Goal: Task Accomplishment & Management: Complete application form

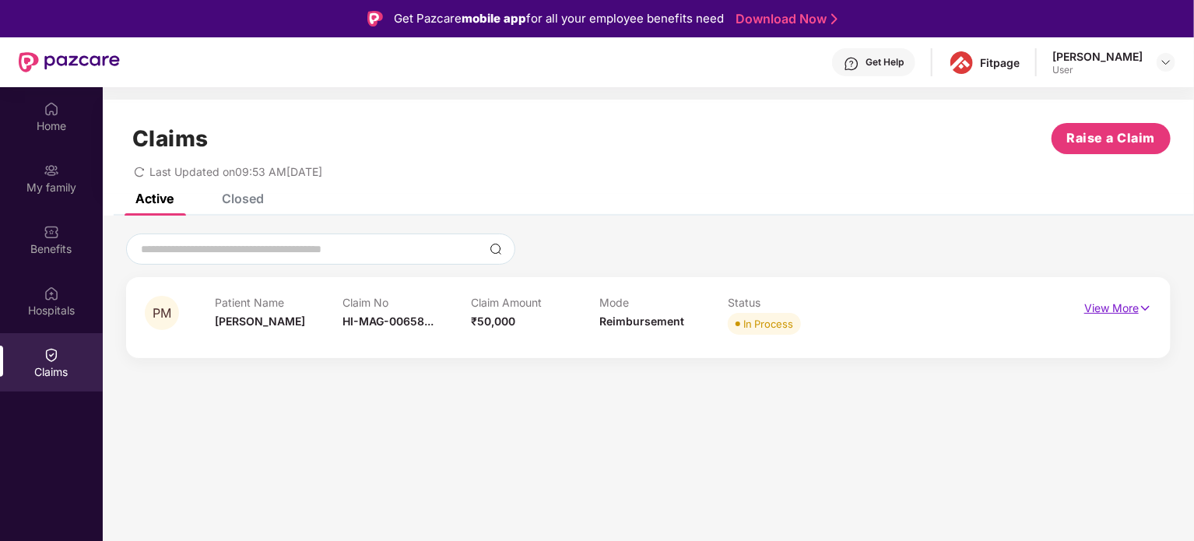
click at [1121, 301] on p "View More" at bounding box center [1118, 306] width 68 height 21
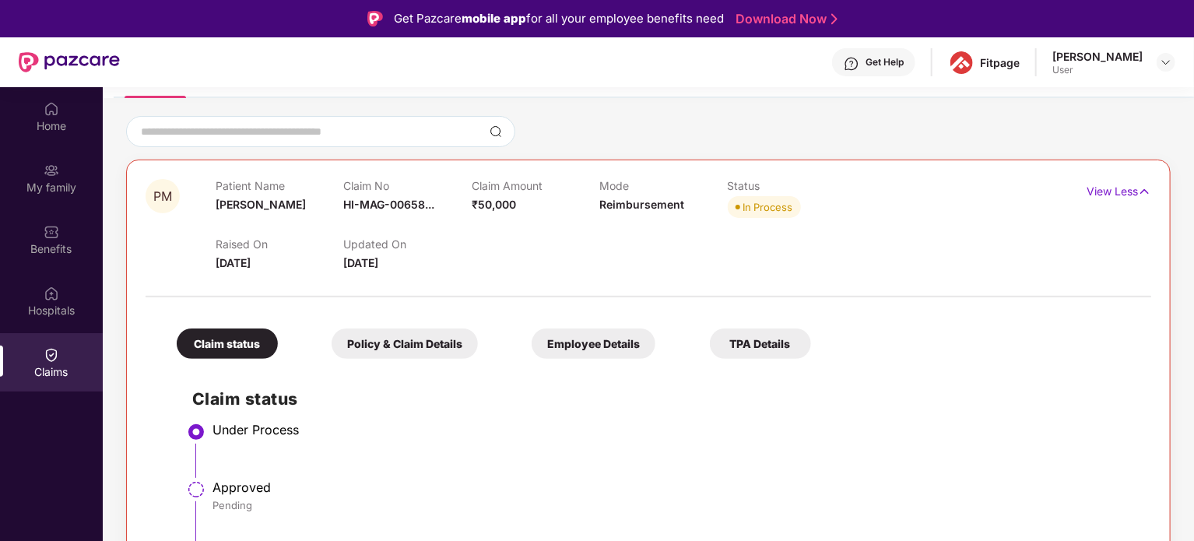
scroll to position [87, 0]
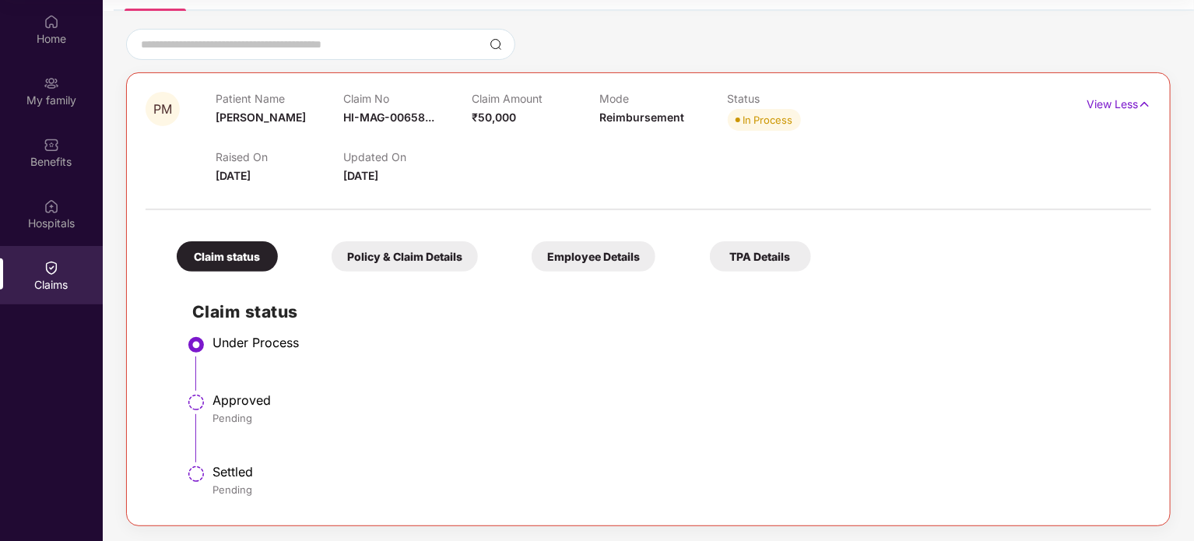
click at [386, 251] on div "Policy & Claim Details" at bounding box center [405, 256] width 146 height 30
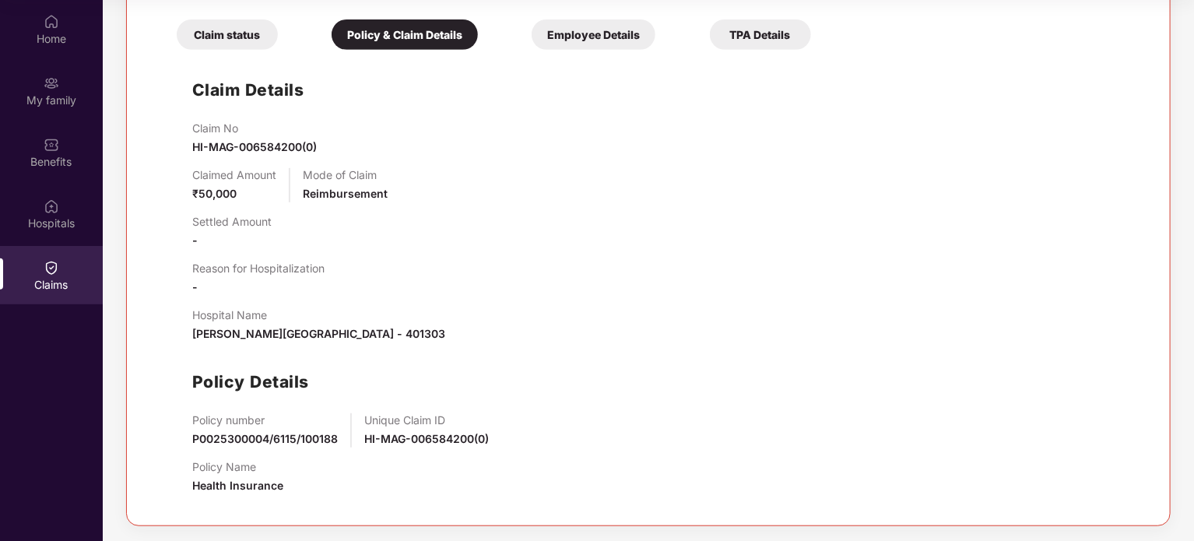
scroll to position [0, 0]
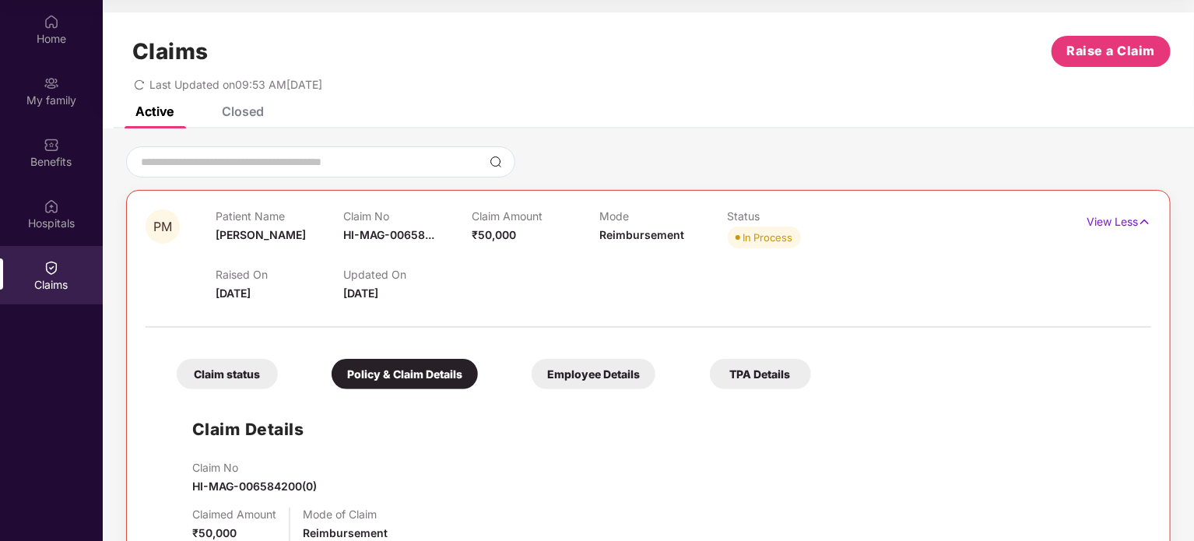
click at [570, 376] on div "Employee Details" at bounding box center [594, 374] width 124 height 30
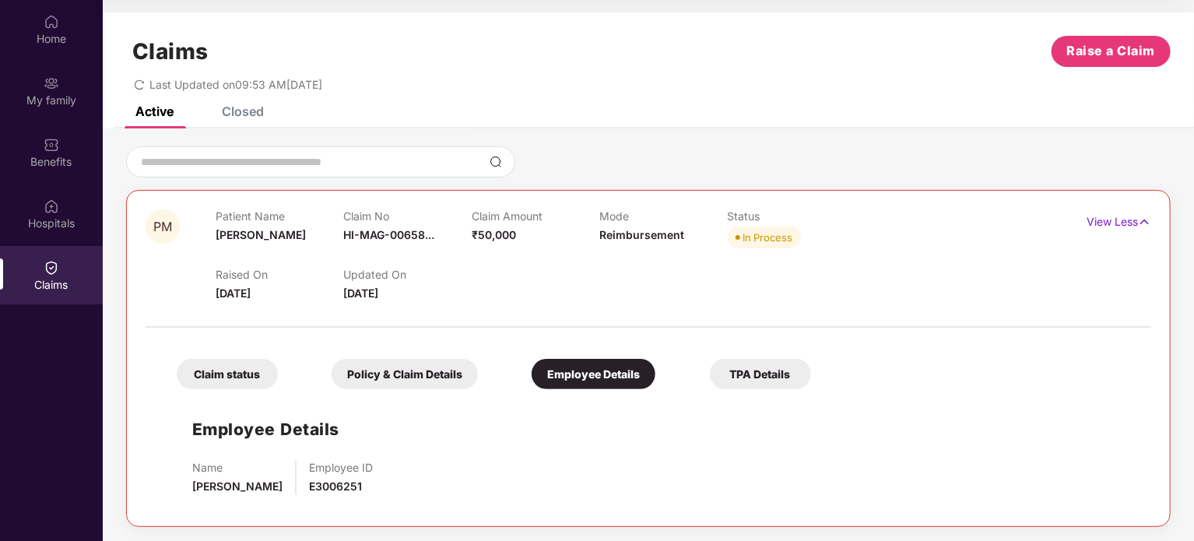
click at [772, 364] on div "TPA Details" at bounding box center [760, 374] width 101 height 30
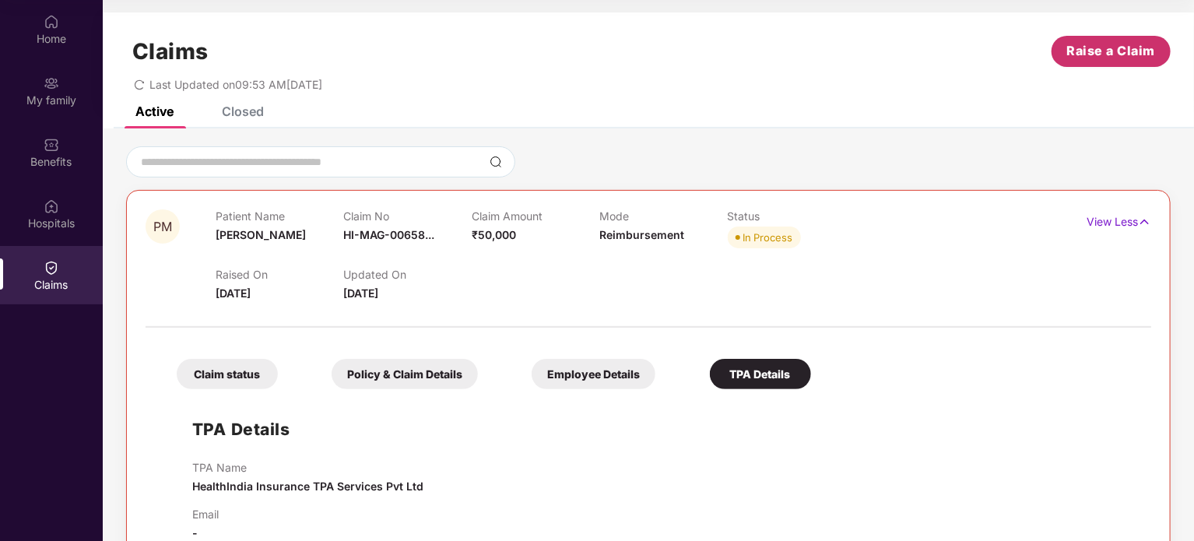
click at [1090, 51] on span "Raise a Claim" at bounding box center [1111, 50] width 89 height 19
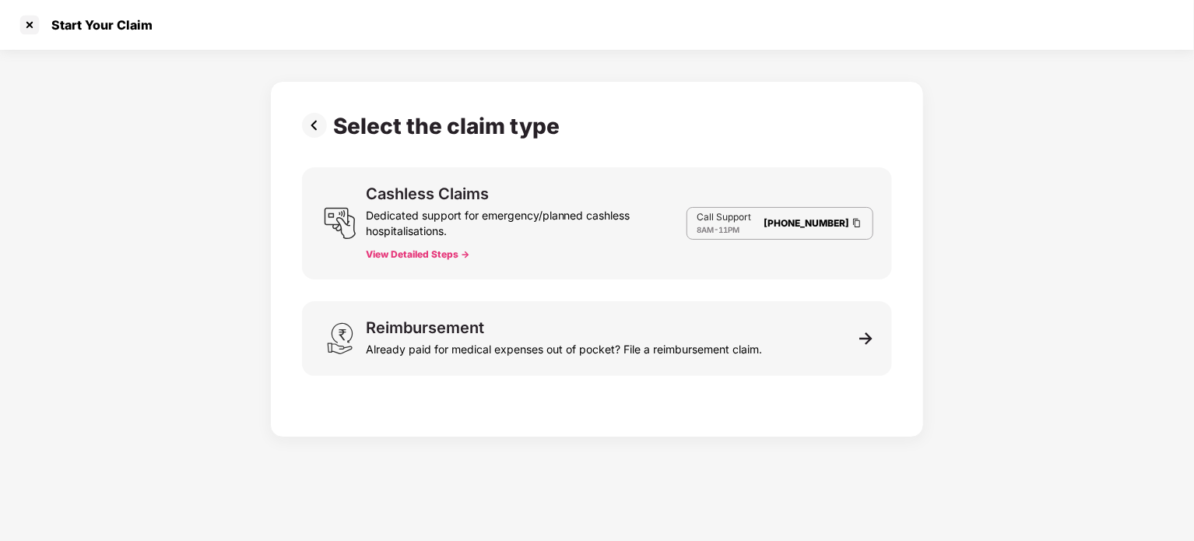
scroll to position [37, 0]
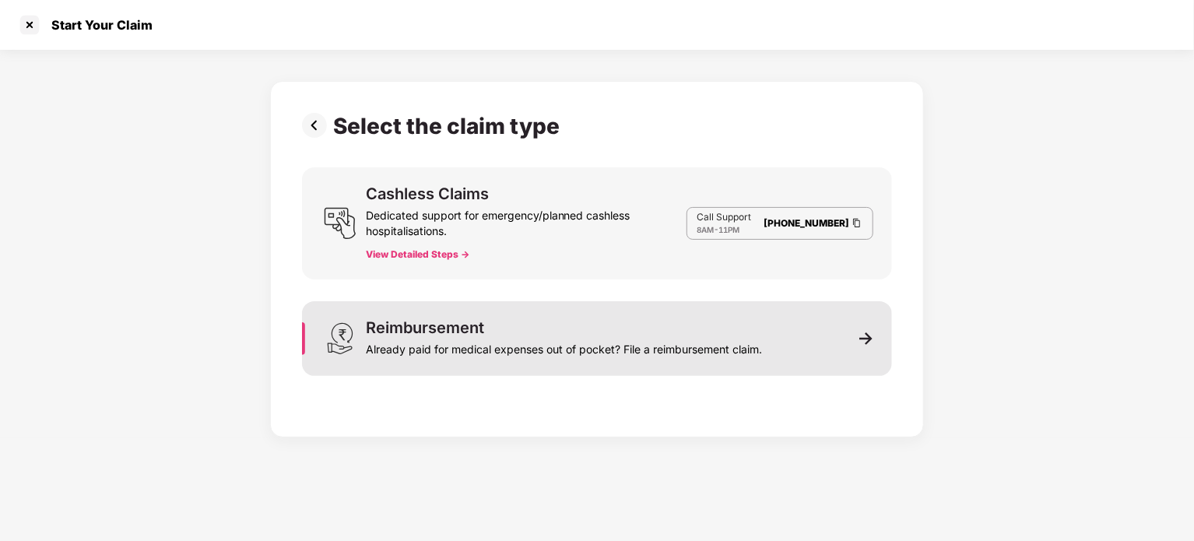
click at [462, 332] on div "Reimbursement" at bounding box center [425, 328] width 118 height 16
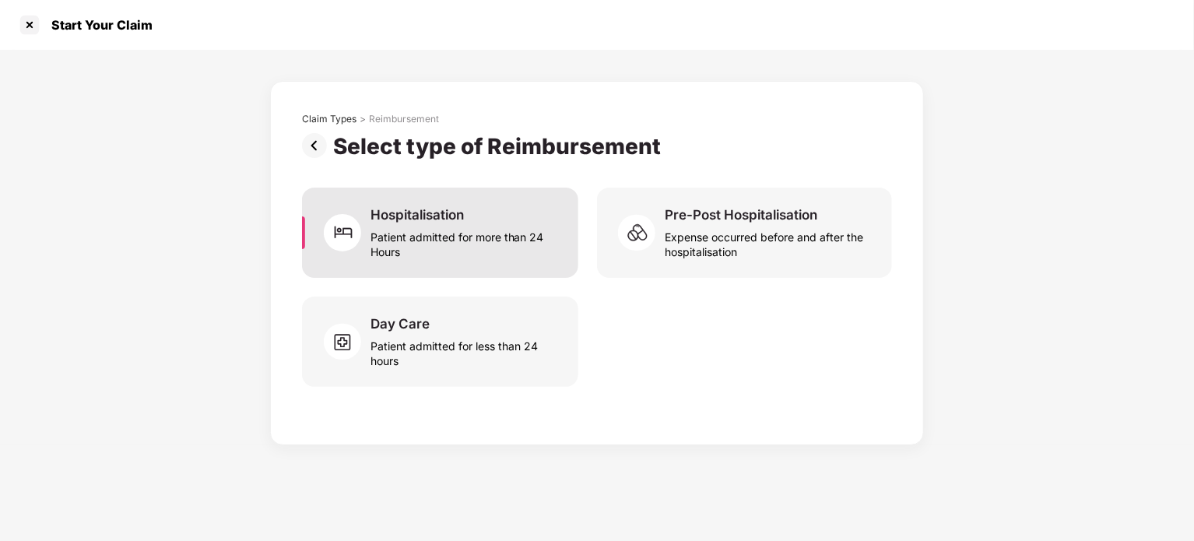
click at [361, 240] on img at bounding box center [347, 232] width 47 height 47
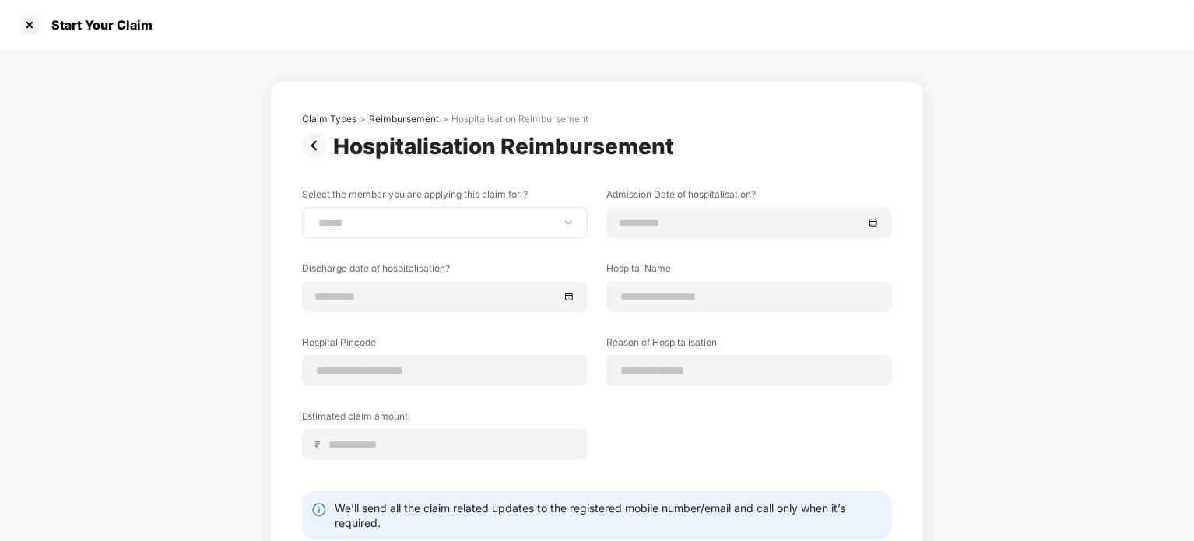
click at [347, 233] on div "**********" at bounding box center [445, 222] width 286 height 31
click at [376, 216] on select "**********" at bounding box center [444, 222] width 259 height 12
select select "**********"
click at [315, 216] on select "**********" at bounding box center [444, 222] width 259 height 12
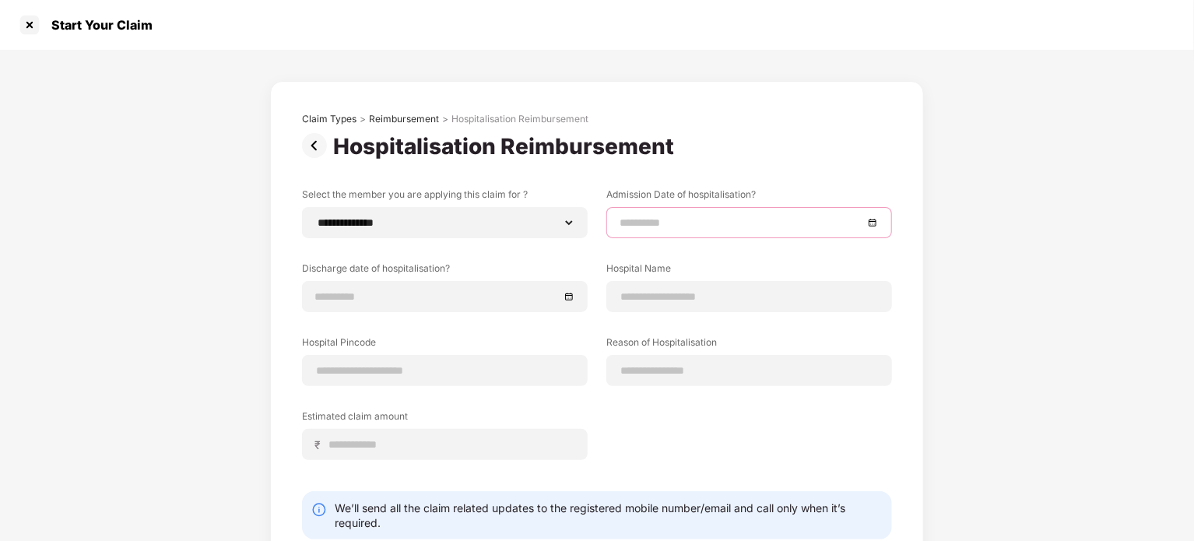
click at [638, 219] on input at bounding box center [742, 222] width 244 height 17
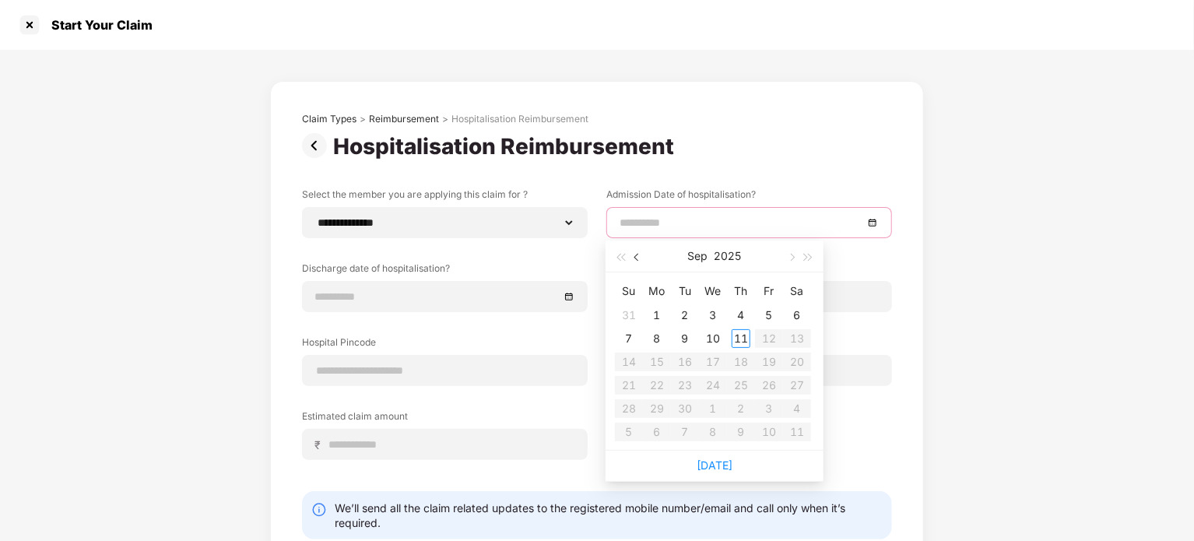
click at [636, 261] on button "button" at bounding box center [637, 256] width 17 height 31
type input "**********"
click at [632, 429] on div "31" at bounding box center [629, 432] width 19 height 19
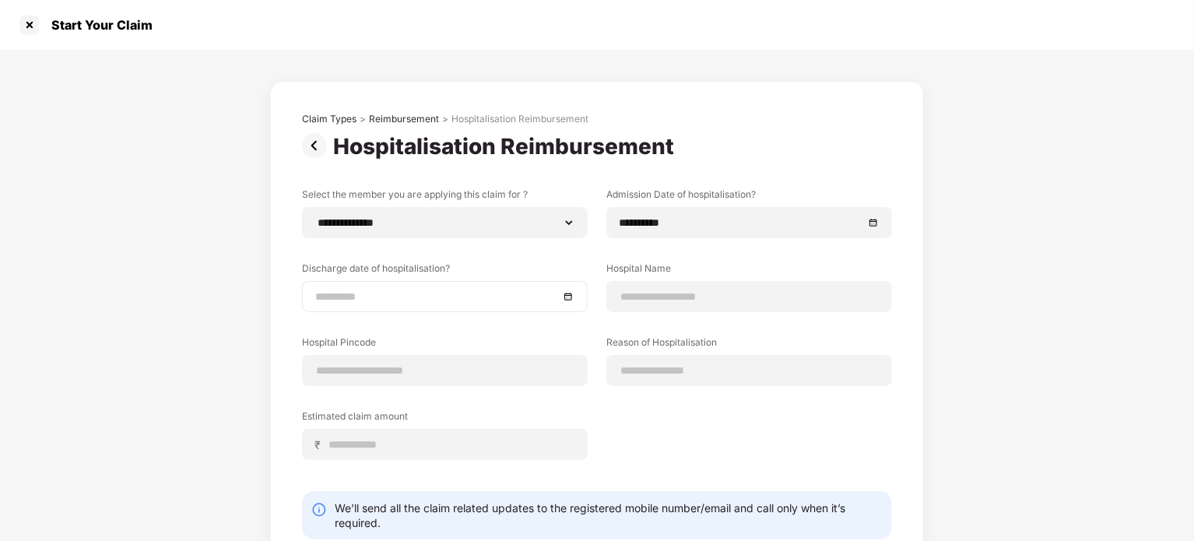
click at [362, 304] on div at bounding box center [445, 296] width 286 height 31
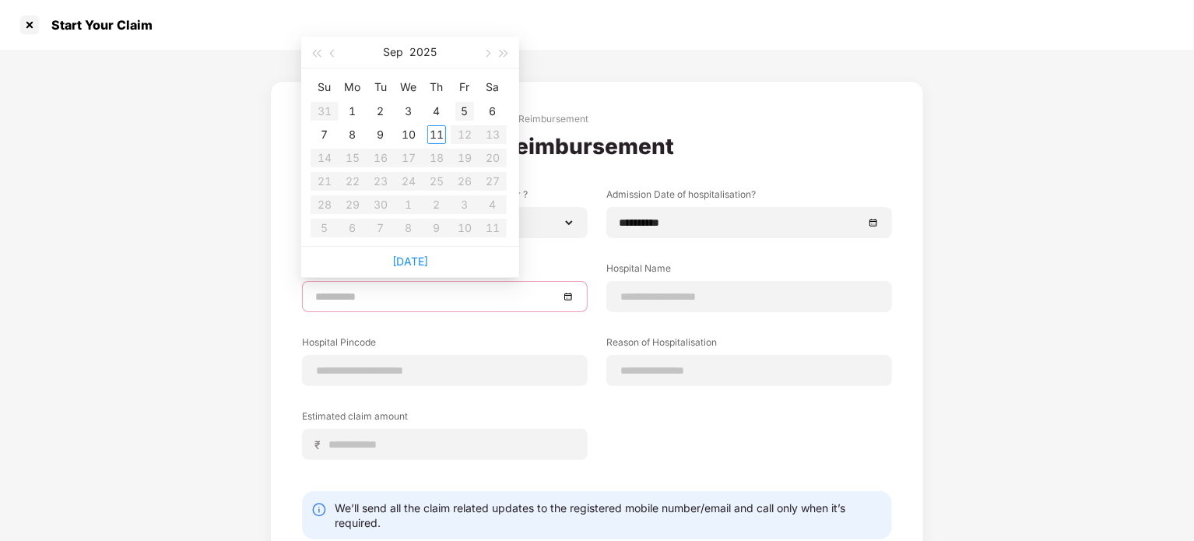
type input "**********"
click at [462, 111] on div "5" at bounding box center [464, 111] width 19 height 19
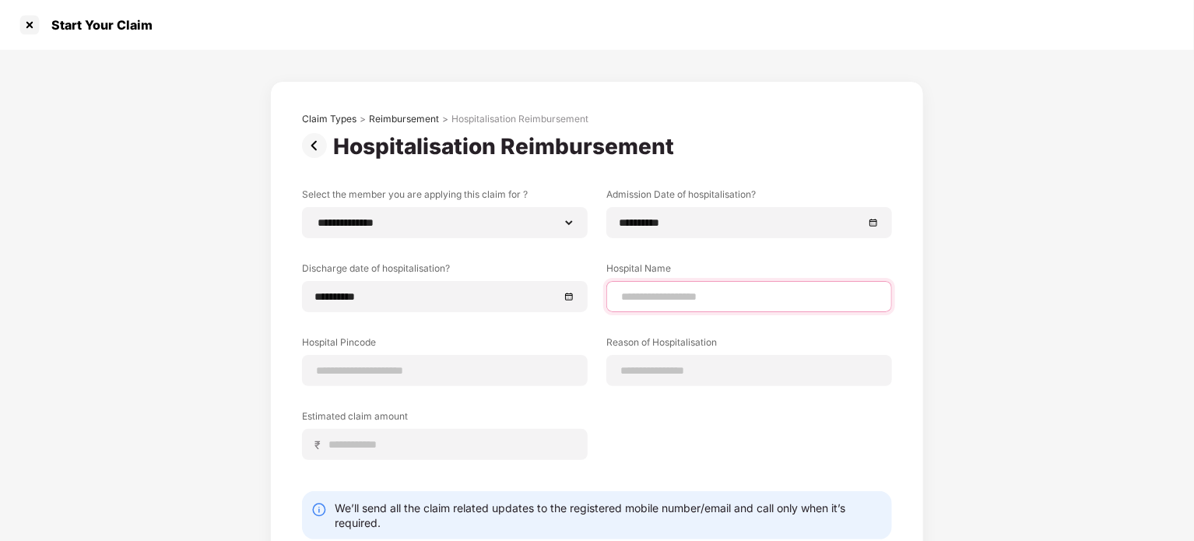
click at [670, 294] on input at bounding box center [749, 297] width 259 height 16
type input "**********"
click at [371, 365] on input at bounding box center [444, 371] width 259 height 16
type input "******"
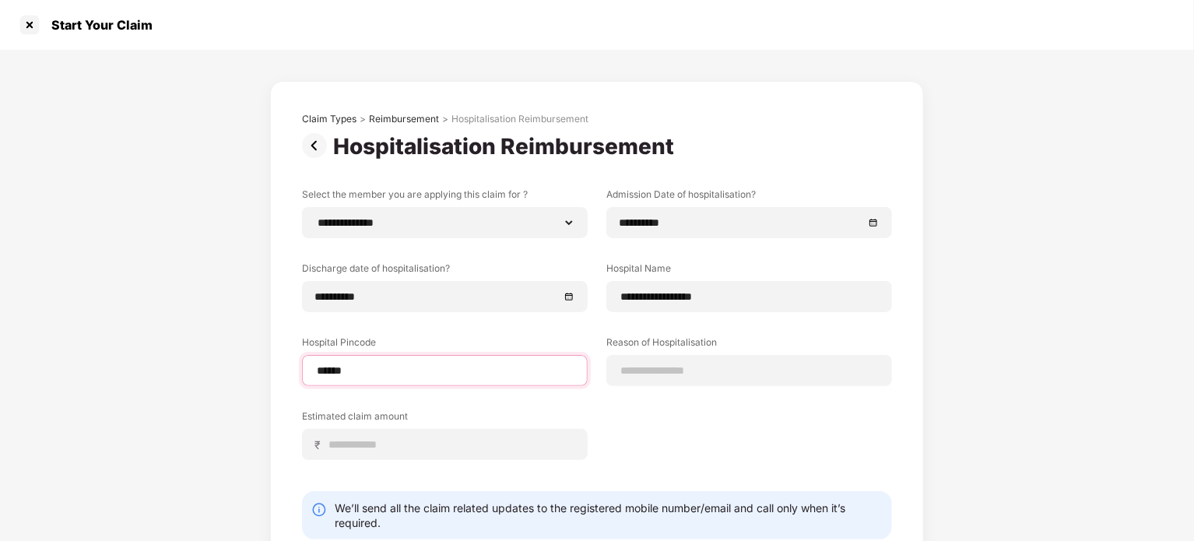
select select "*****"
select select "**********"
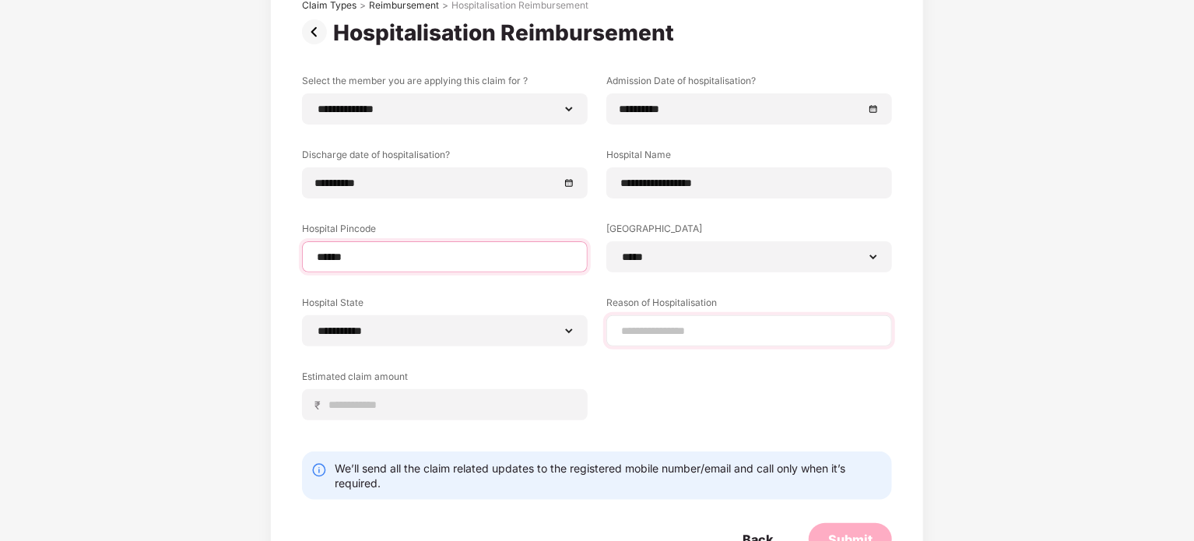
scroll to position [117, 0]
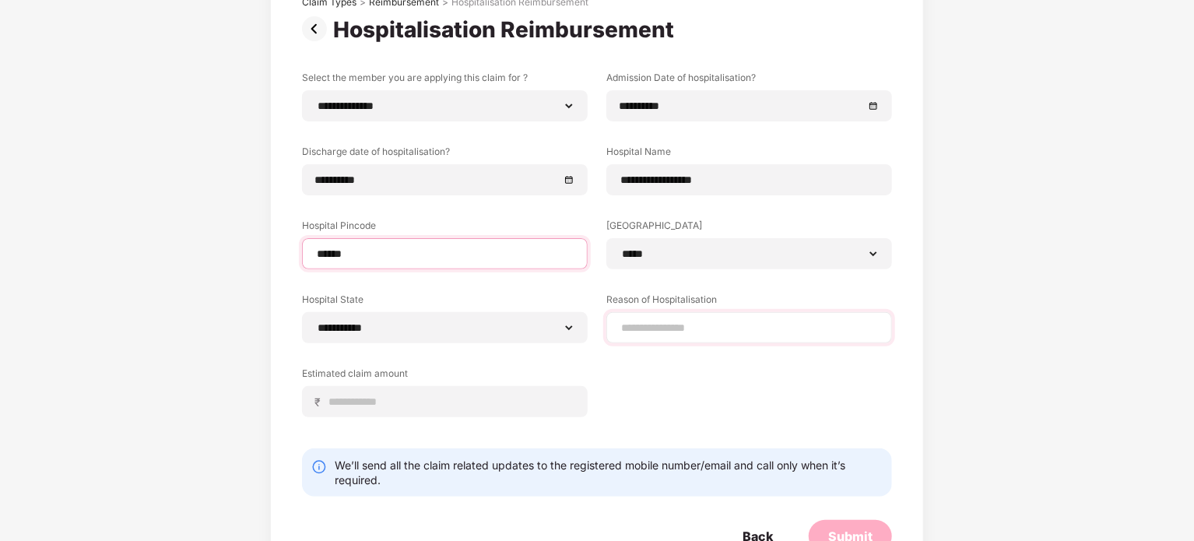
type input "******"
click at [649, 336] on div at bounding box center [749, 327] width 286 height 31
click at [645, 323] on input at bounding box center [749, 328] width 259 height 16
type input "*"
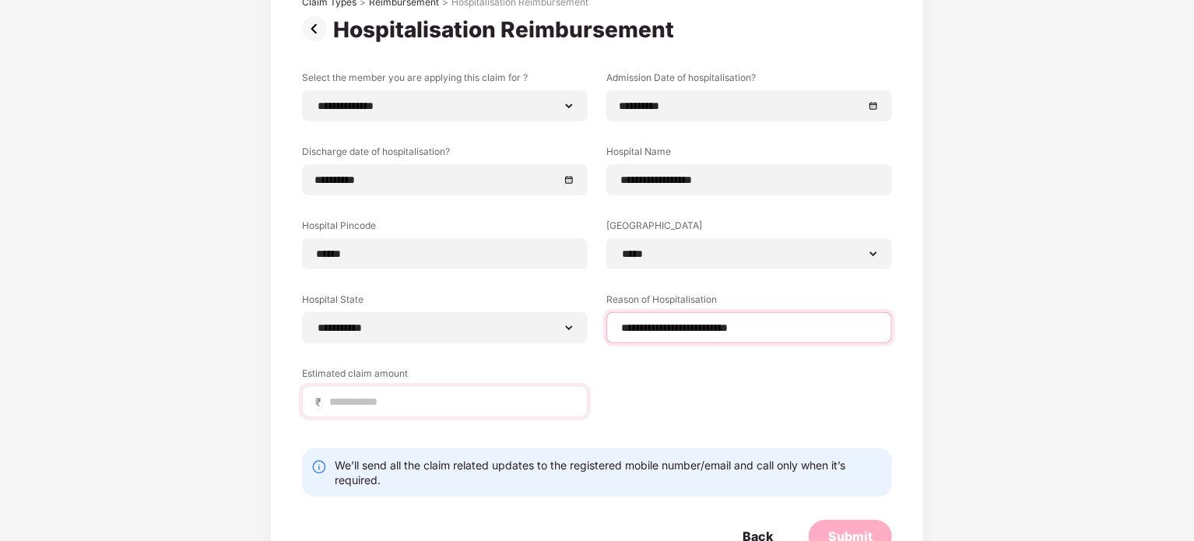
type input "**********"
click at [377, 402] on input at bounding box center [451, 402] width 247 height 16
type input "*****"
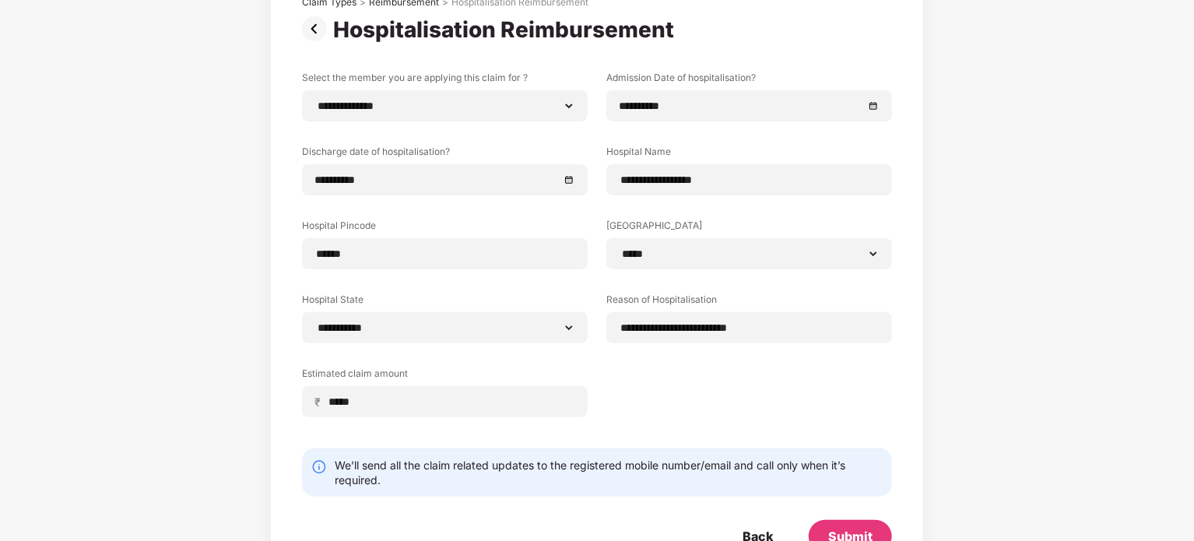
click at [661, 381] on div "**********" at bounding box center [597, 256] width 590 height 370
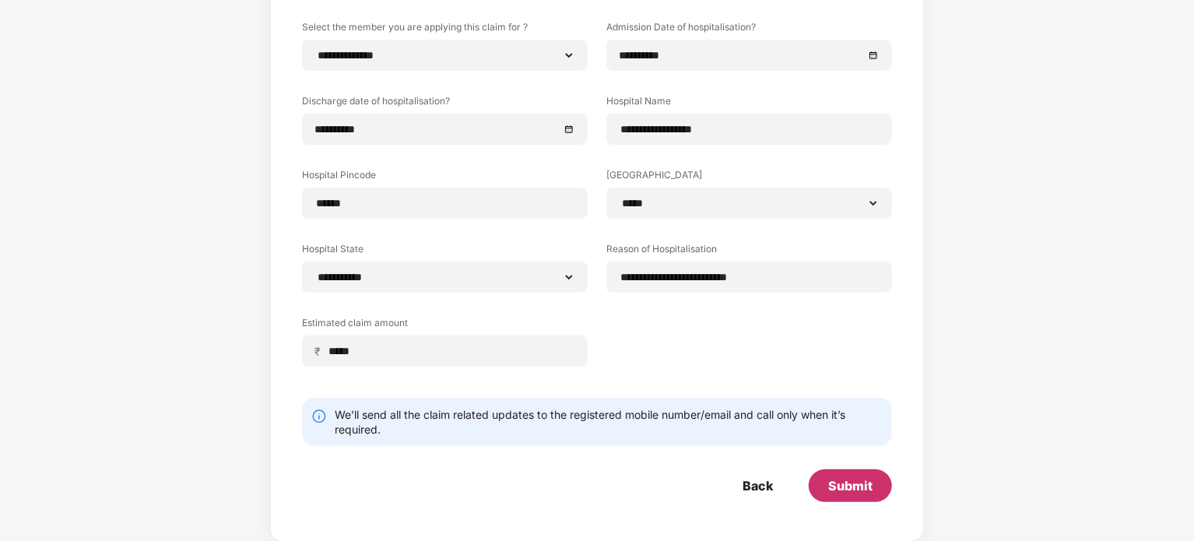
click at [838, 480] on div "Submit" at bounding box center [850, 485] width 44 height 17
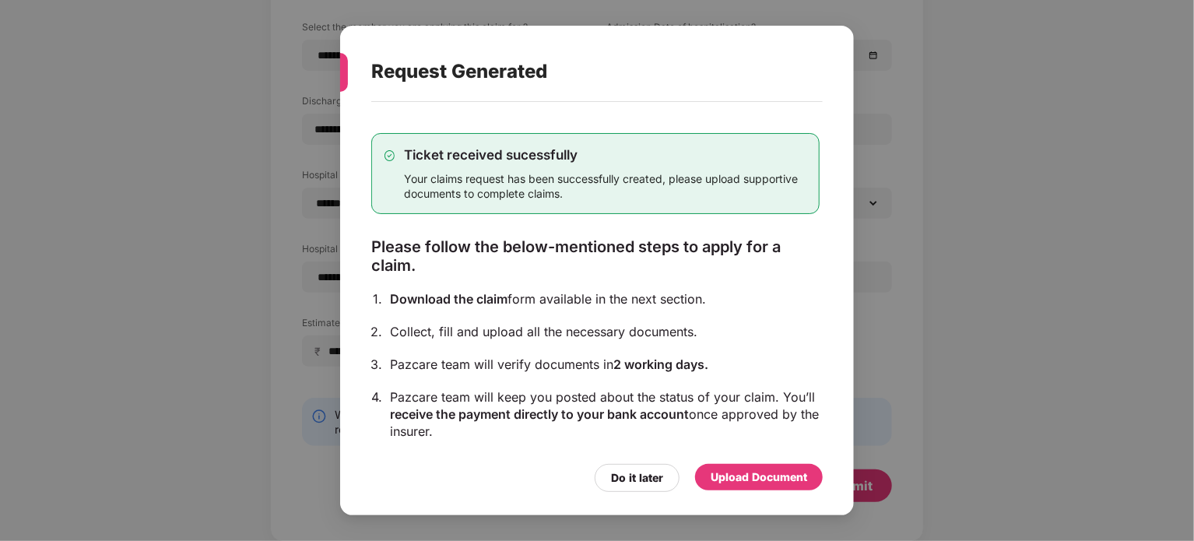
click at [738, 485] on div "Upload Document" at bounding box center [759, 477] width 97 height 17
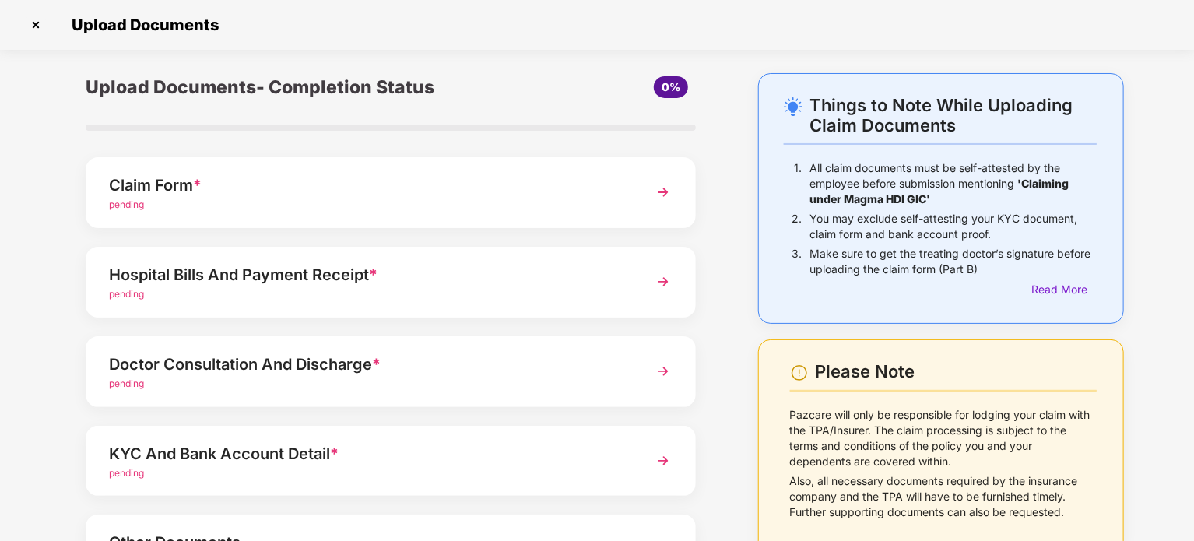
click at [480, 202] on div "pending" at bounding box center [367, 205] width 516 height 15
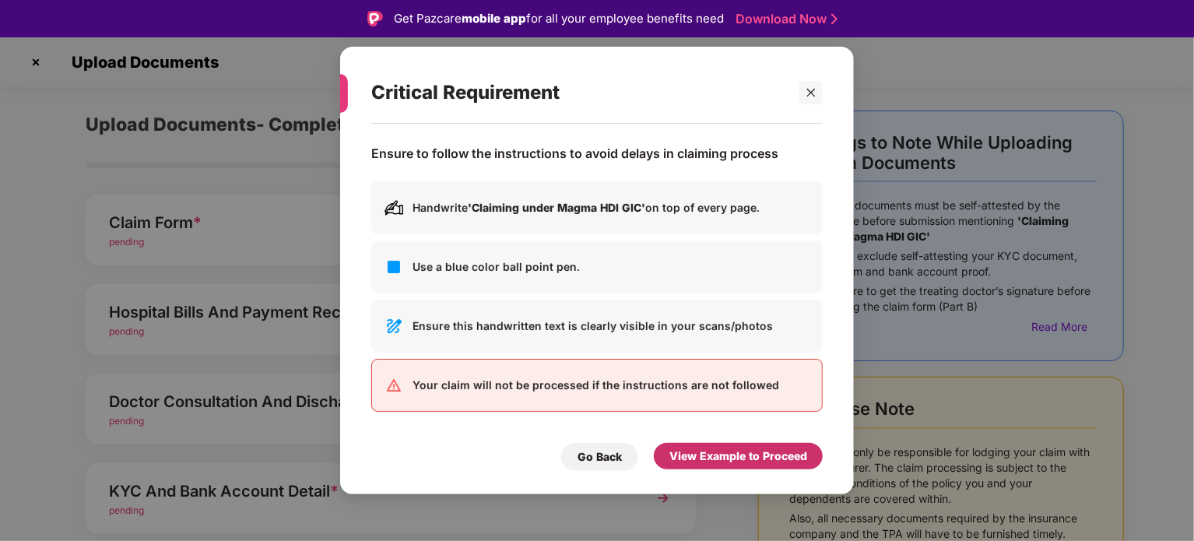
click at [704, 469] on div "View Example to Proceed" at bounding box center [738, 456] width 169 height 26
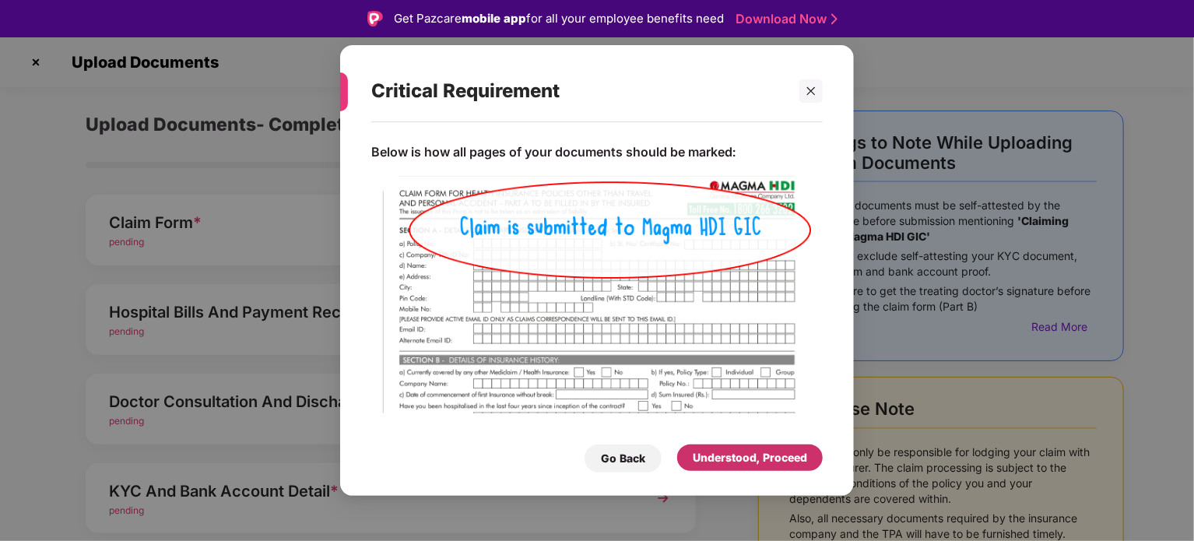
click at [741, 457] on div "Understood, Proceed" at bounding box center [750, 457] width 114 height 17
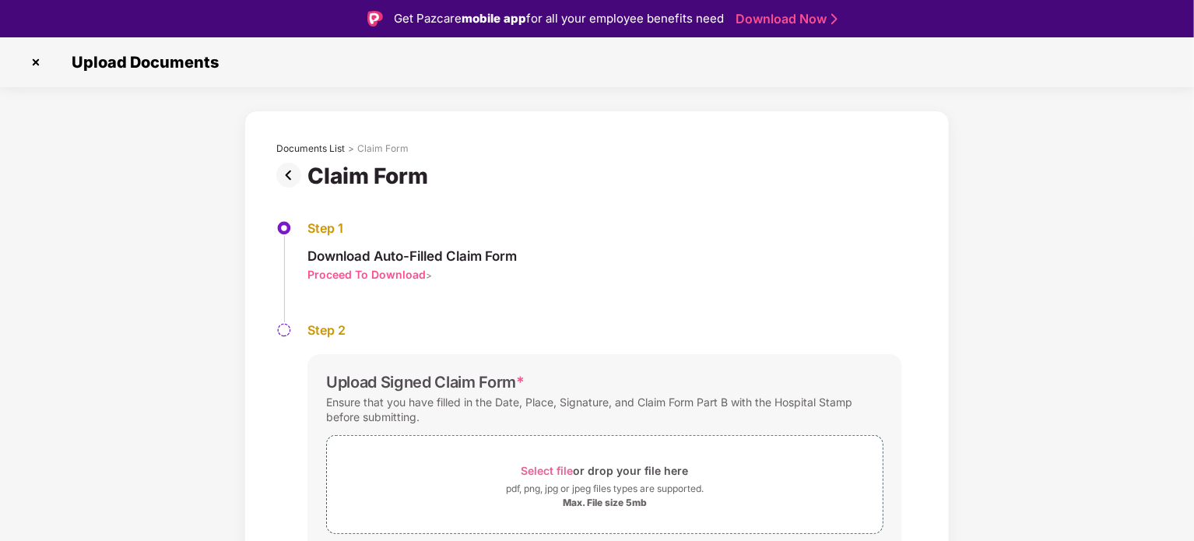
scroll to position [47, 0]
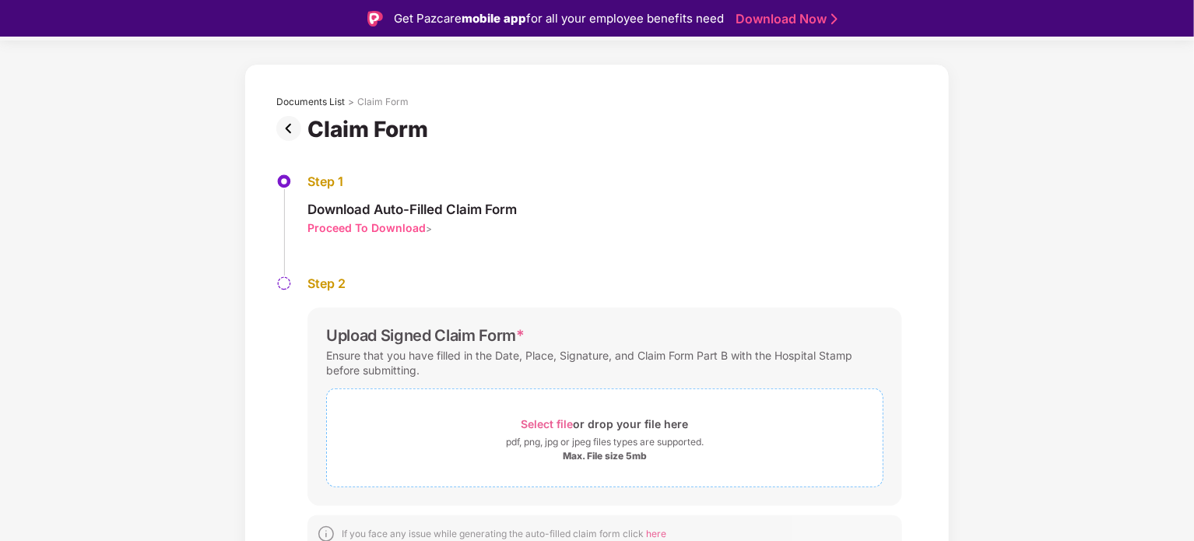
click at [545, 420] on span "Select file" at bounding box center [548, 423] width 52 height 13
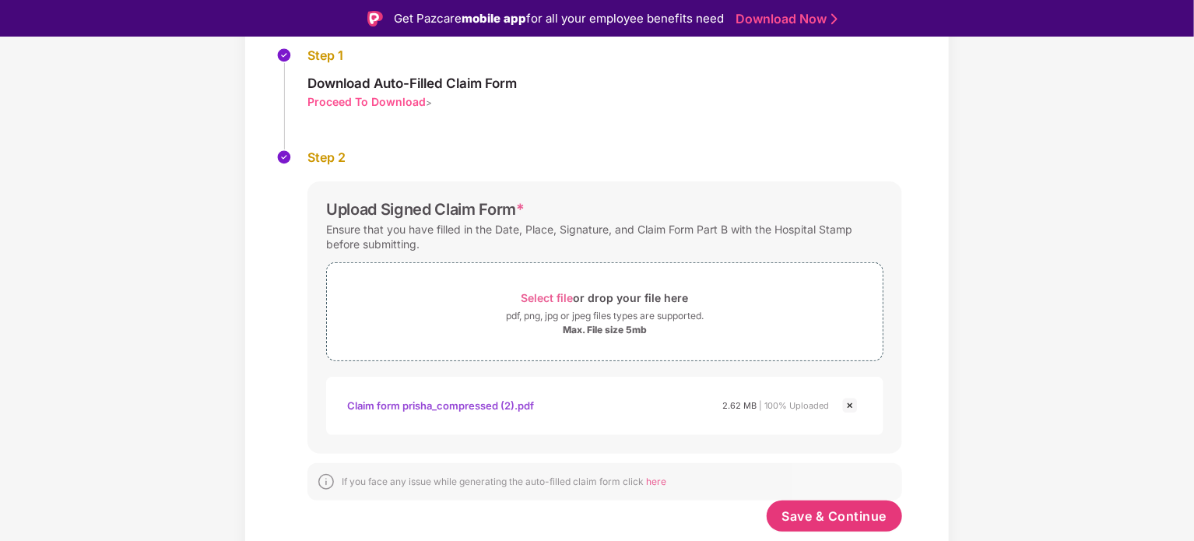
scroll to position [37, 0]
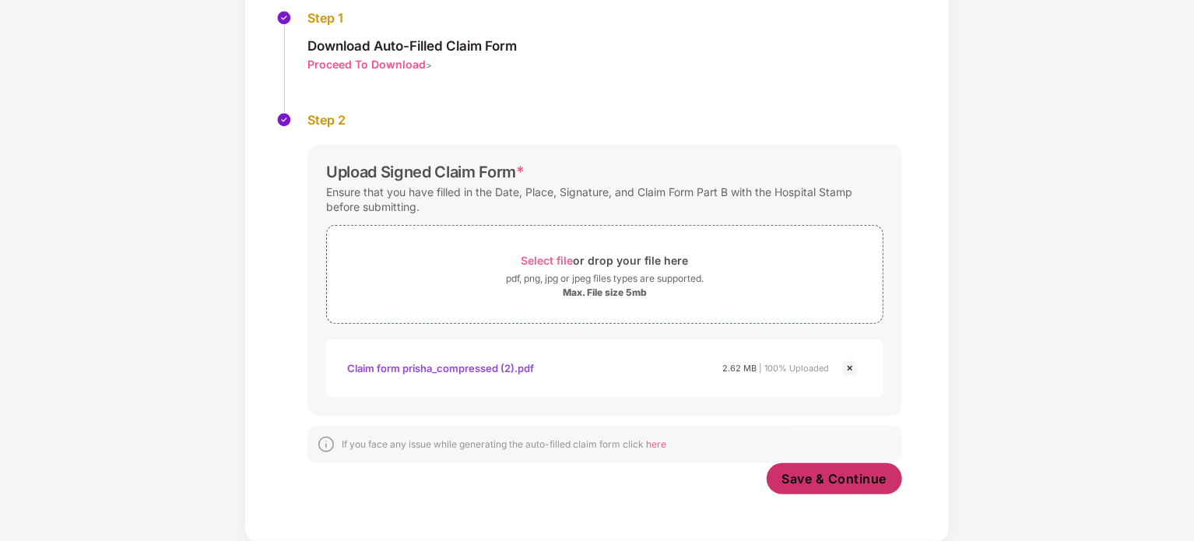
click at [790, 479] on span "Save & Continue" at bounding box center [834, 478] width 105 height 17
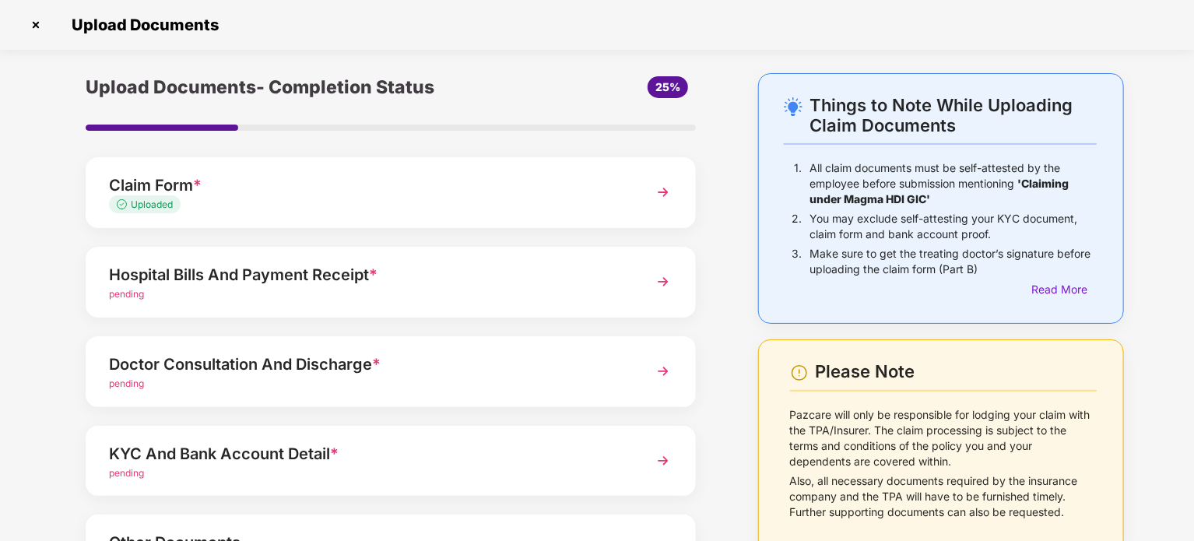
click at [330, 304] on div "Hospital Bills And Payment Receipt * pending" at bounding box center [391, 282] width 610 height 71
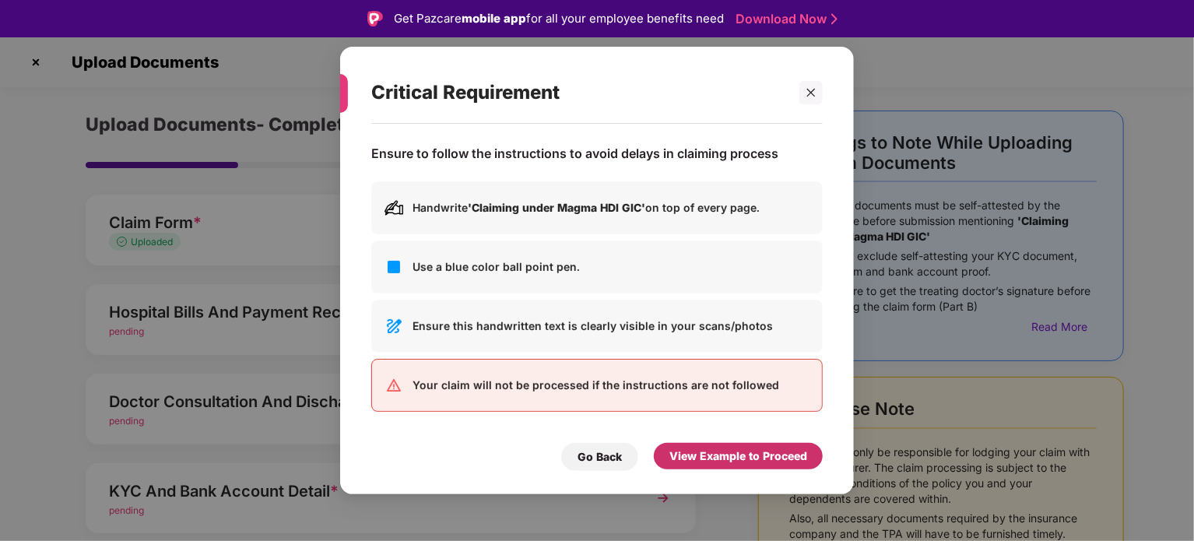
click at [716, 451] on div "View Example to Proceed" at bounding box center [739, 456] width 138 height 17
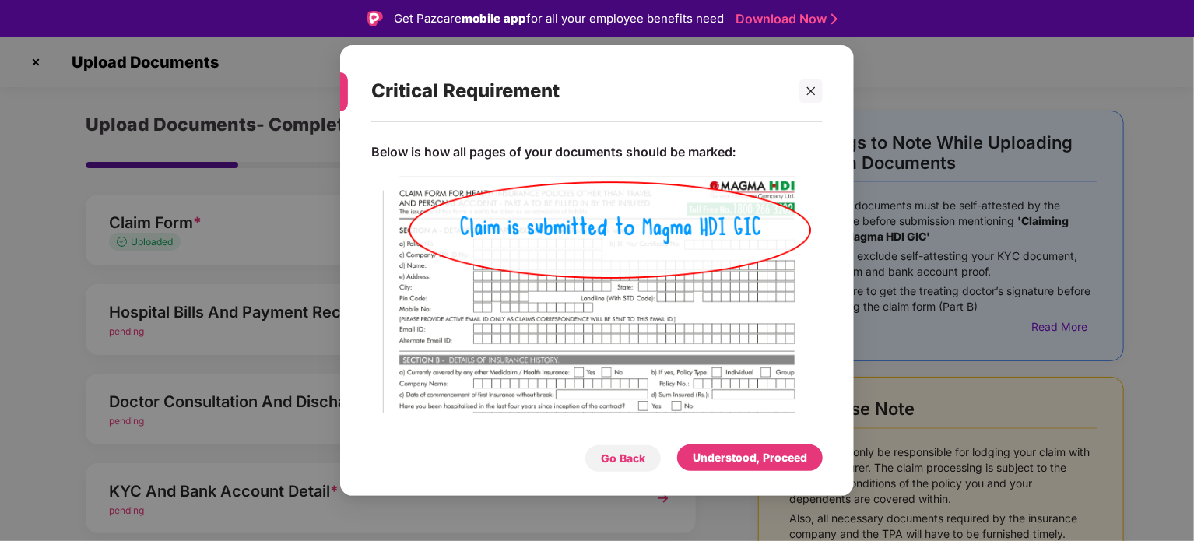
click at [624, 450] on div "Go Back" at bounding box center [623, 458] width 44 height 17
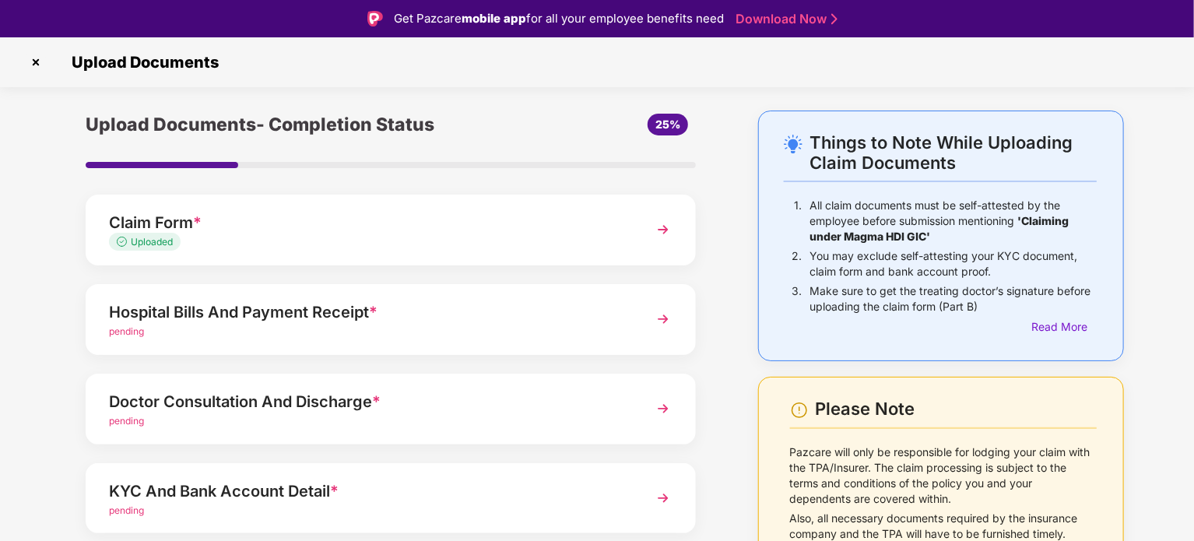
click at [294, 314] on div "Hospital Bills And Payment Receipt *" at bounding box center [367, 312] width 516 height 25
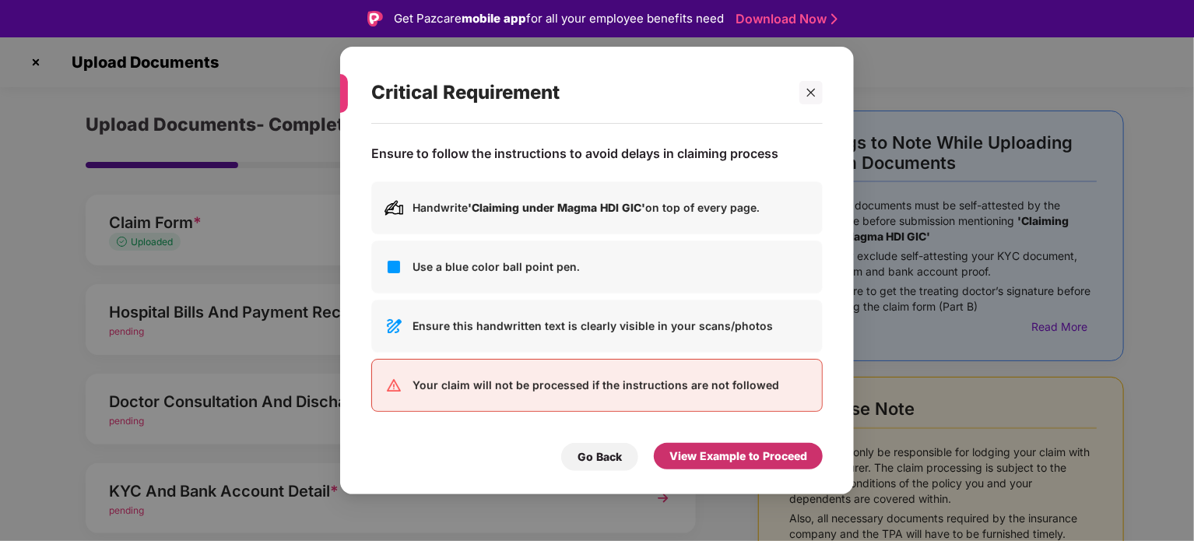
click at [712, 454] on div "View Example to Proceed" at bounding box center [739, 456] width 138 height 17
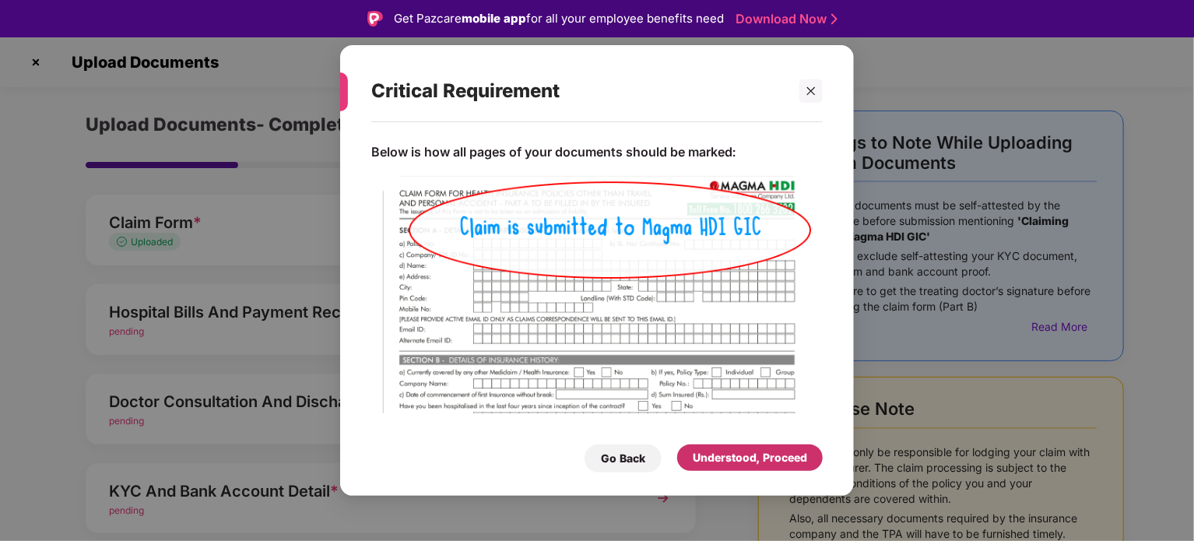
click at [719, 462] on div "Understood, Proceed" at bounding box center [750, 457] width 114 height 17
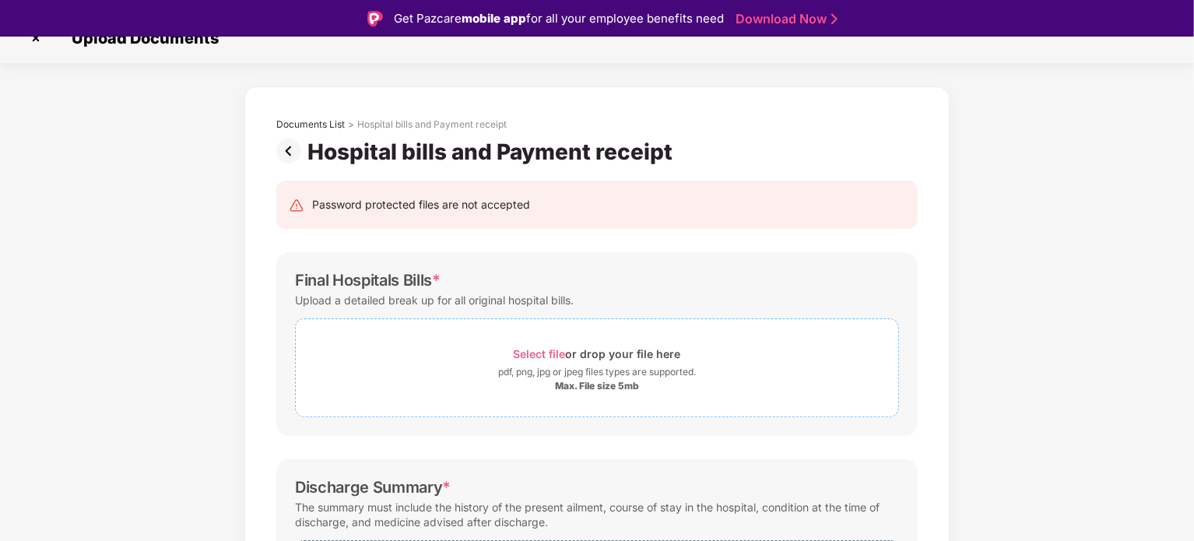
scroll to position [72, 0]
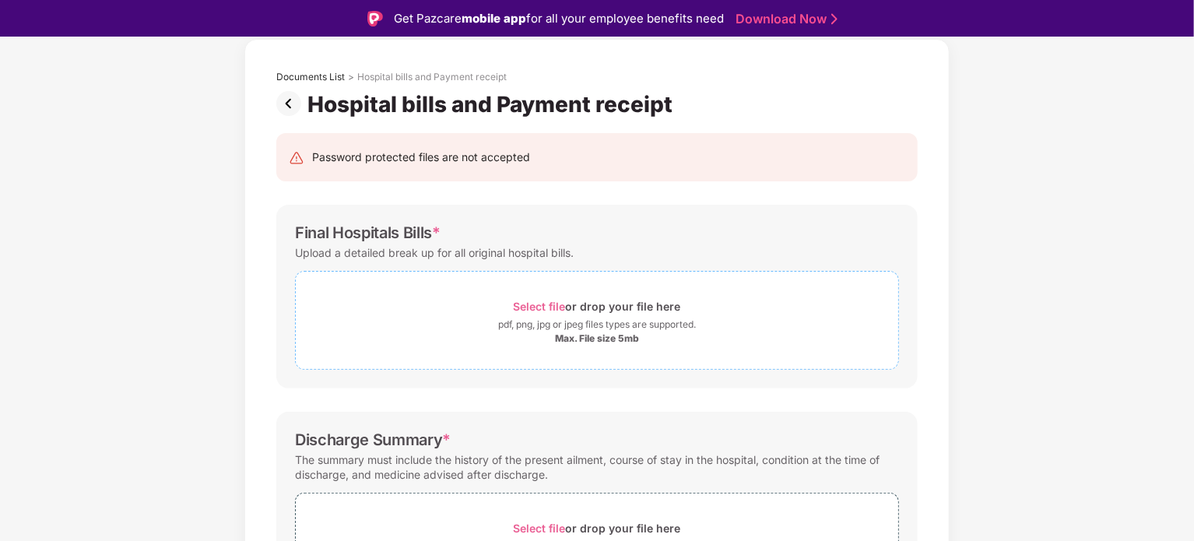
click at [523, 304] on span "Select file" at bounding box center [540, 306] width 52 height 13
click at [523, 305] on span "Select file" at bounding box center [540, 306] width 52 height 13
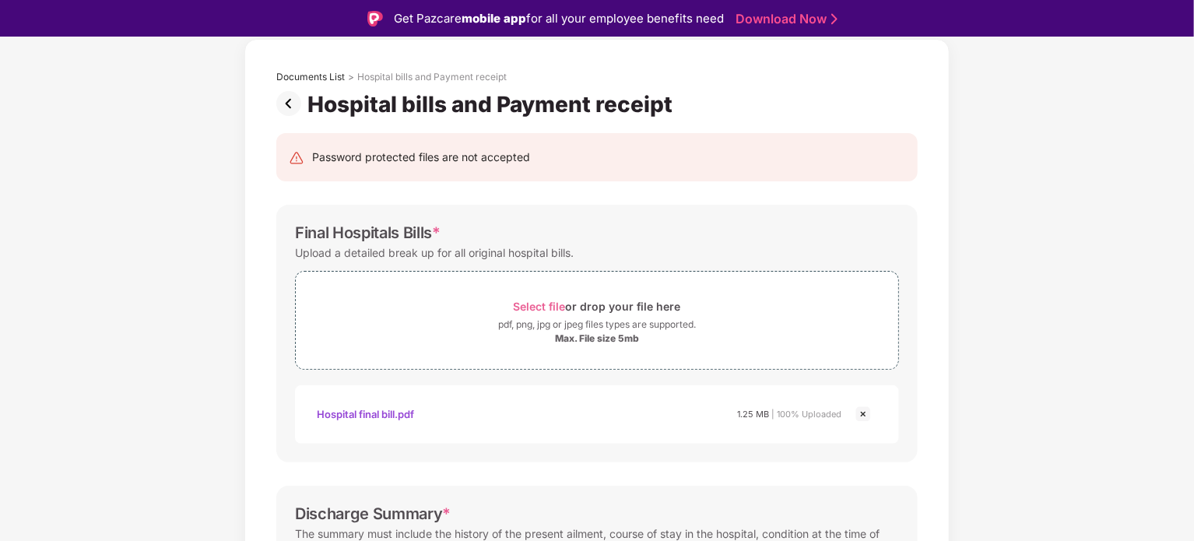
click at [410, 414] on div "Hospital final bill.pdf" at bounding box center [365, 414] width 97 height 26
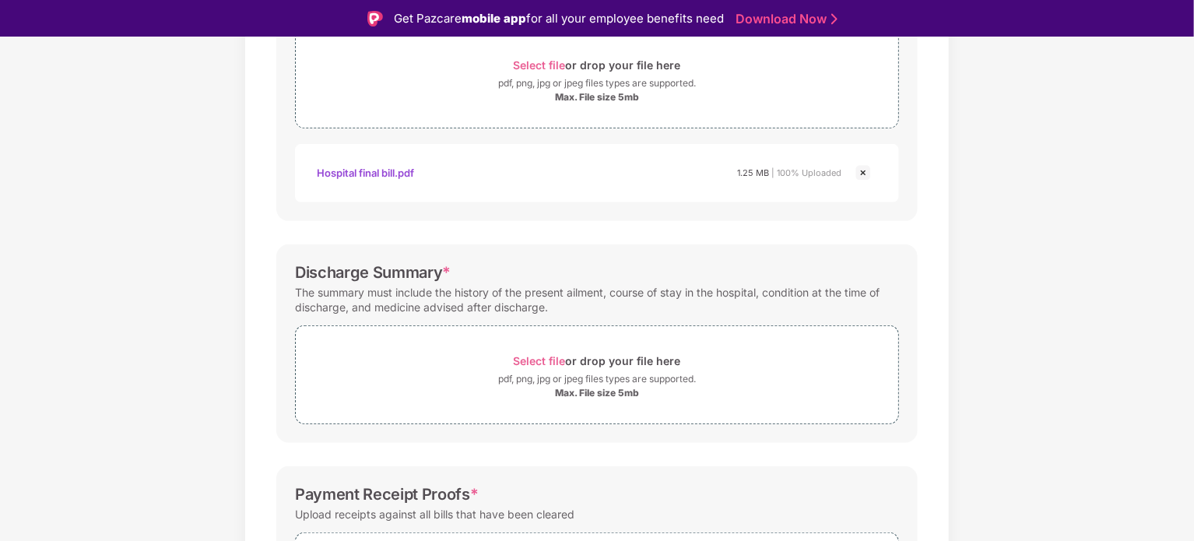
scroll to position [318, 0]
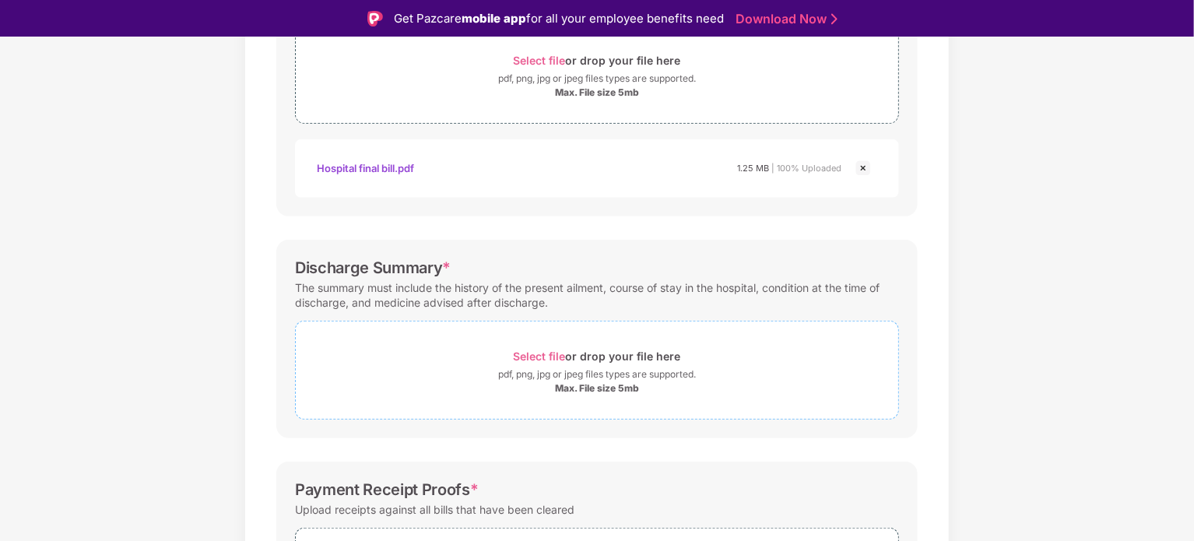
click at [529, 353] on span "Select file" at bounding box center [540, 356] width 52 height 13
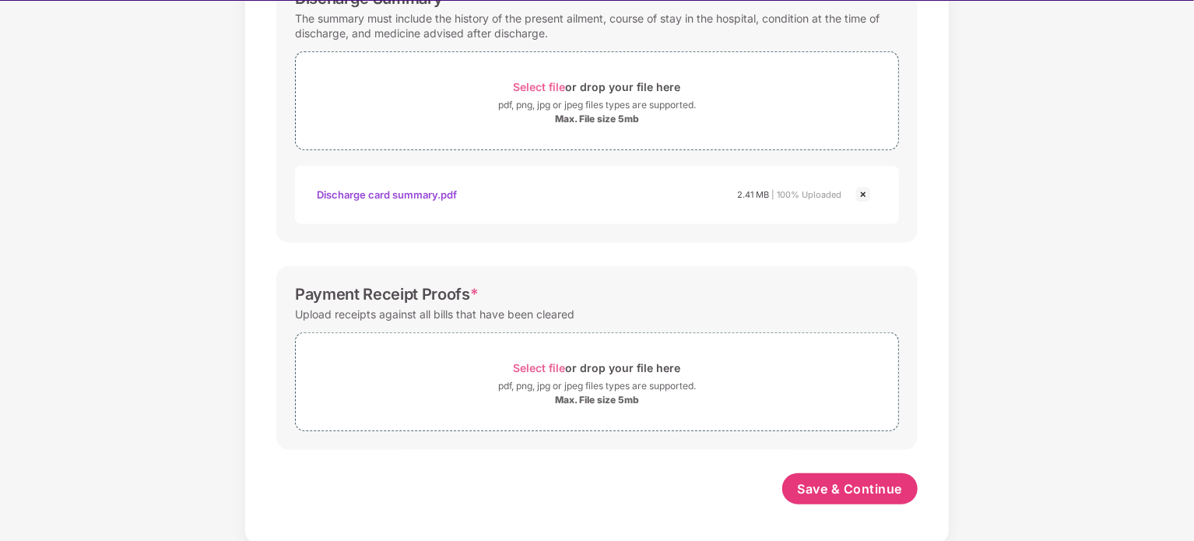
scroll to position [37, 0]
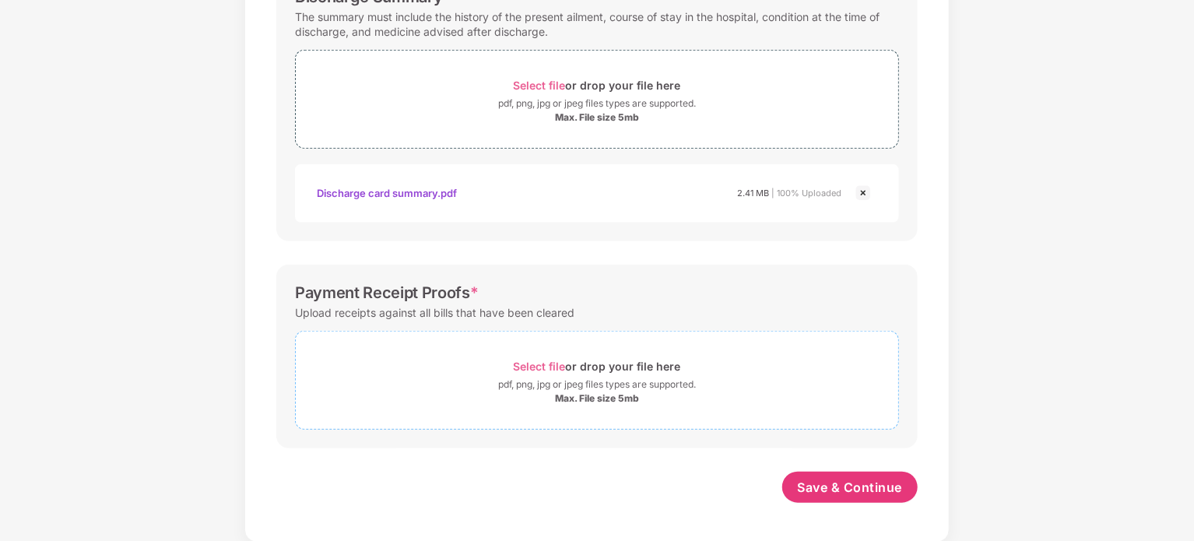
click at [539, 367] on span "Select file" at bounding box center [540, 366] width 52 height 13
drag, startPoint x: 296, startPoint y: 291, endPoint x: 417, endPoint y: 298, distance: 121.7
click at [417, 298] on div "Payment Receipt Proofs *" at bounding box center [387, 292] width 184 height 19
copy div "Payment Receipt"
click at [550, 364] on span "Select file" at bounding box center [540, 366] width 52 height 13
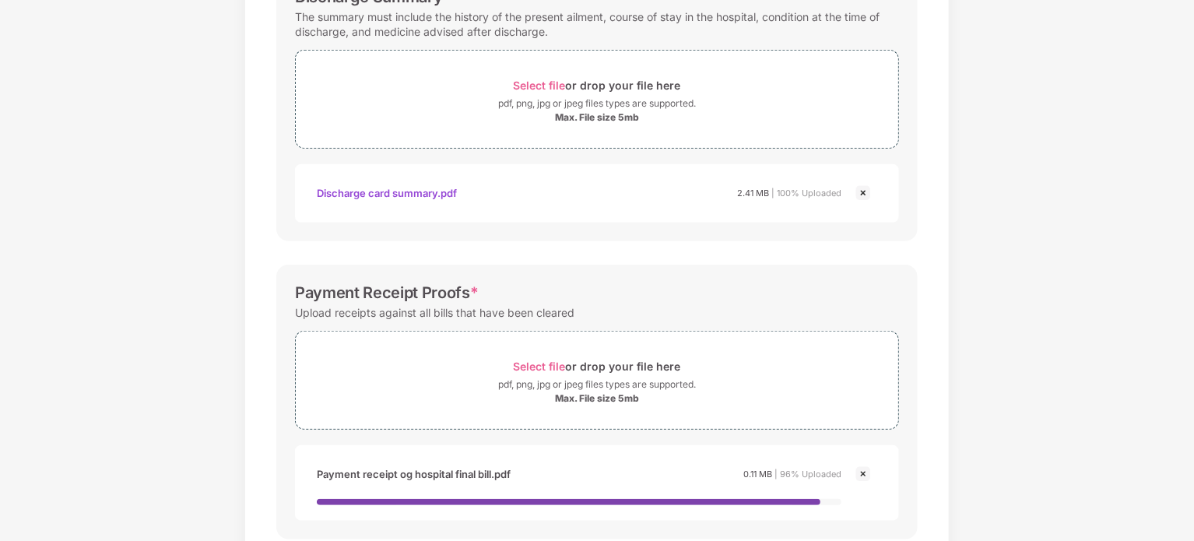
click at [459, 254] on div "Password protected files are not accepted Final Hospitals Bills * Upload a deta…" at bounding box center [597, 113] width 688 height 1025
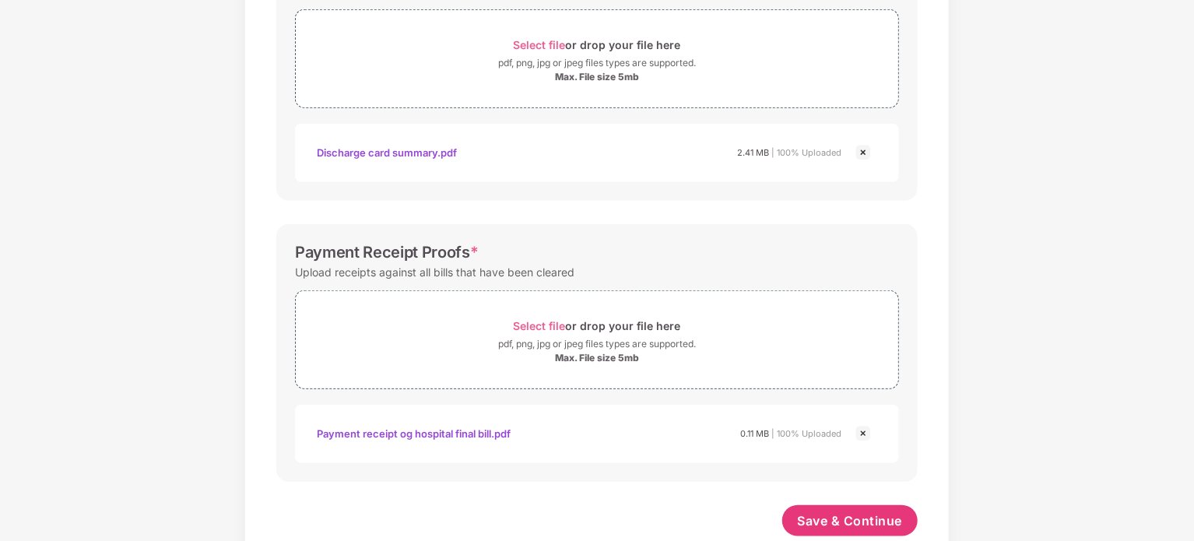
scroll to position [625, 0]
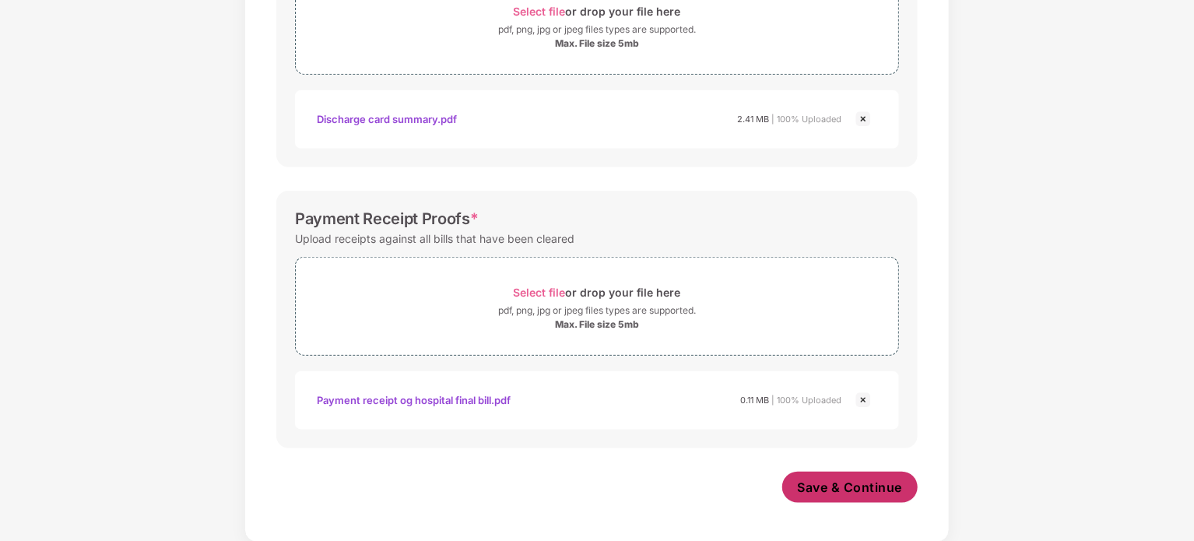
click at [831, 488] on span "Save & Continue" at bounding box center [850, 487] width 105 height 17
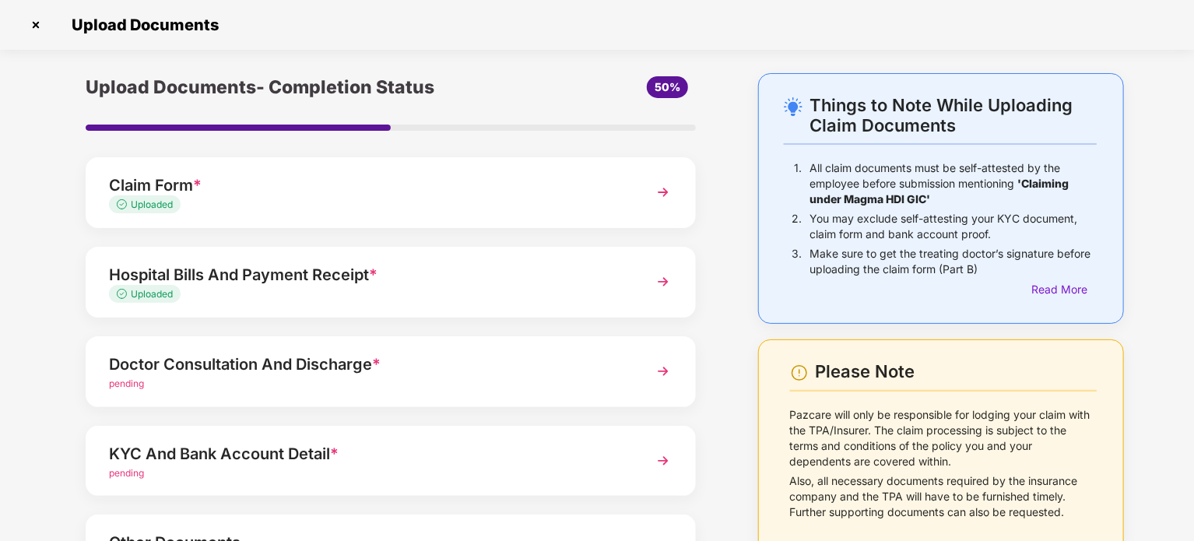
click at [393, 377] on div "pending" at bounding box center [367, 384] width 516 height 15
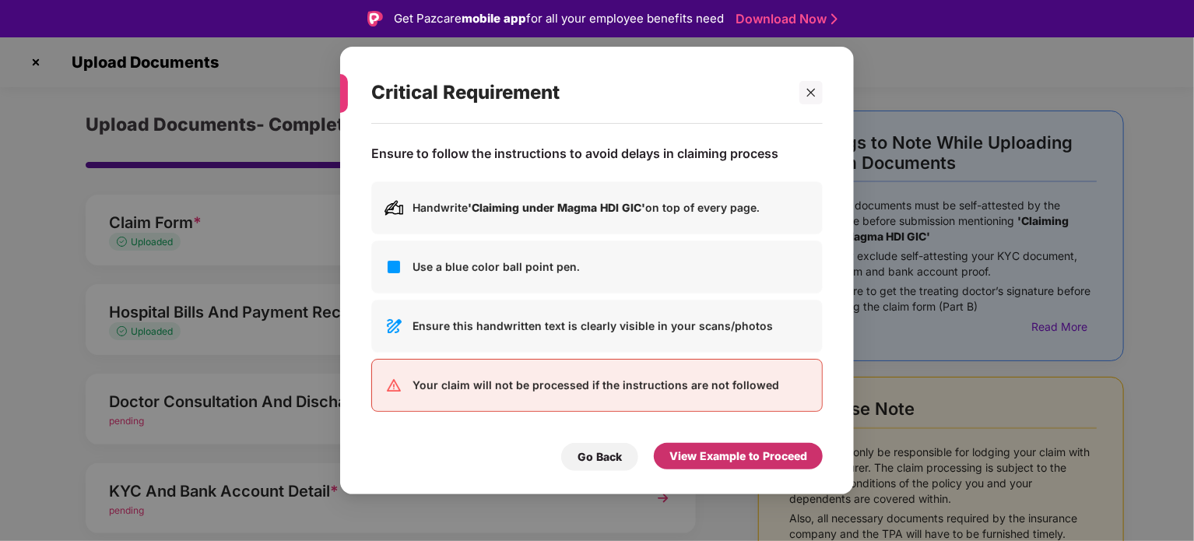
click at [695, 449] on div "View Example to Proceed" at bounding box center [739, 456] width 138 height 17
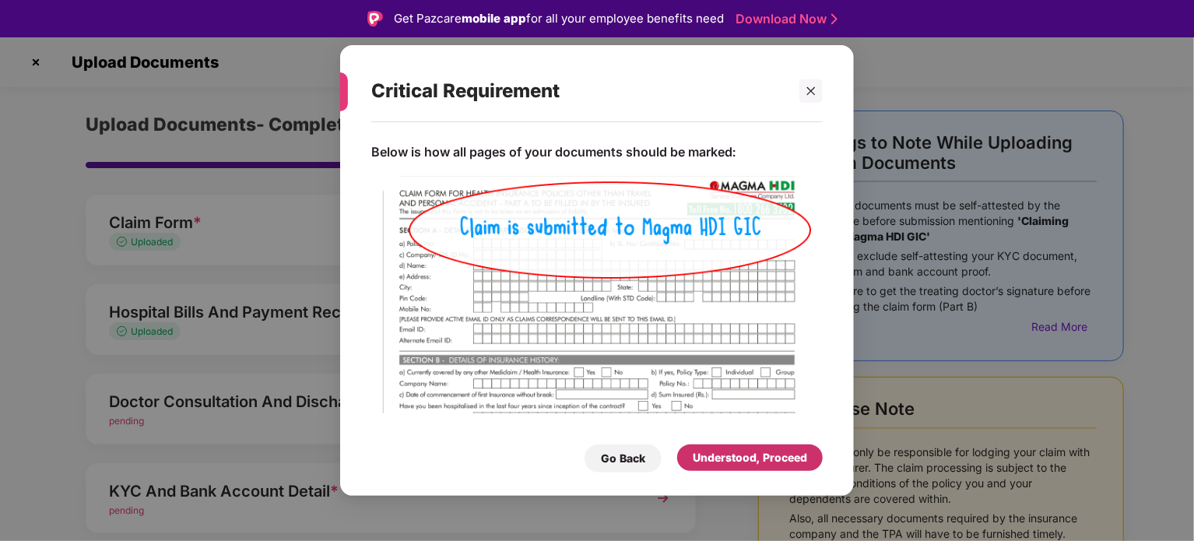
click at [706, 452] on div "Understood, Proceed" at bounding box center [750, 457] width 114 height 17
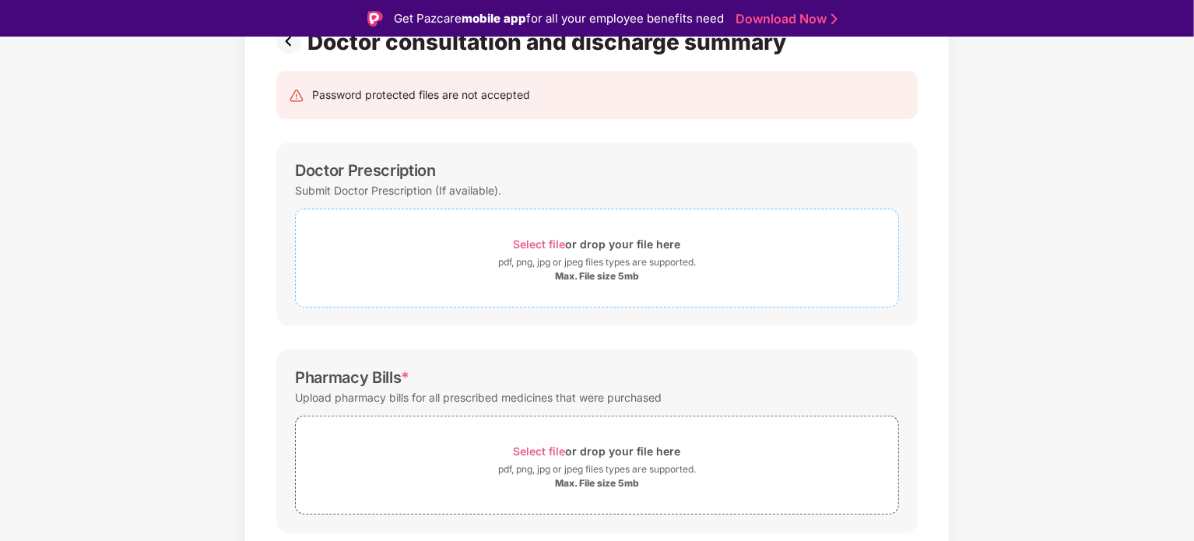
scroll to position [140, 0]
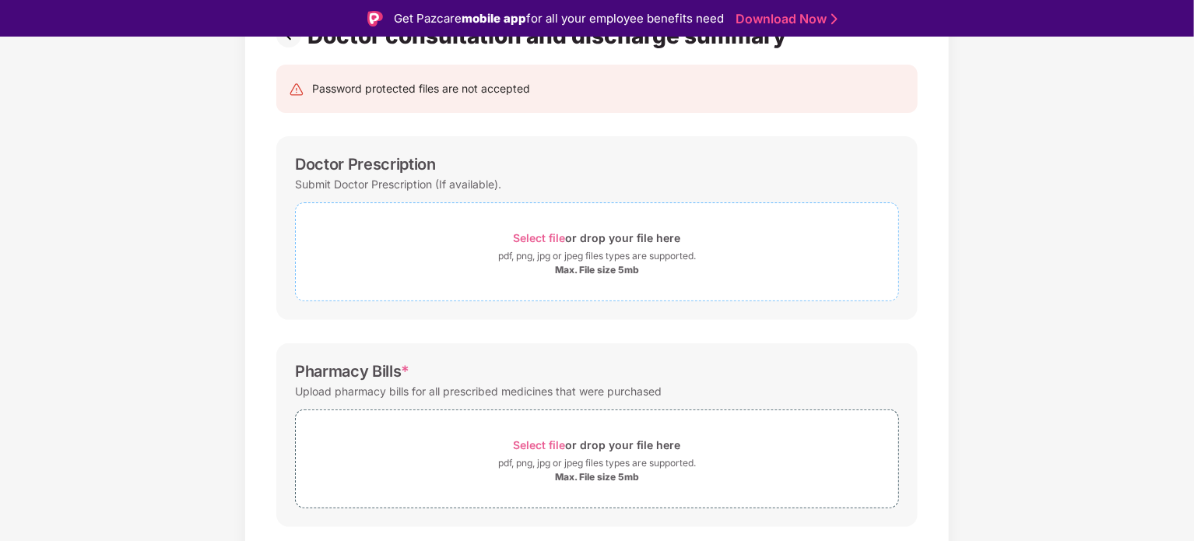
click at [534, 236] on span "Select file" at bounding box center [540, 237] width 52 height 13
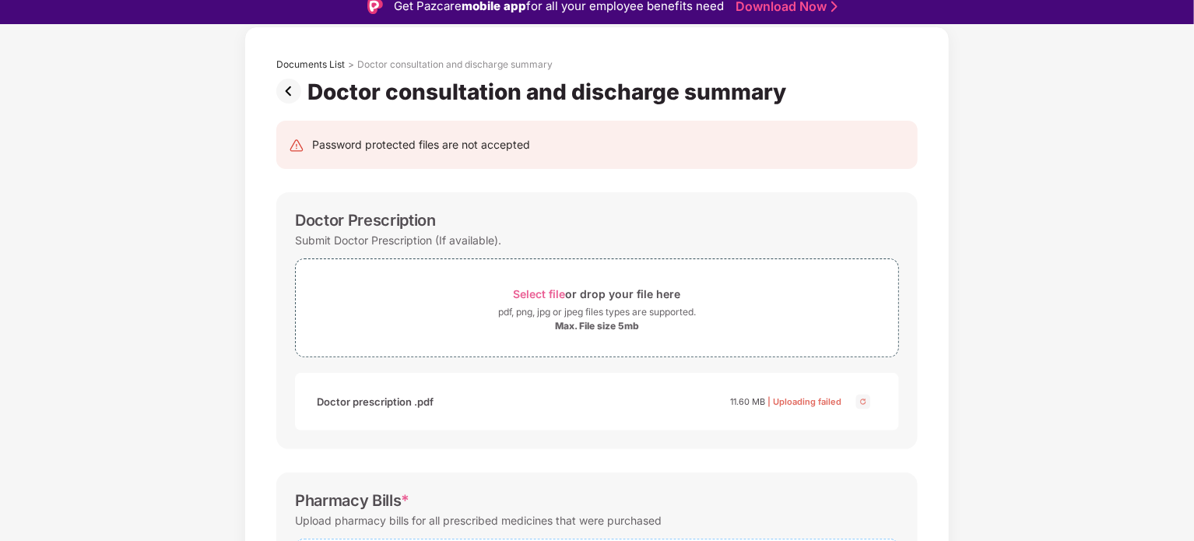
scroll to position [58, 0]
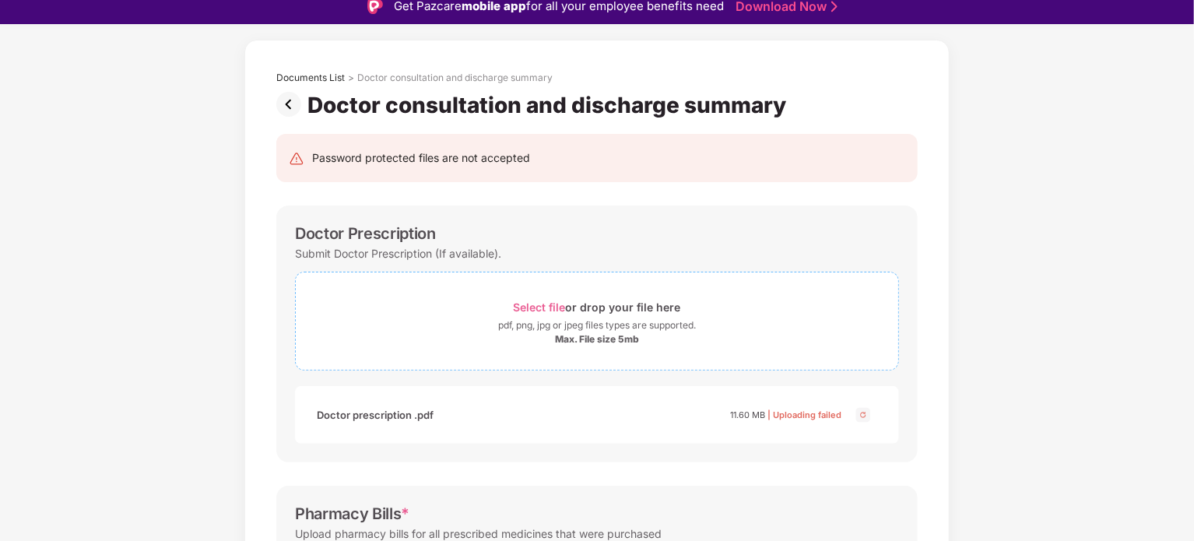
click at [542, 306] on span "Select file" at bounding box center [540, 307] width 52 height 13
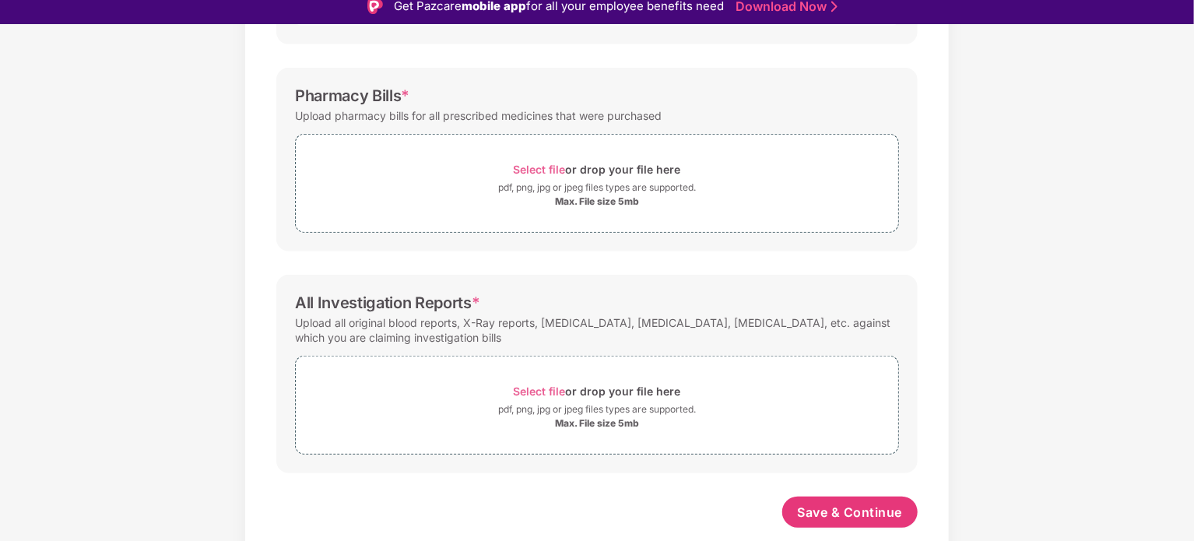
scroll to position [0, 0]
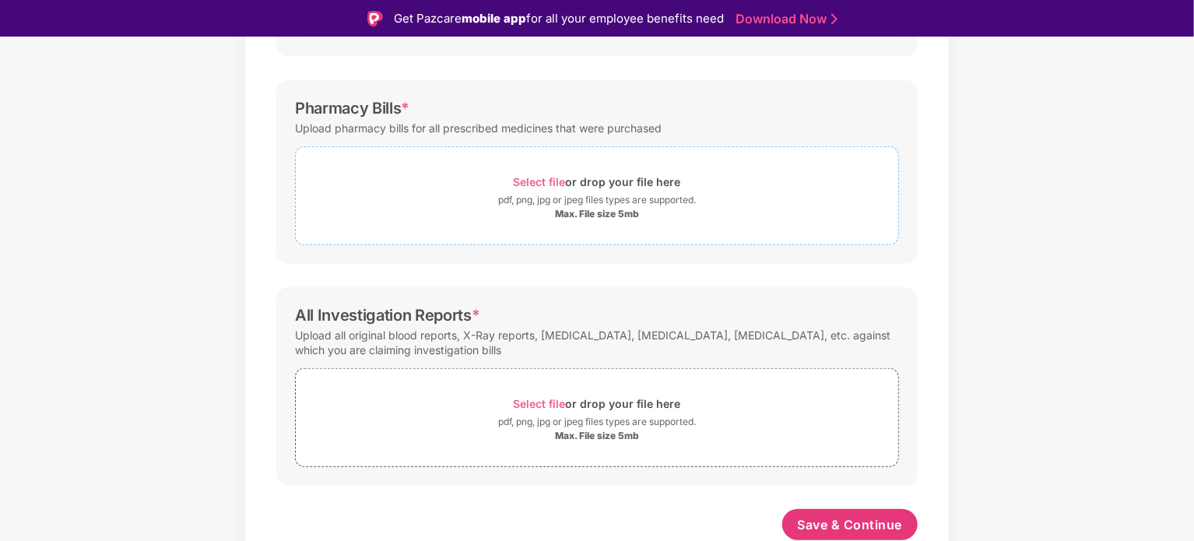
click at [536, 179] on span "Select file" at bounding box center [540, 181] width 52 height 13
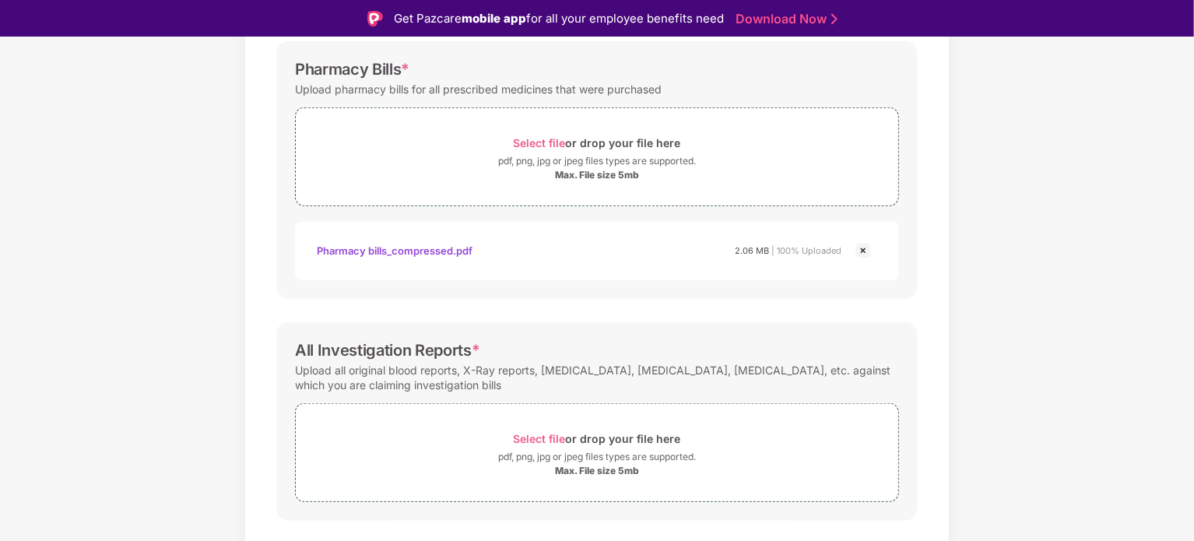
scroll to position [529, 0]
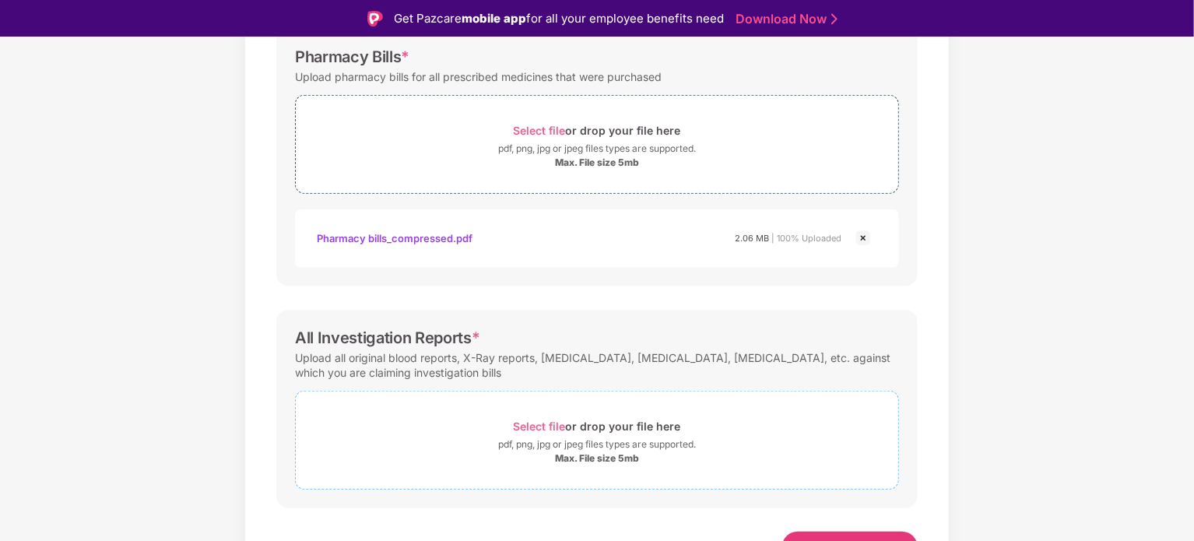
click at [525, 420] on span "Select file" at bounding box center [540, 426] width 52 height 13
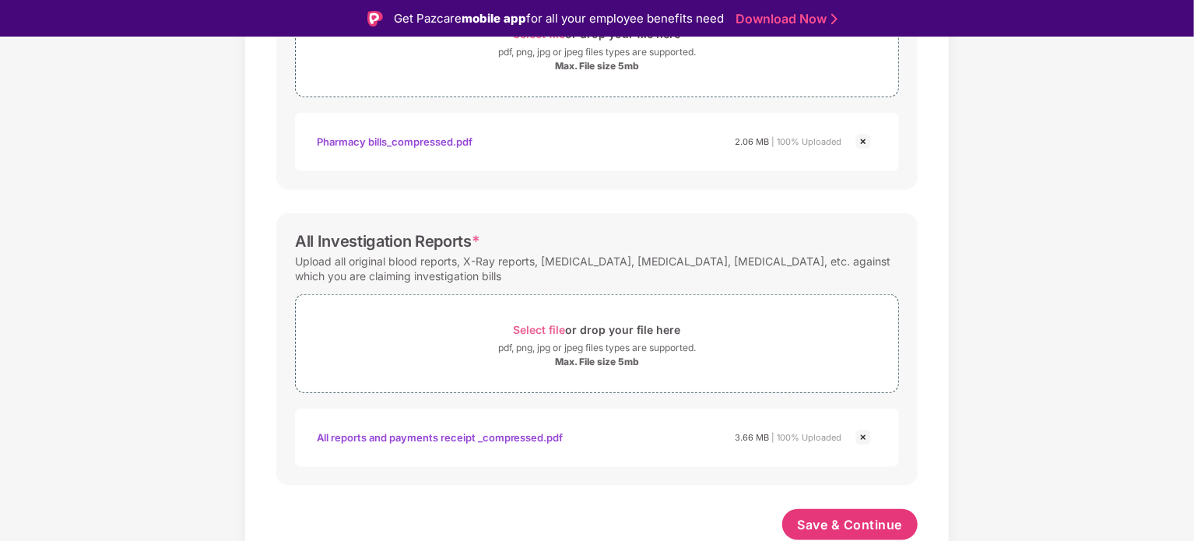
scroll to position [37, 0]
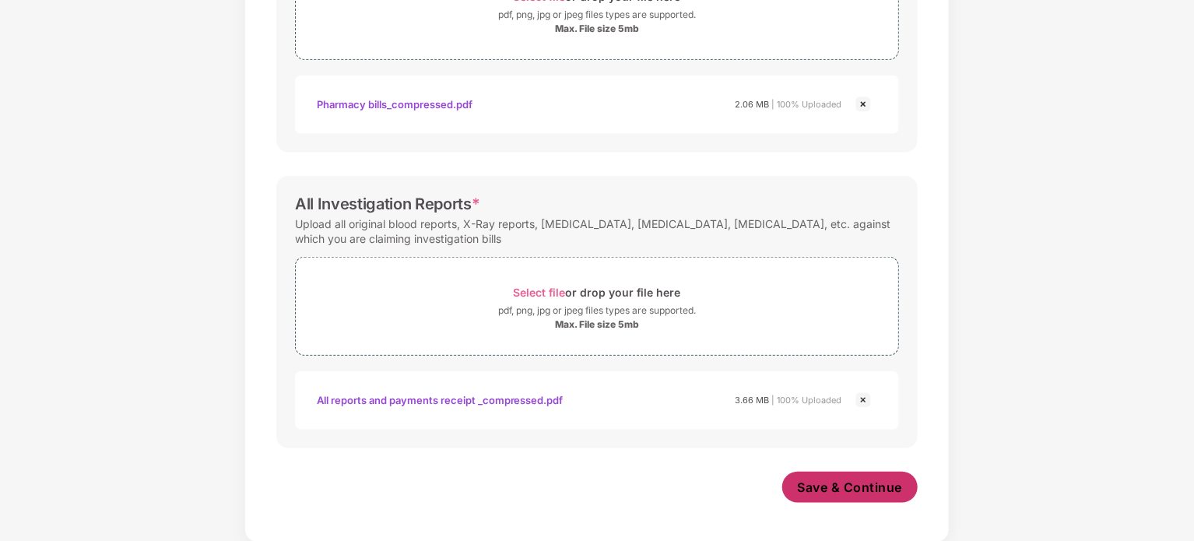
click at [828, 490] on span "Save & Continue" at bounding box center [850, 487] width 105 height 17
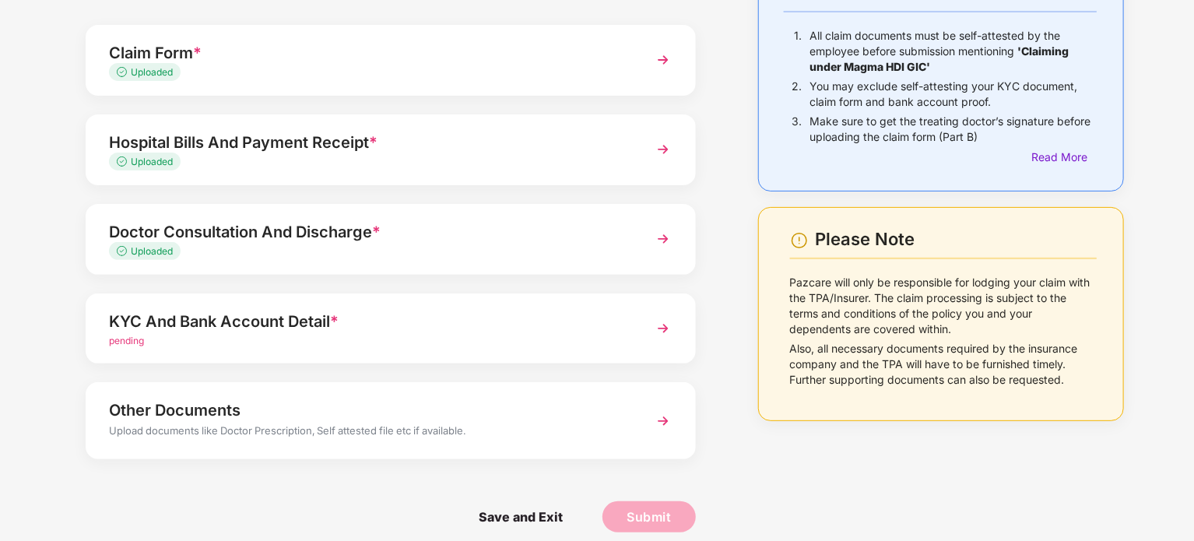
scroll to position [133, 0]
click at [397, 328] on div "KYC And Bank Account Detail *" at bounding box center [367, 320] width 516 height 25
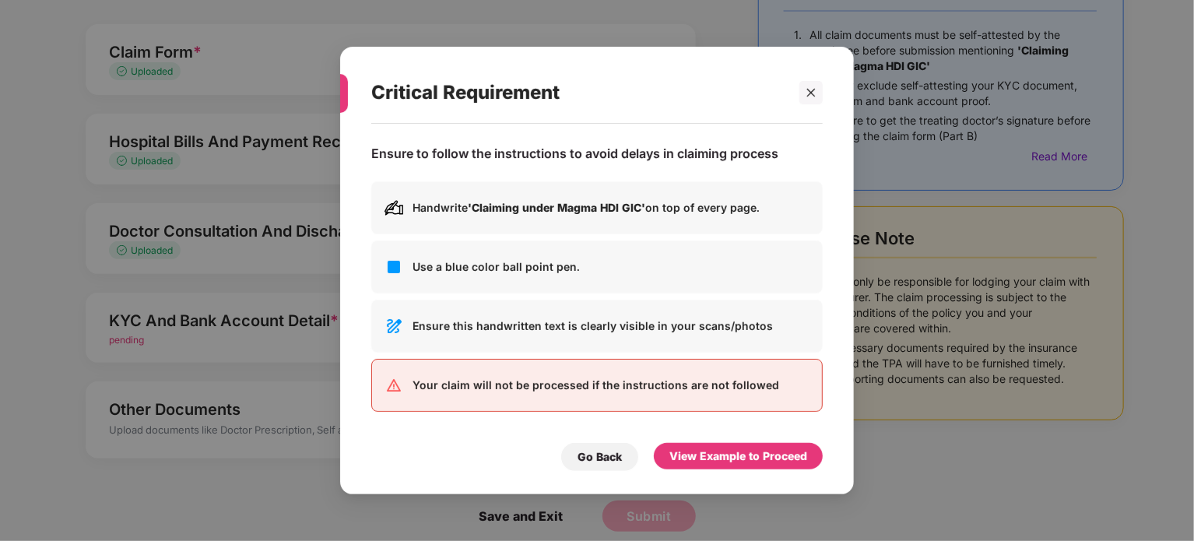
scroll to position [0, 0]
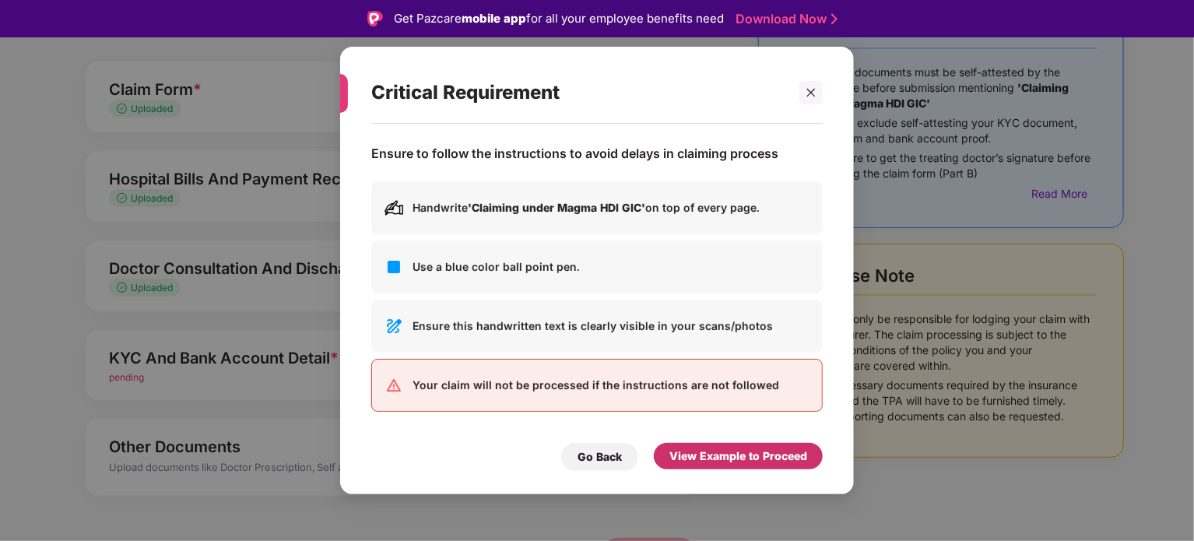
click at [702, 454] on div "View Example to Proceed" at bounding box center [739, 456] width 138 height 17
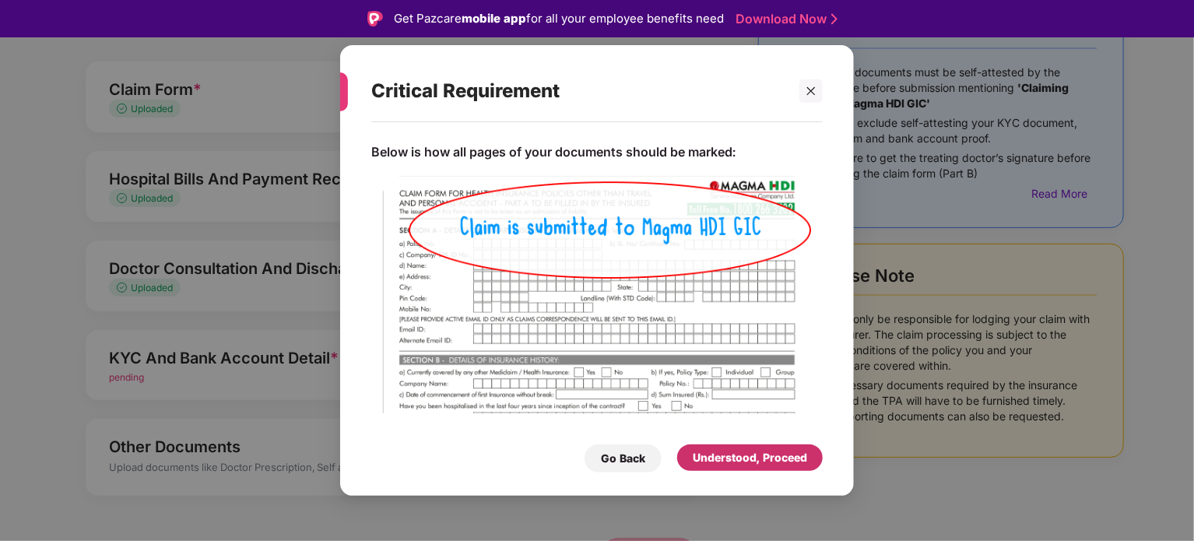
click at [719, 456] on div "Understood, Proceed" at bounding box center [750, 457] width 114 height 17
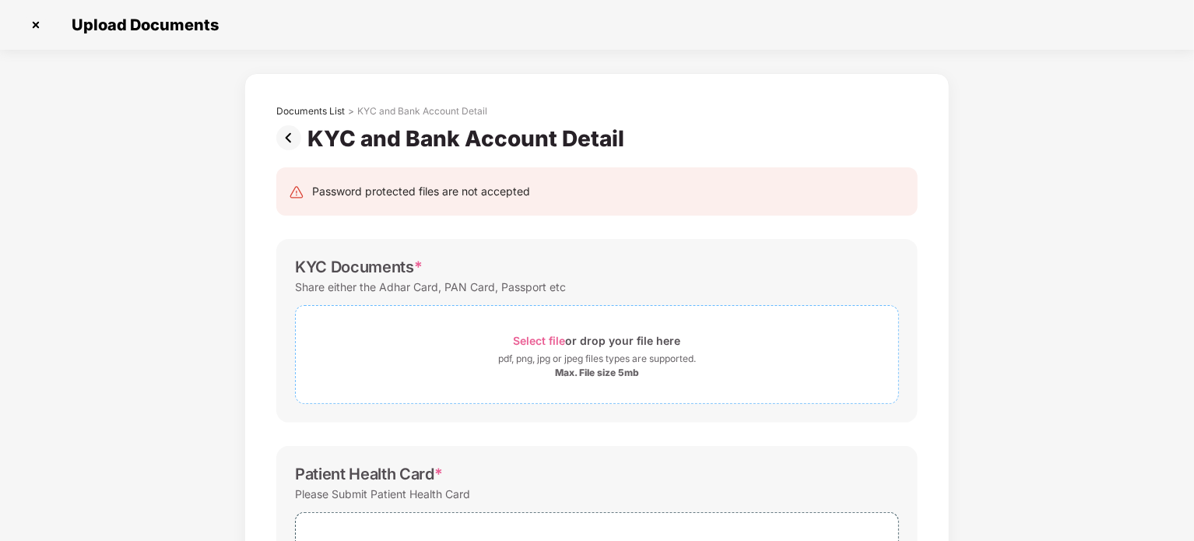
click at [504, 351] on div "pdf, png, jpg or jpeg files types are supported." at bounding box center [597, 359] width 198 height 16
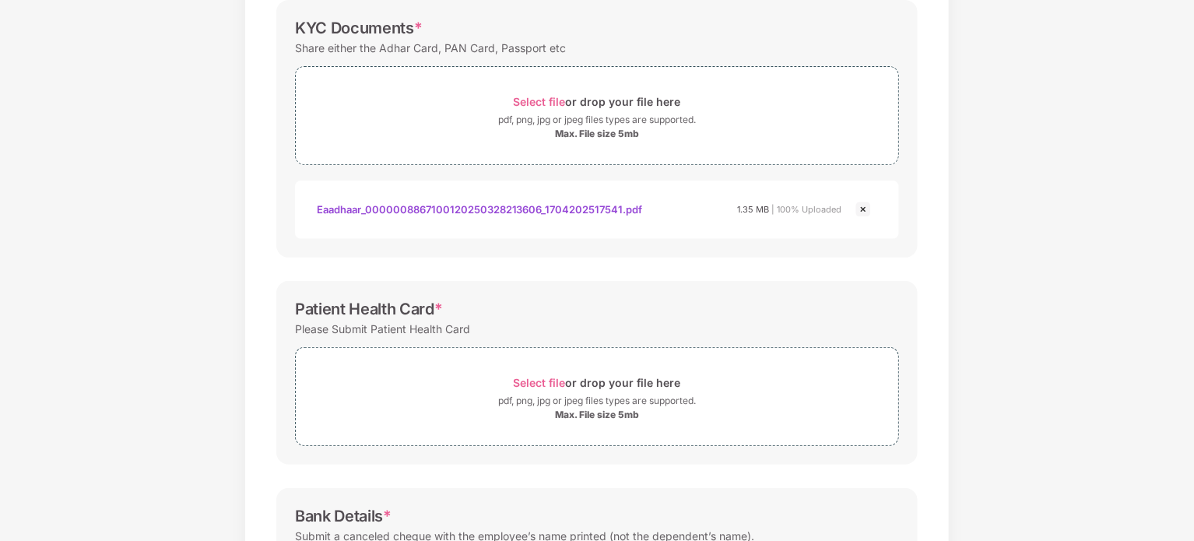
scroll to position [251, 0]
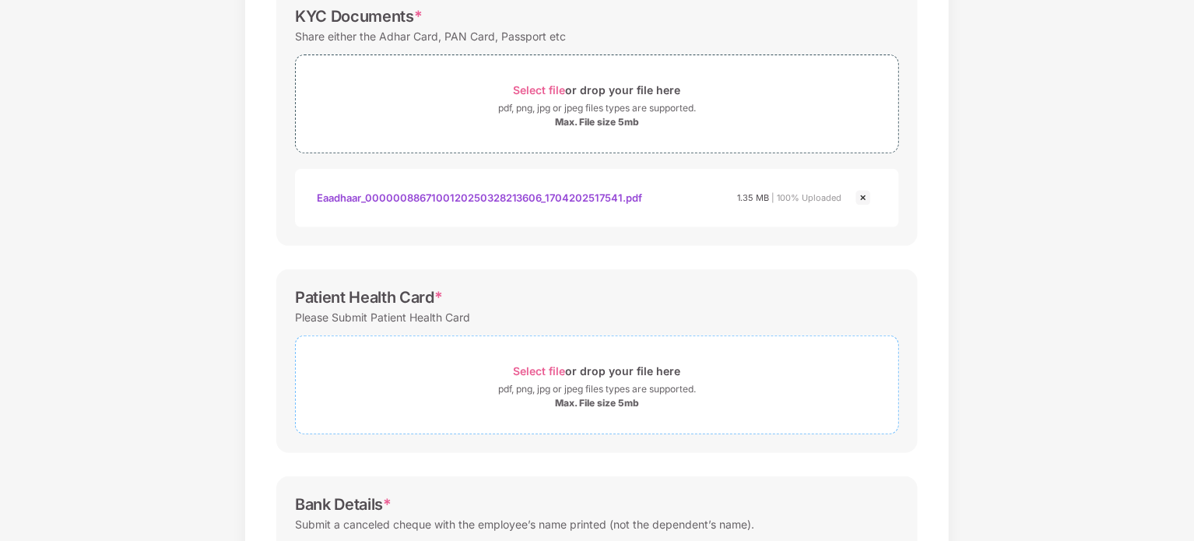
click at [487, 389] on div "pdf, png, jpg or jpeg files types are supported." at bounding box center [597, 389] width 603 height 16
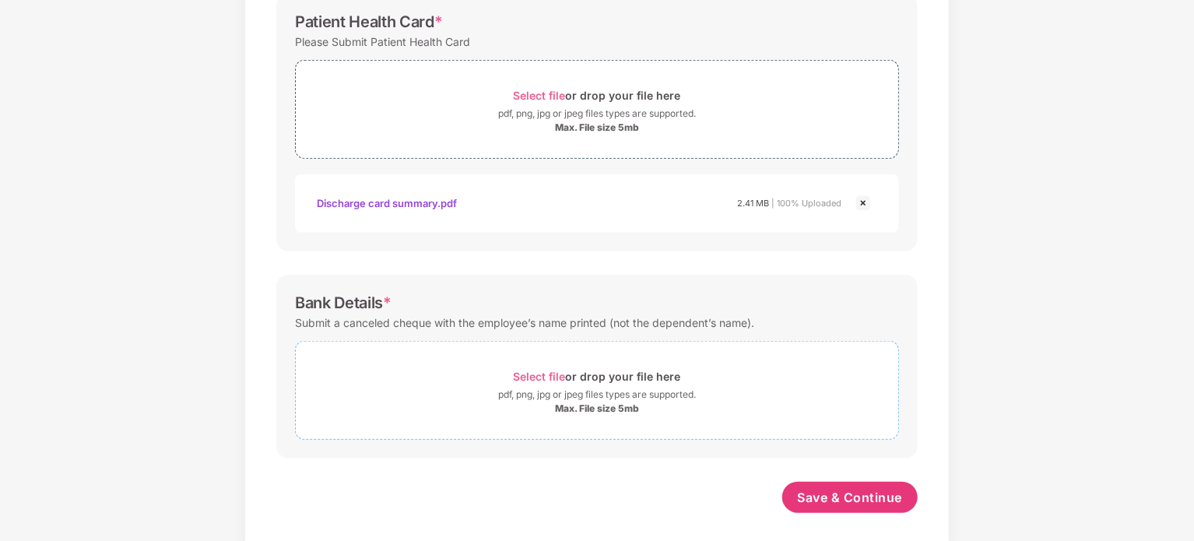
scroll to position [536, 0]
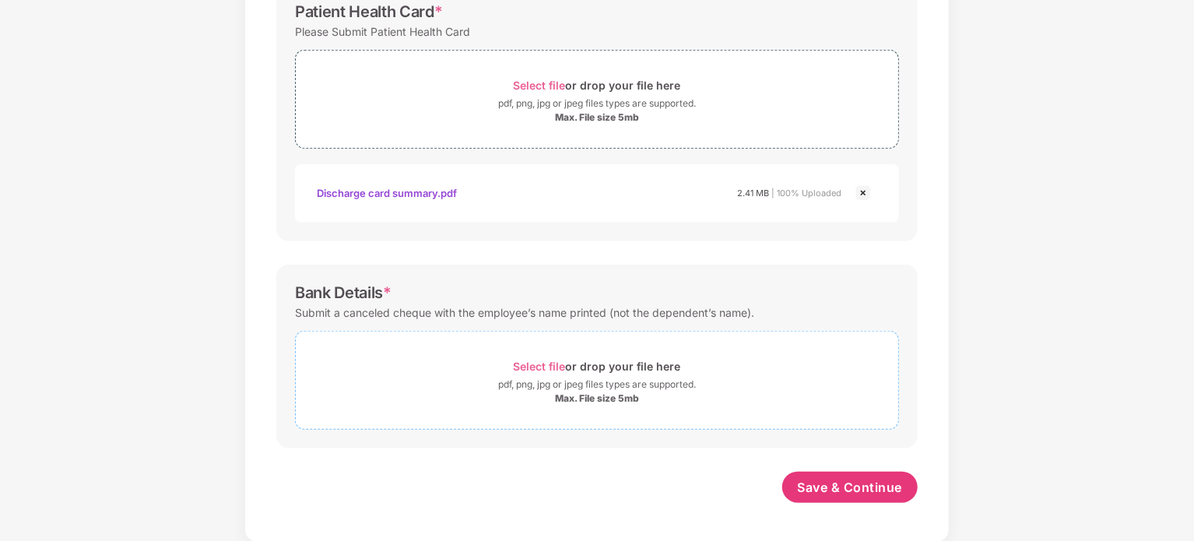
click at [536, 367] on span "Select file" at bounding box center [540, 366] width 52 height 13
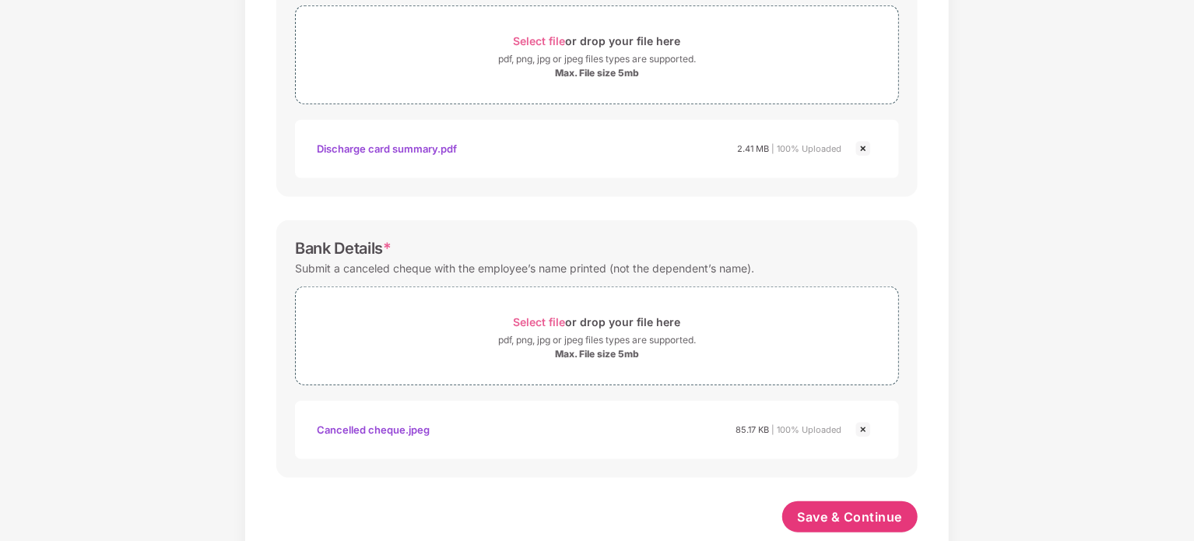
scroll to position [610, 0]
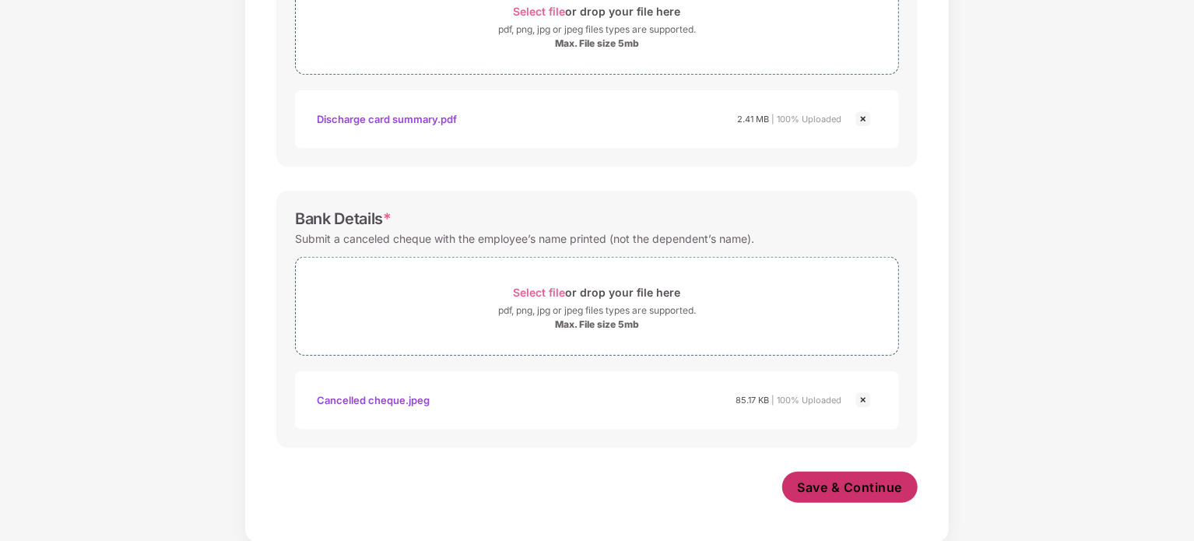
click at [810, 491] on span "Save & Continue" at bounding box center [850, 487] width 105 height 17
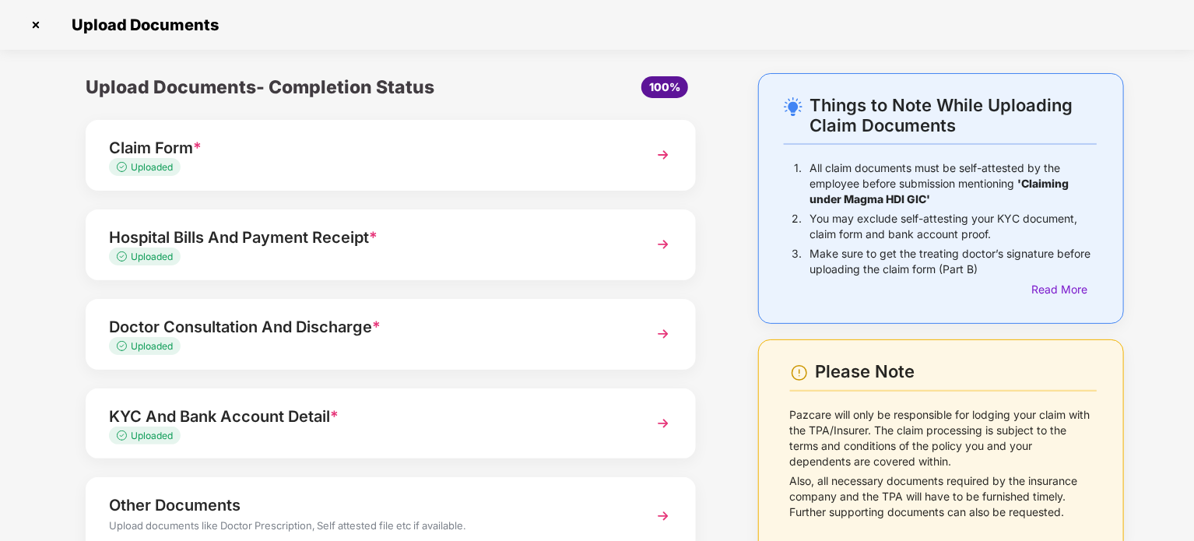
scroll to position [109, 0]
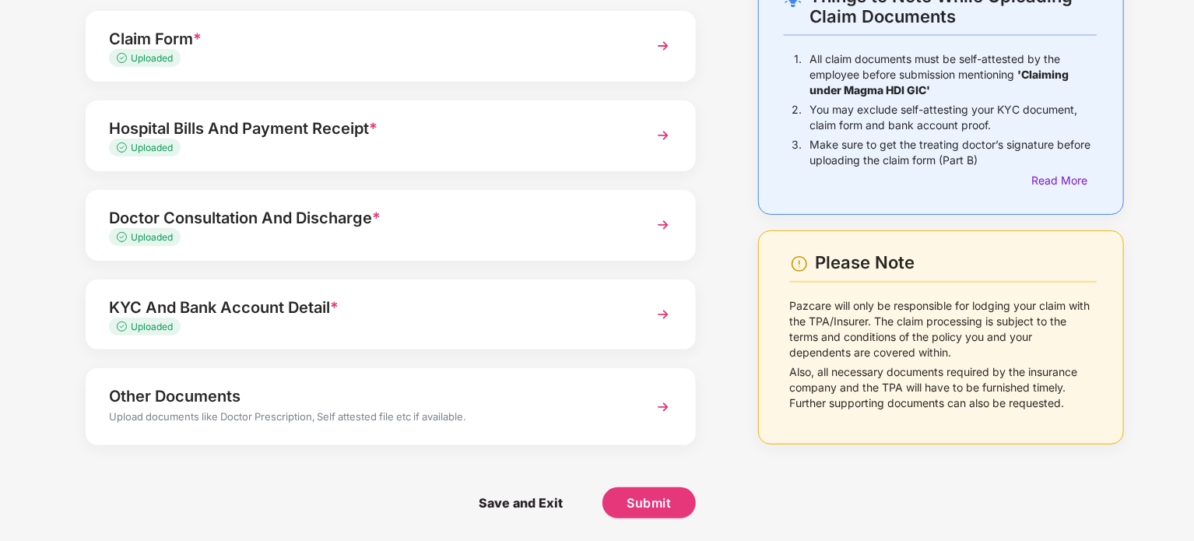
click at [286, 392] on div "Other Documents" at bounding box center [367, 396] width 516 height 25
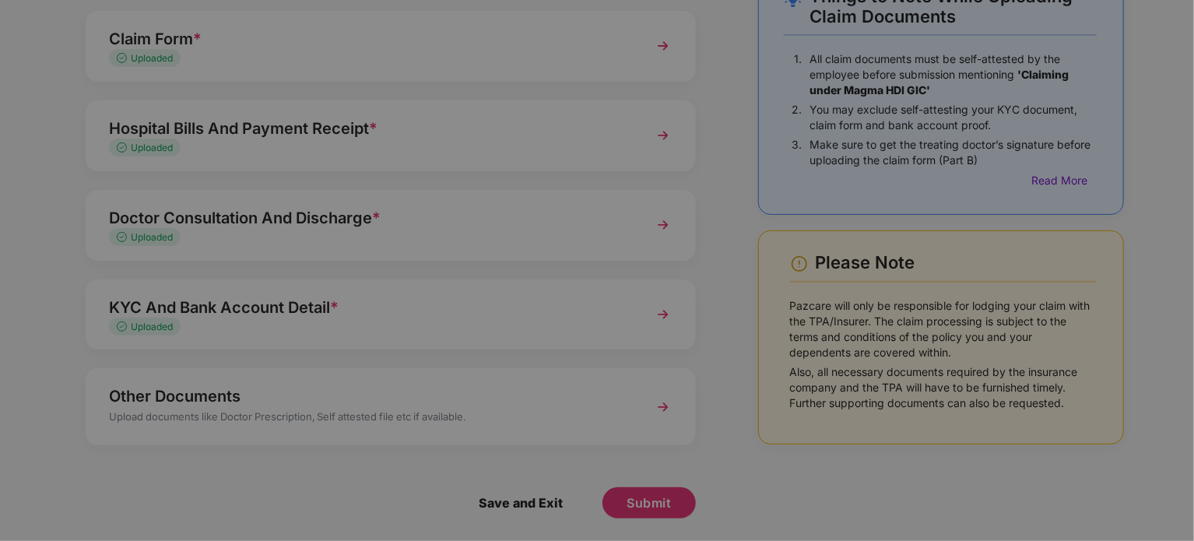
scroll to position [0, 0]
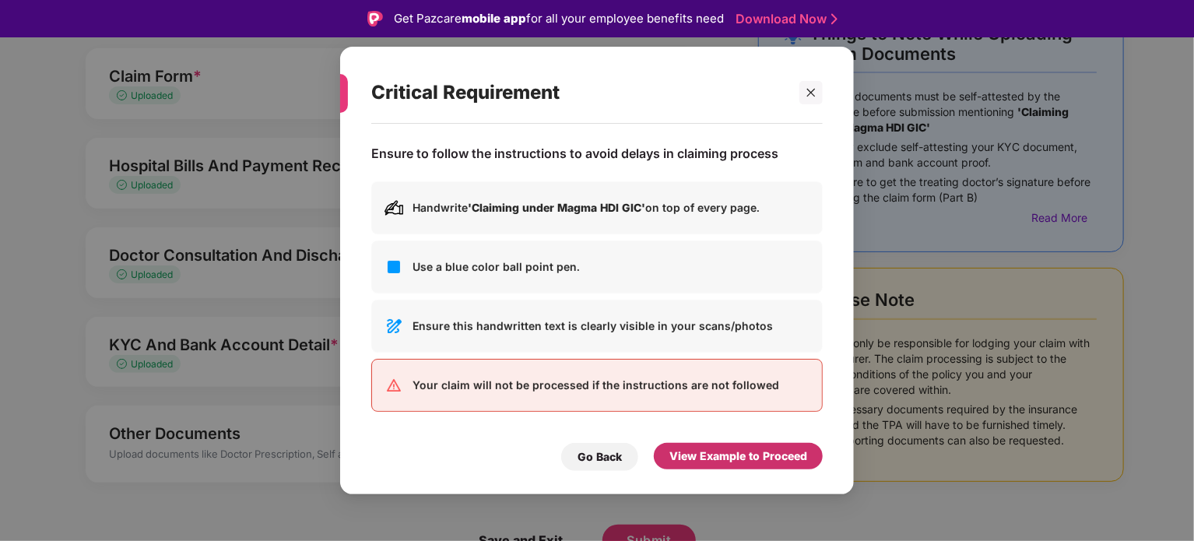
click at [733, 463] on div "View Example to Proceed" at bounding box center [739, 456] width 138 height 17
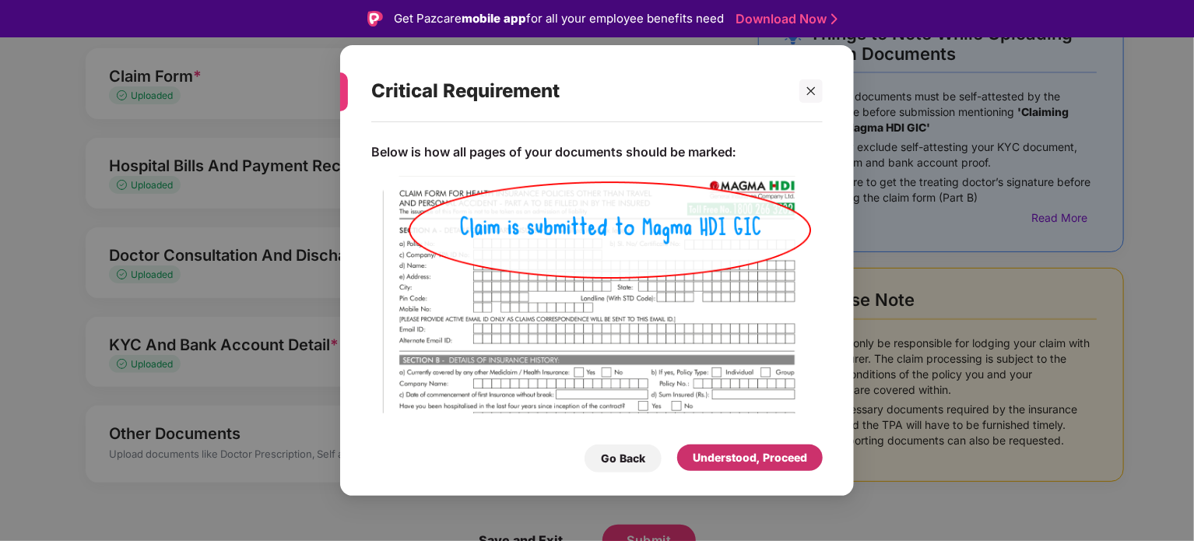
click at [744, 452] on div "Understood, Proceed" at bounding box center [750, 457] width 114 height 17
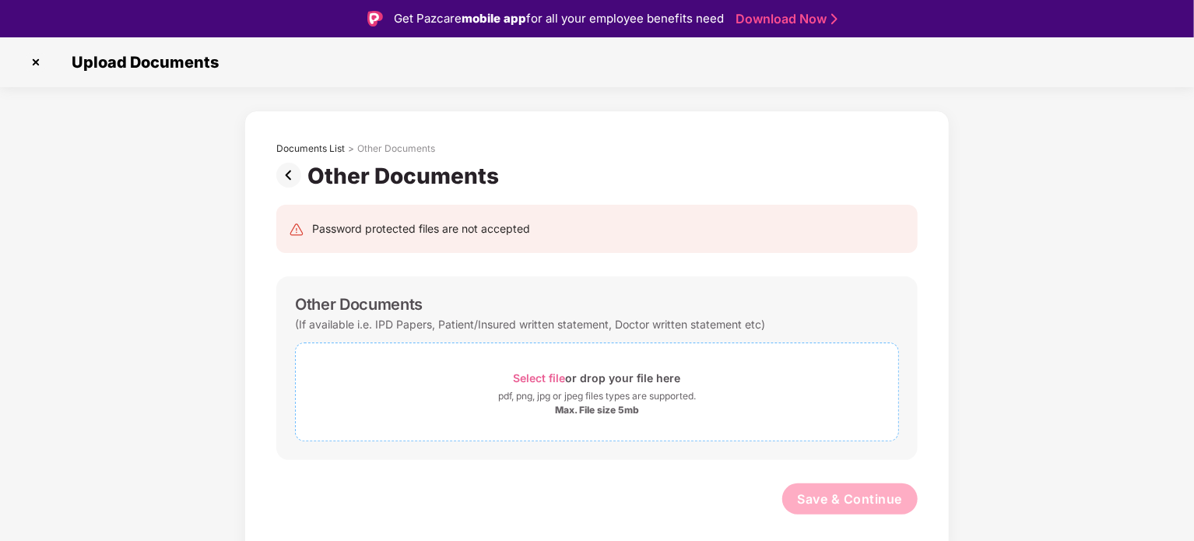
click at [550, 376] on span "Select file" at bounding box center [540, 377] width 52 height 13
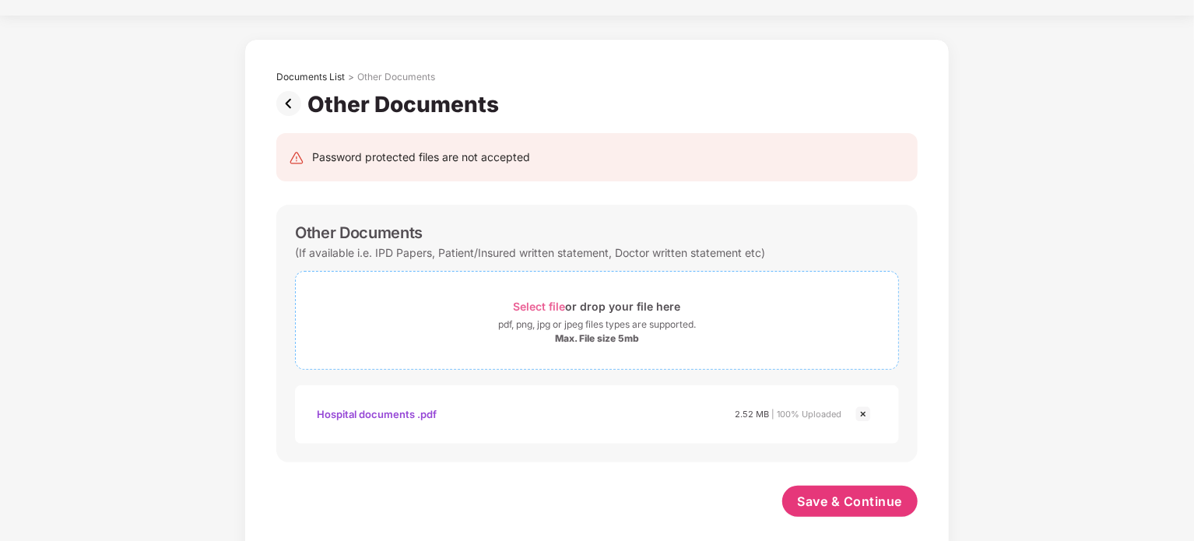
scroll to position [49, 0]
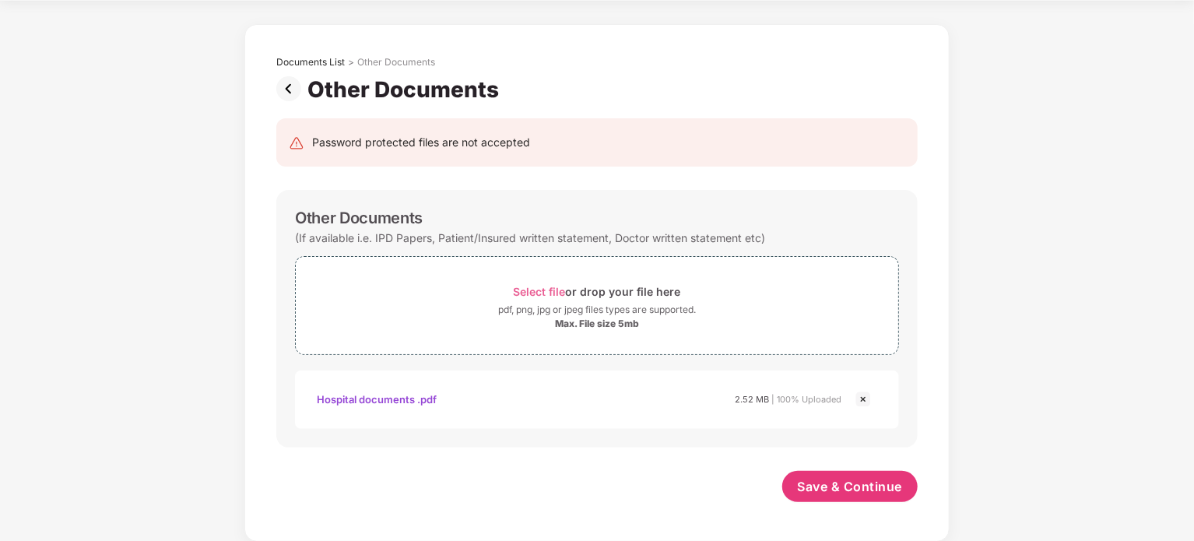
click at [858, 396] on img at bounding box center [863, 399] width 19 height 19
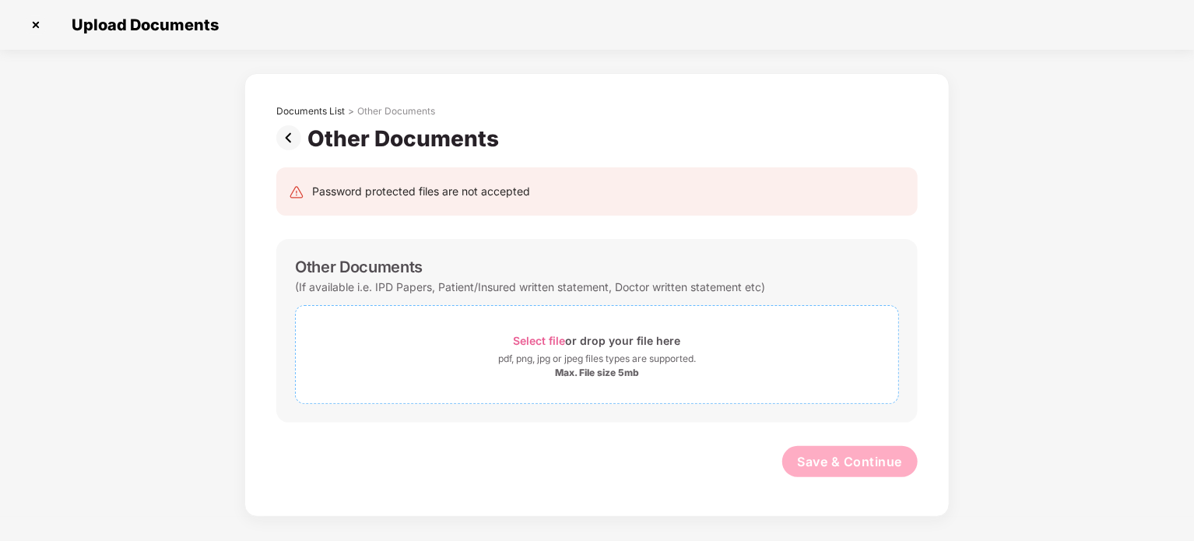
click at [533, 339] on span "Select file" at bounding box center [540, 340] width 52 height 13
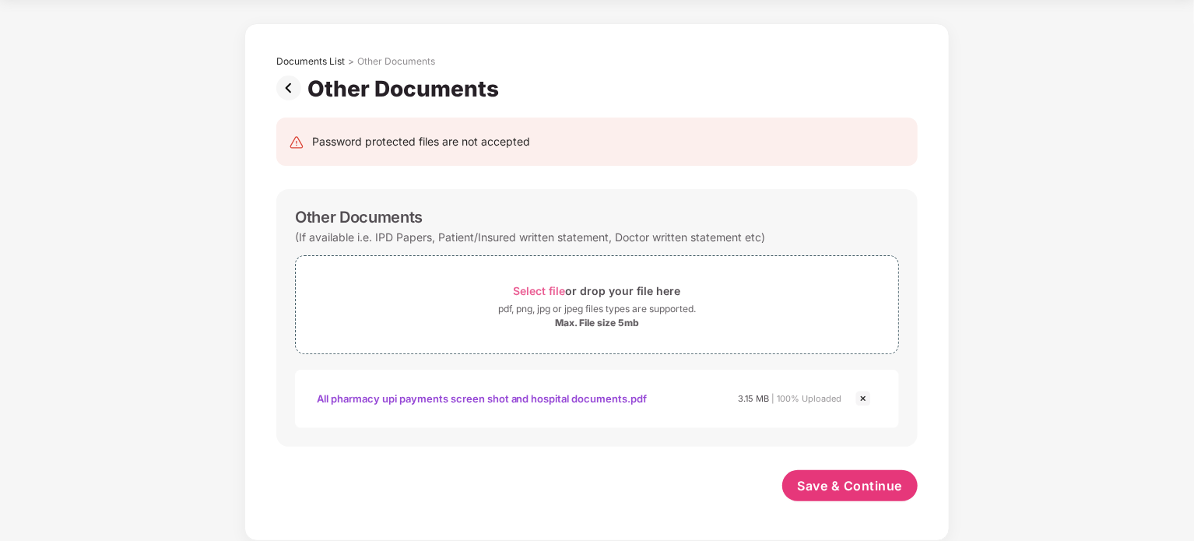
scroll to position [49, 0]
click at [837, 491] on span "Save & Continue" at bounding box center [850, 486] width 105 height 17
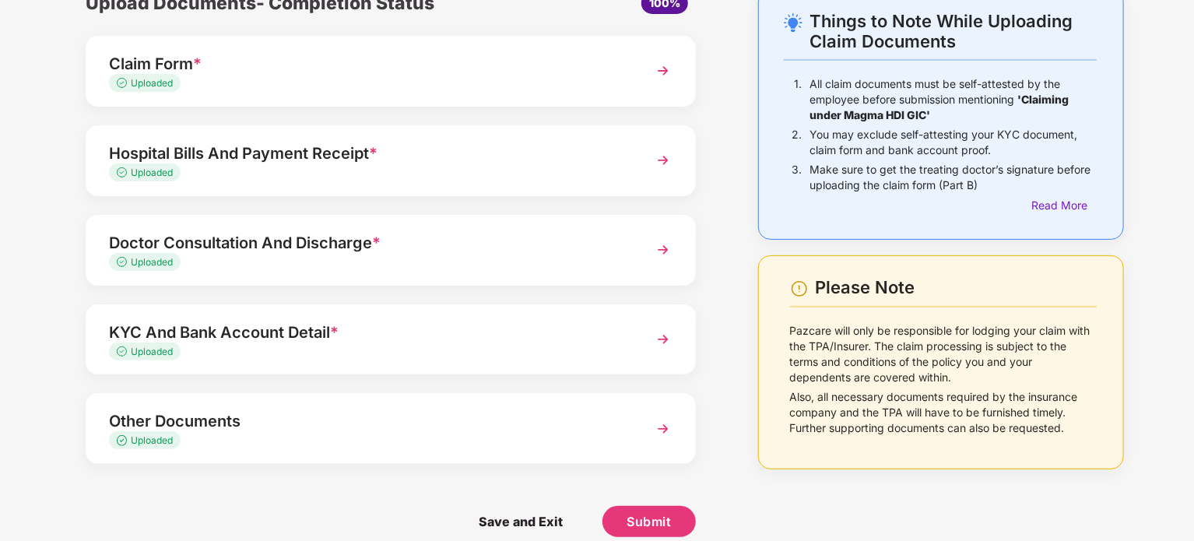
scroll to position [103, 0]
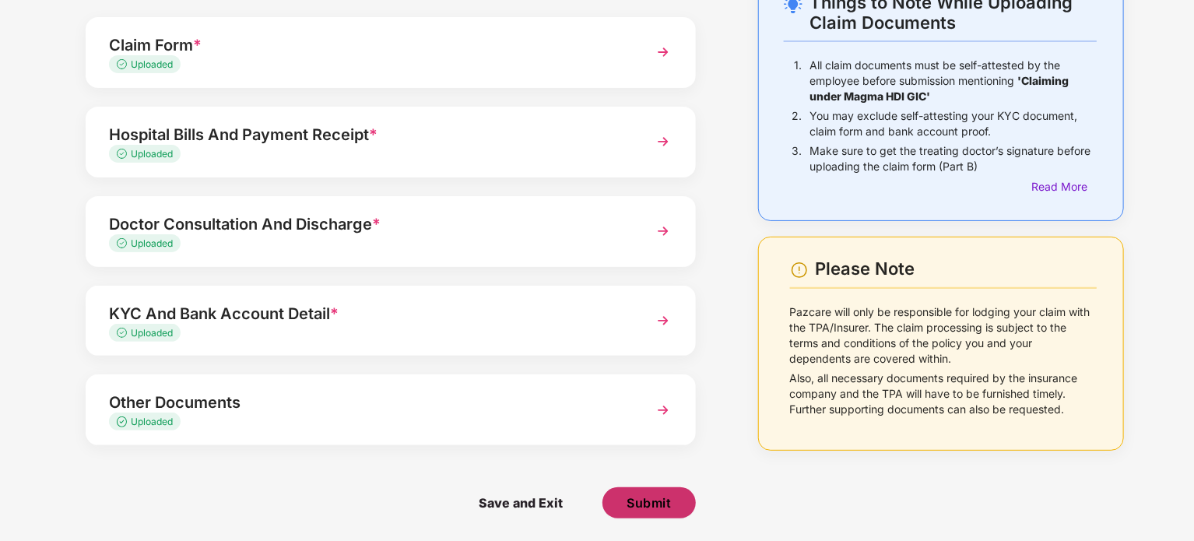
click at [653, 508] on span "Submit" at bounding box center [649, 502] width 44 height 17
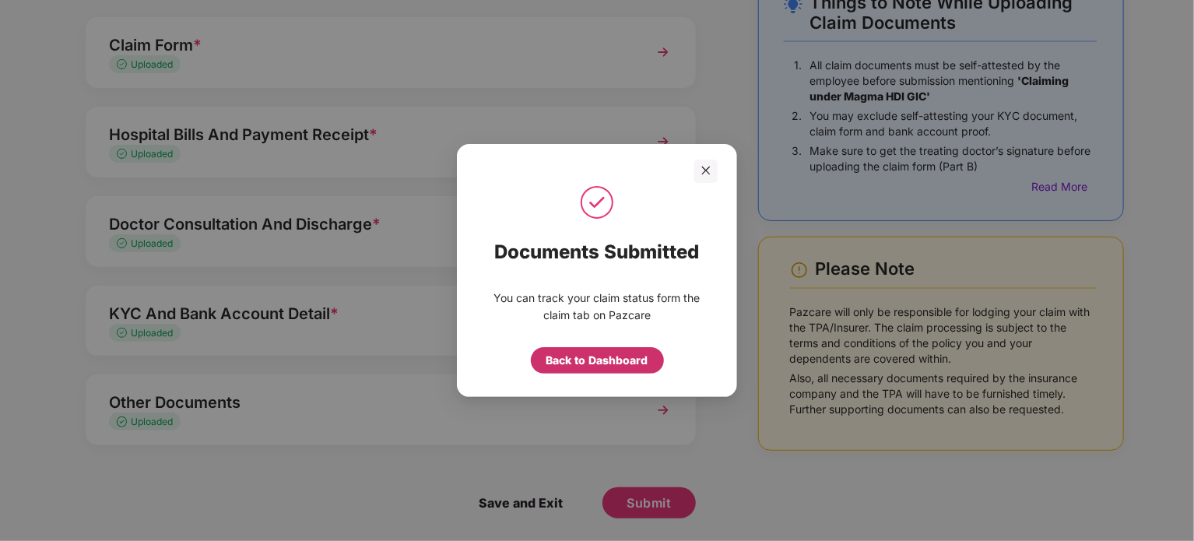
click at [584, 357] on div "Back to Dashboard" at bounding box center [598, 360] width 102 height 17
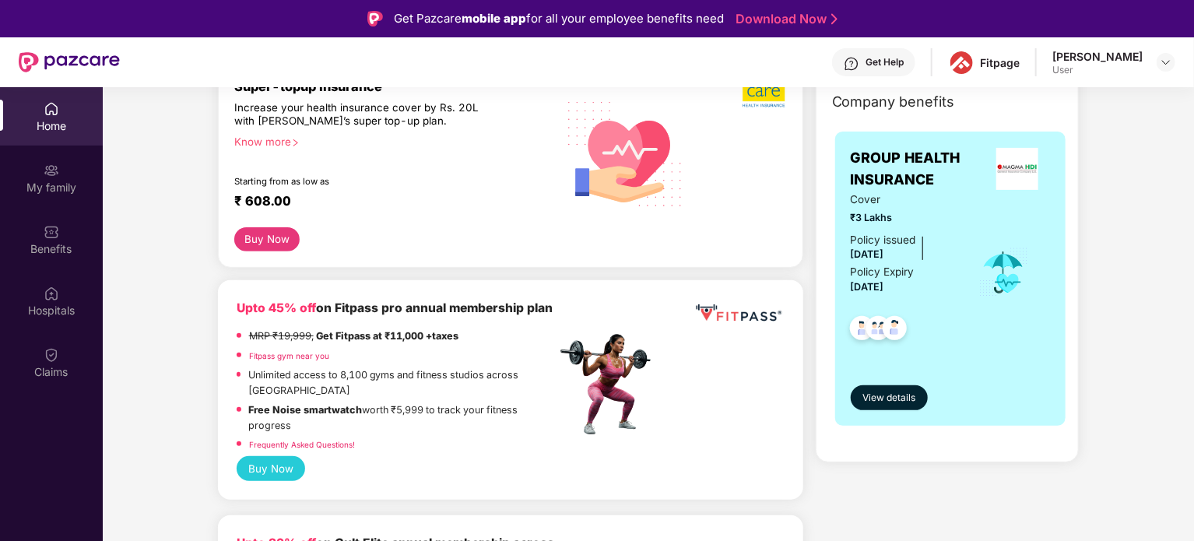
scroll to position [102, 0]
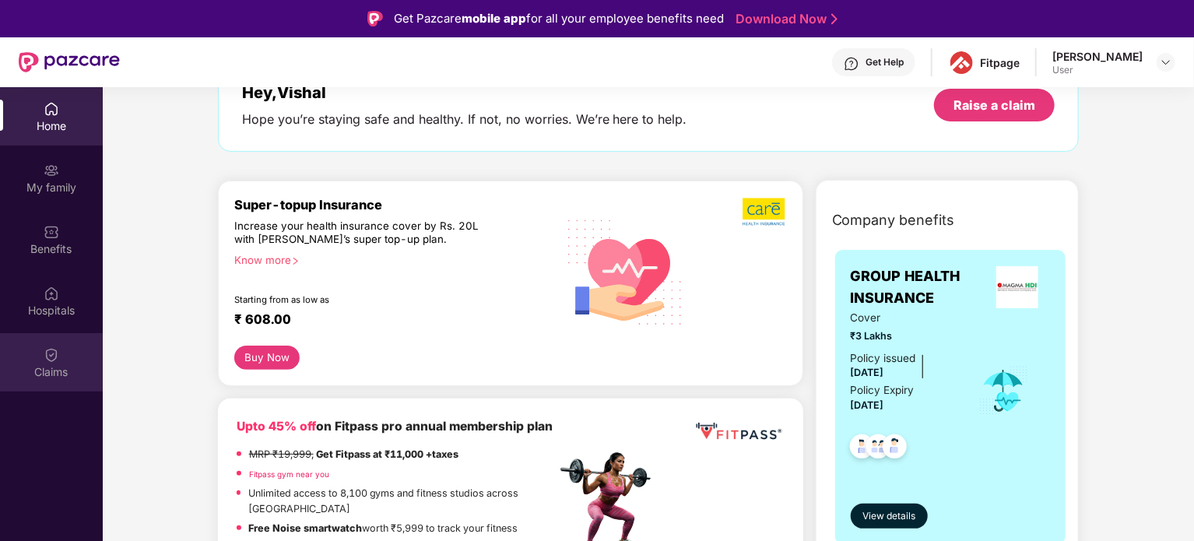
click at [42, 347] on div "Claims" at bounding box center [51, 362] width 103 height 58
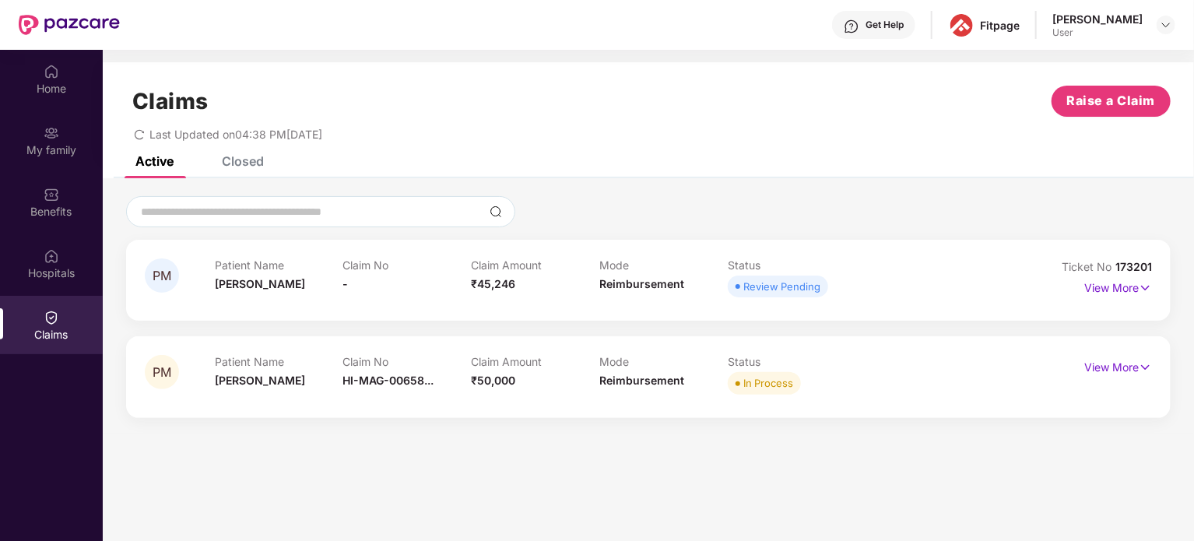
scroll to position [52, 0]
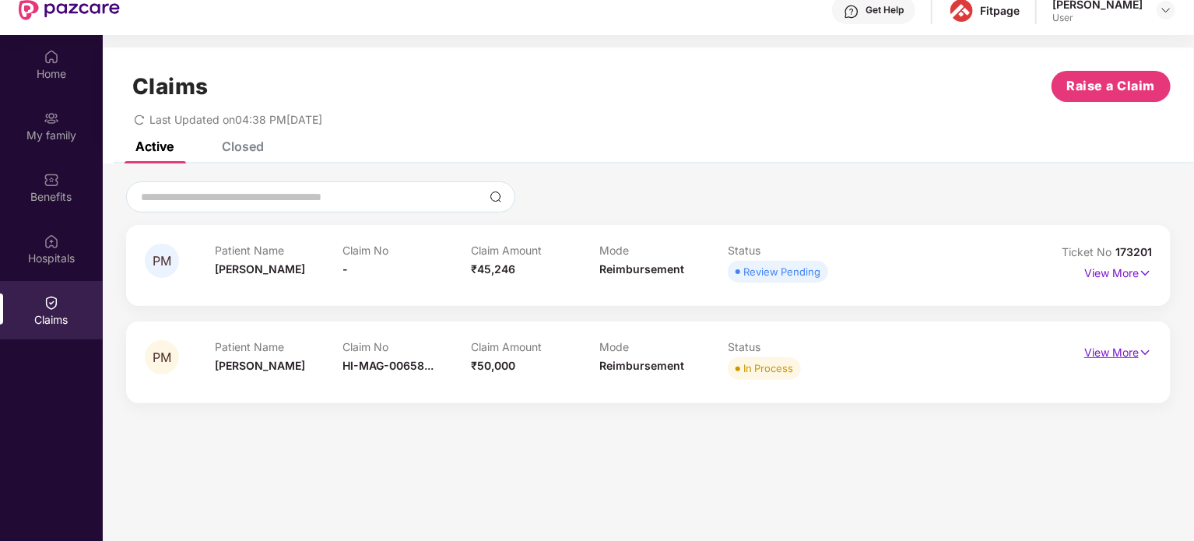
click at [1125, 351] on p "View More" at bounding box center [1118, 350] width 68 height 21
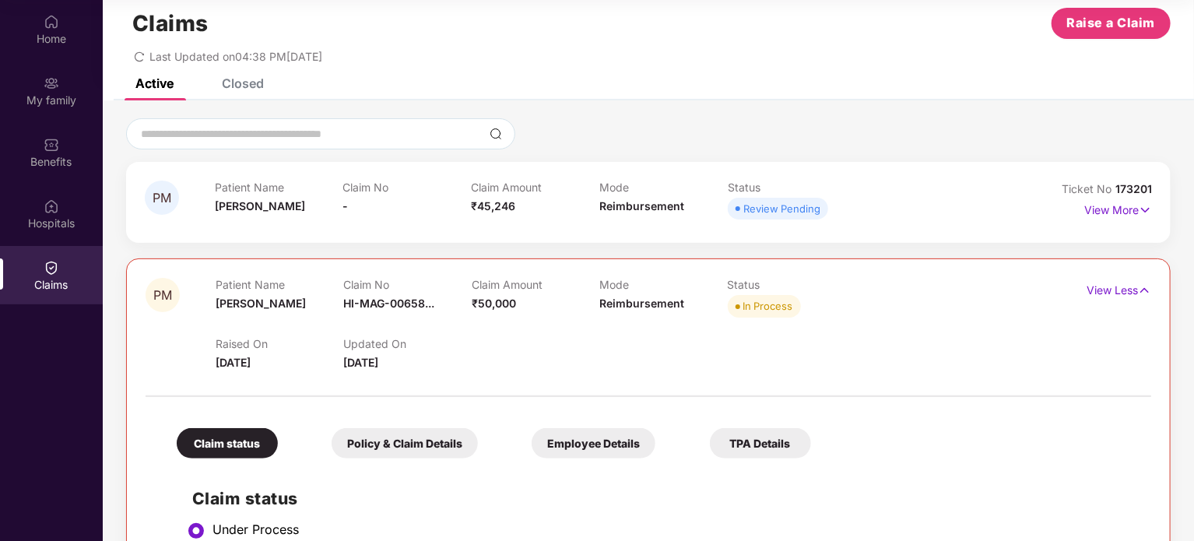
scroll to position [0, 0]
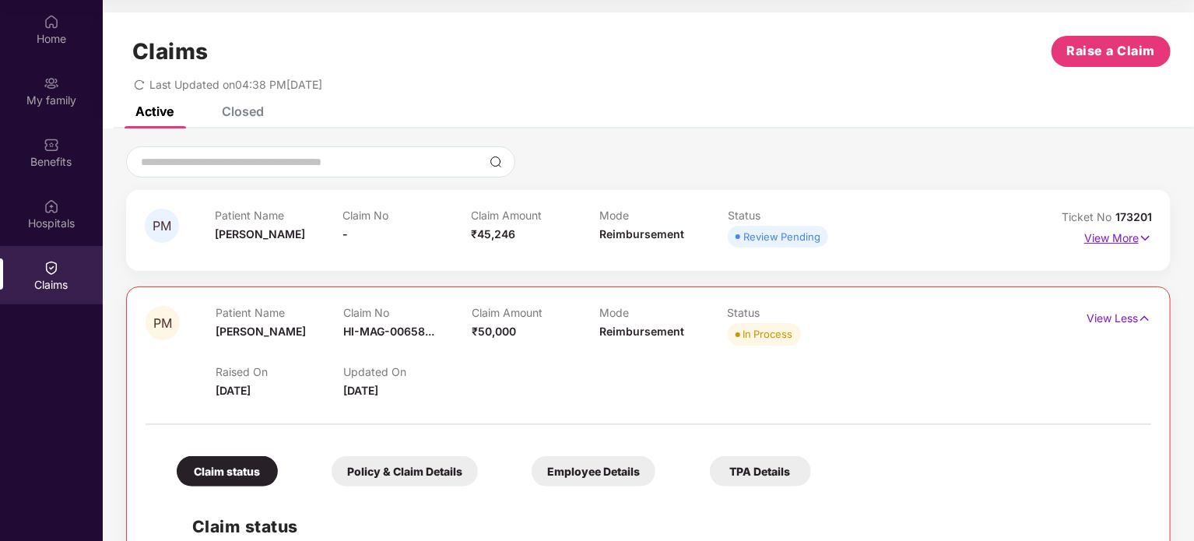
click at [1105, 242] on p "View More" at bounding box center [1118, 236] width 68 height 21
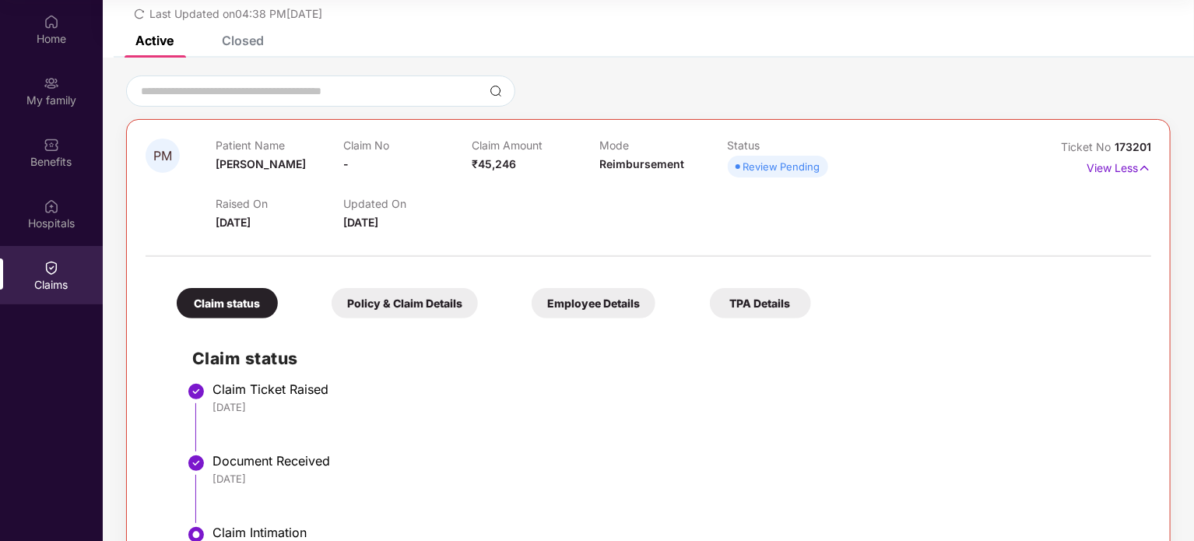
scroll to position [53, 0]
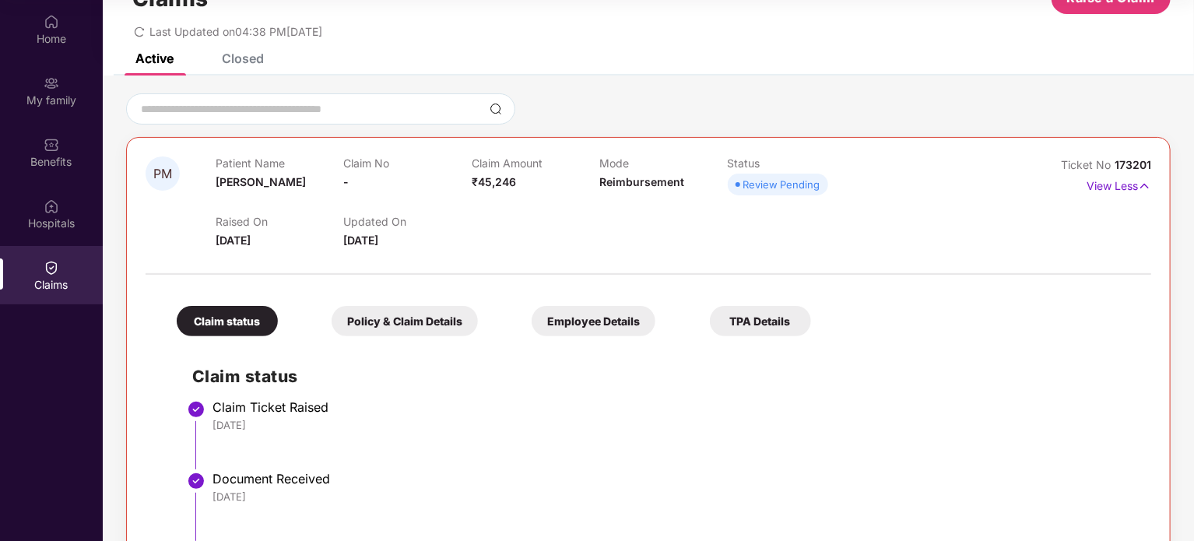
click at [415, 323] on div "Policy & Claim Details" at bounding box center [405, 321] width 146 height 30
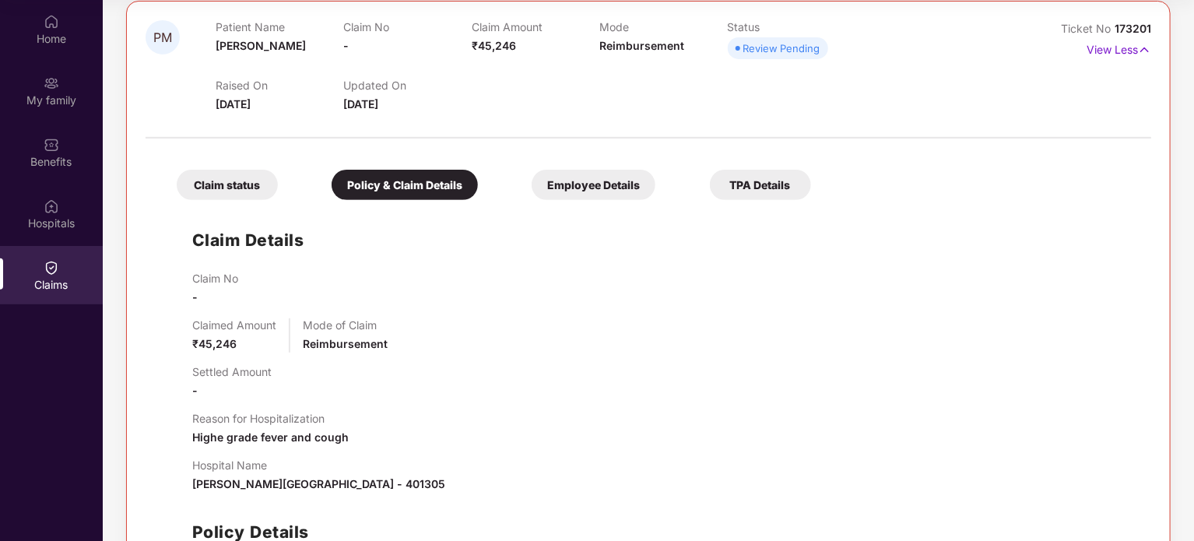
scroll to position [184, 0]
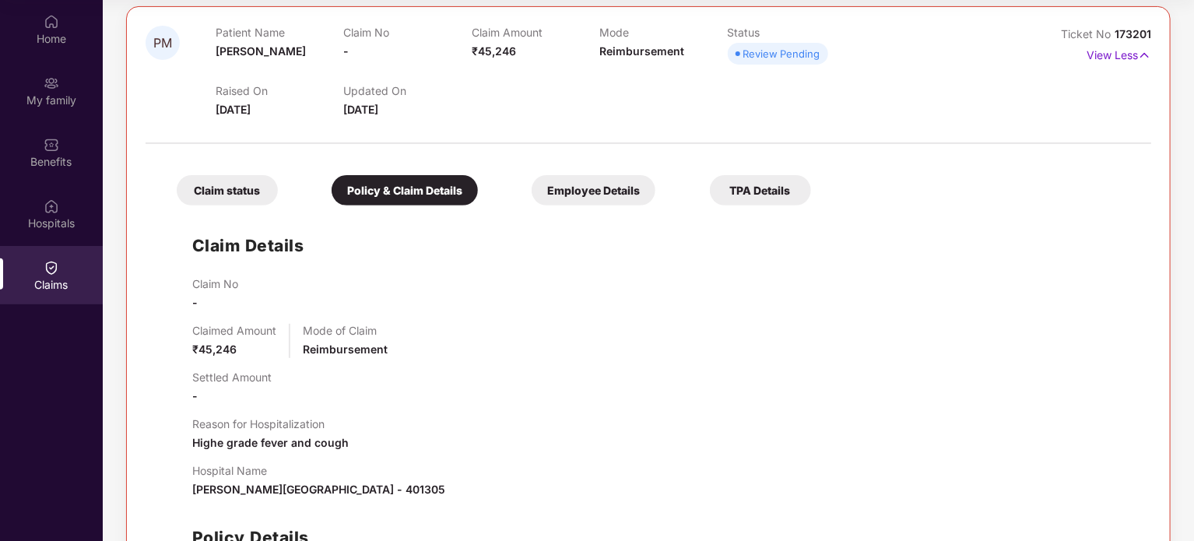
click at [570, 194] on div "Employee Details" at bounding box center [594, 190] width 124 height 30
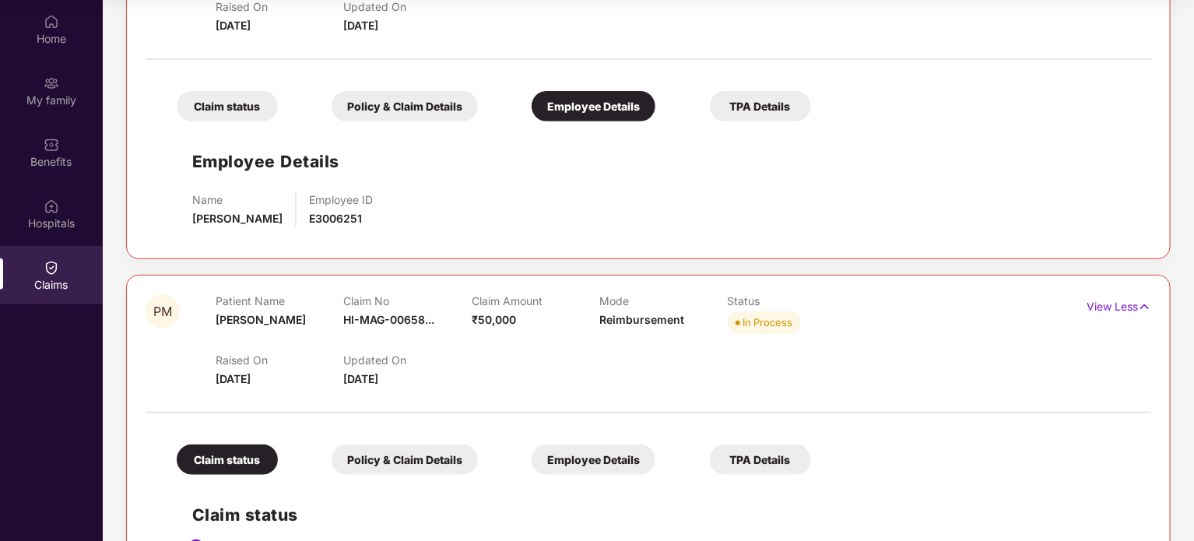
scroll to position [202, 0]
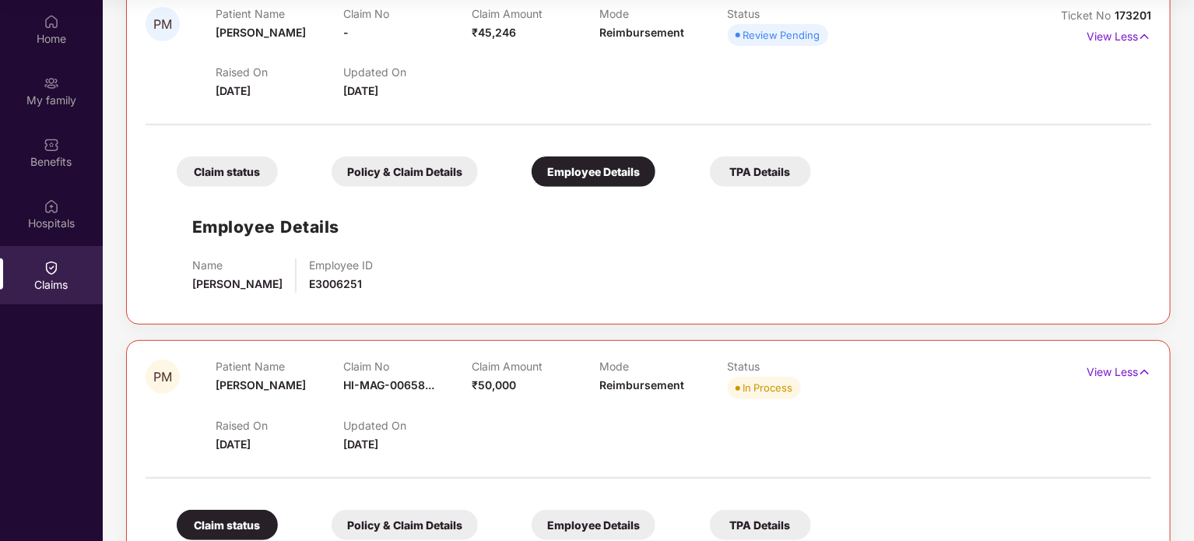
click at [759, 155] on div "Claim status Policy & Claim Details Employee Details TPA Details" at bounding box center [486, 164] width 650 height 46
click at [740, 181] on div "TPA Details" at bounding box center [760, 171] width 101 height 30
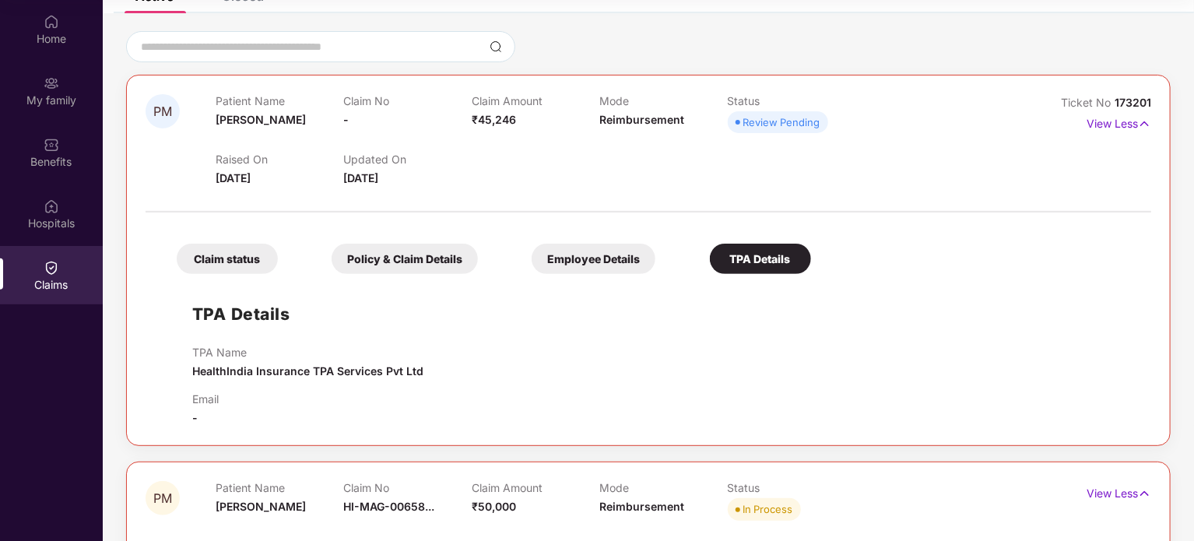
scroll to position [118, 0]
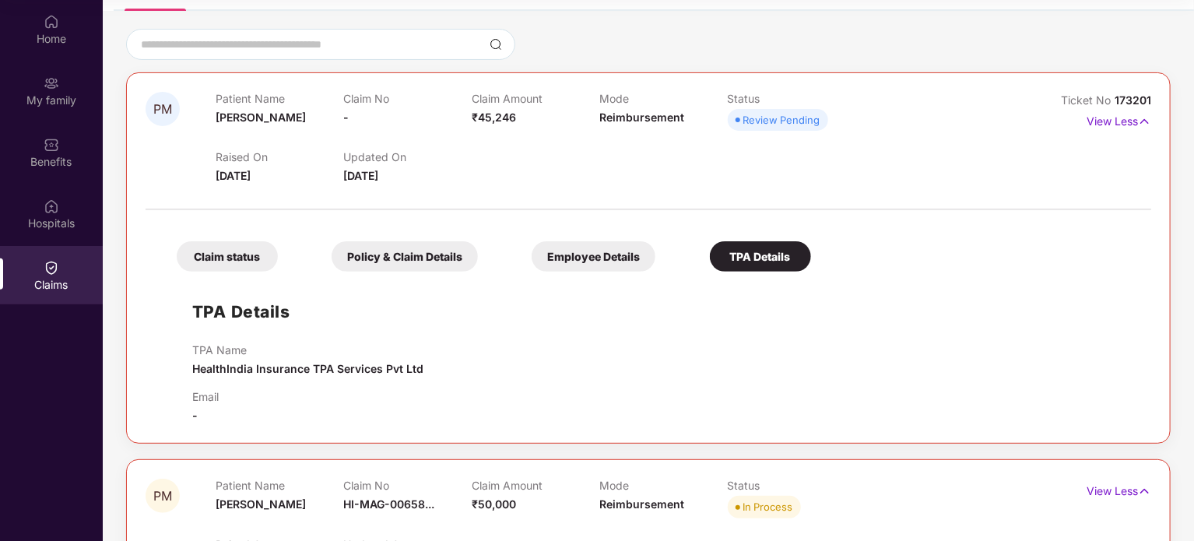
drag, startPoint x: 417, startPoint y: 267, endPoint x: 511, endPoint y: 339, distance: 118.2
click at [511, 339] on div "TPA Details TPA Name HealthIndia Insurance TPA Services Pvt Ltd Email -" at bounding box center [648, 351] width 975 height 145
click at [234, 267] on div "Claim status" at bounding box center [227, 256] width 101 height 30
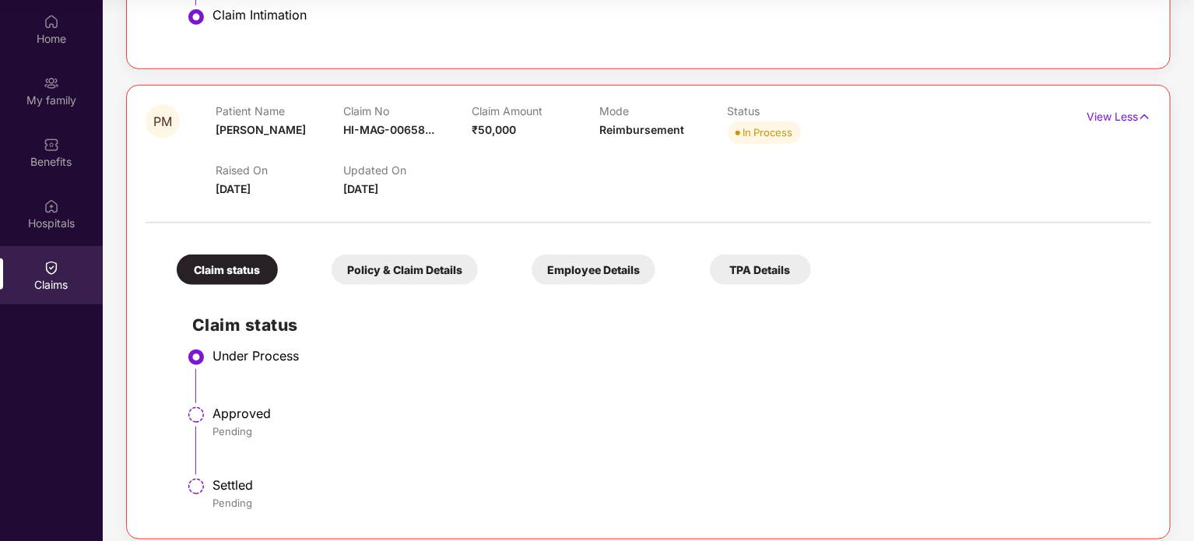
scroll to position [601, 0]
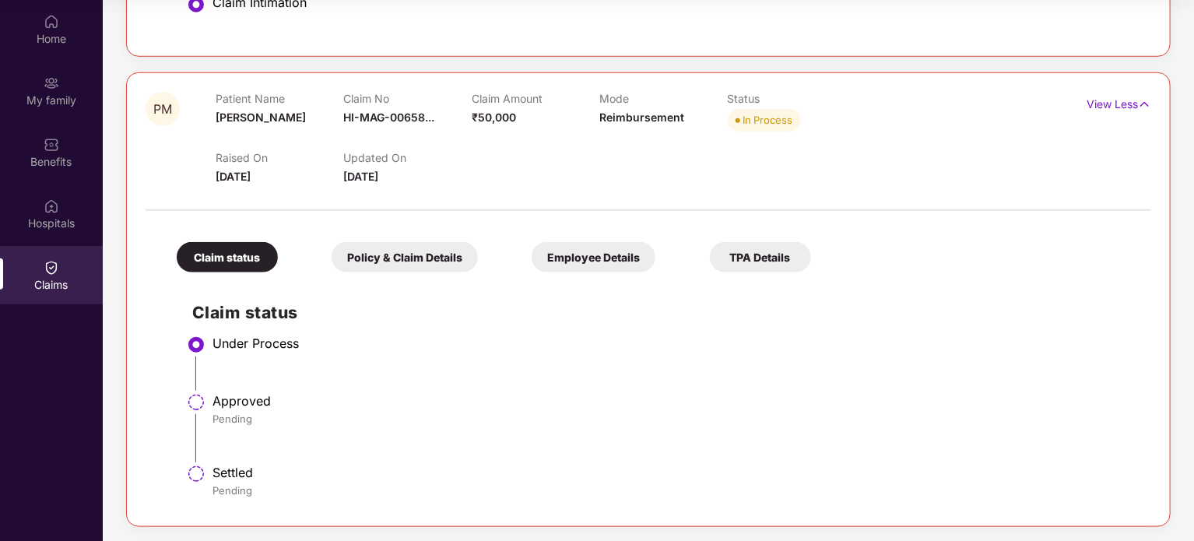
click at [227, 261] on div "Claim status" at bounding box center [227, 257] width 101 height 30
click at [373, 264] on div "Policy & Claim Details" at bounding box center [405, 257] width 146 height 30
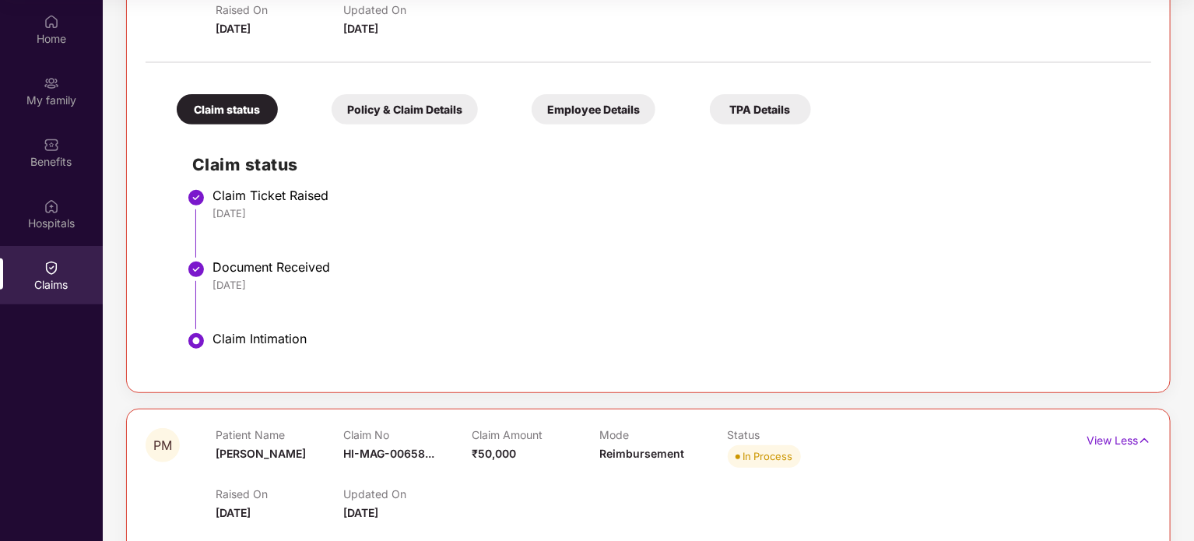
scroll to position [265, 0]
click at [379, 108] on div "Policy & Claim Details" at bounding box center [405, 109] width 146 height 30
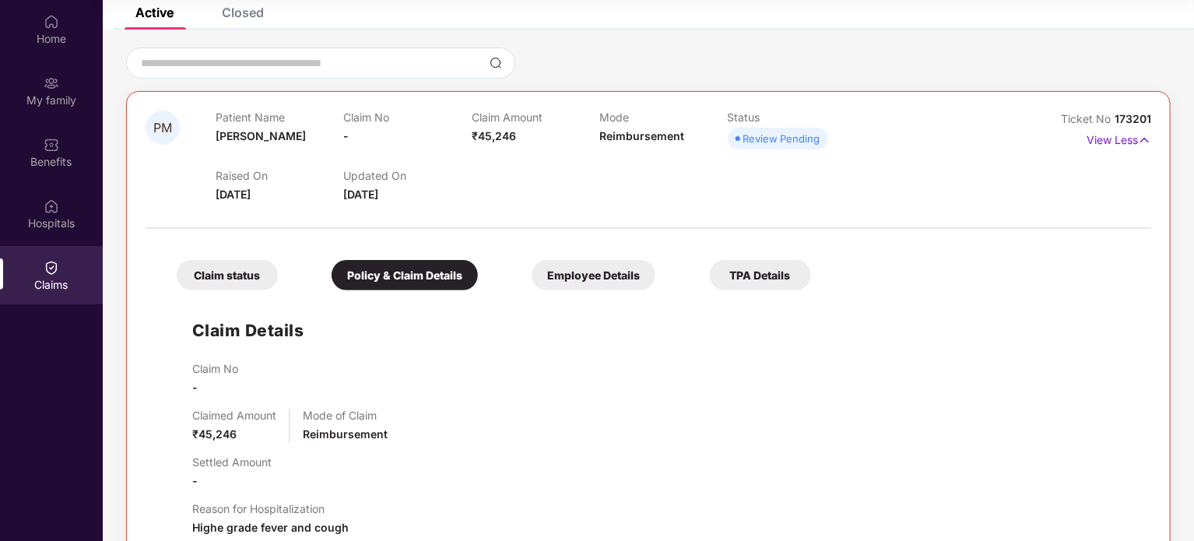
scroll to position [0, 0]
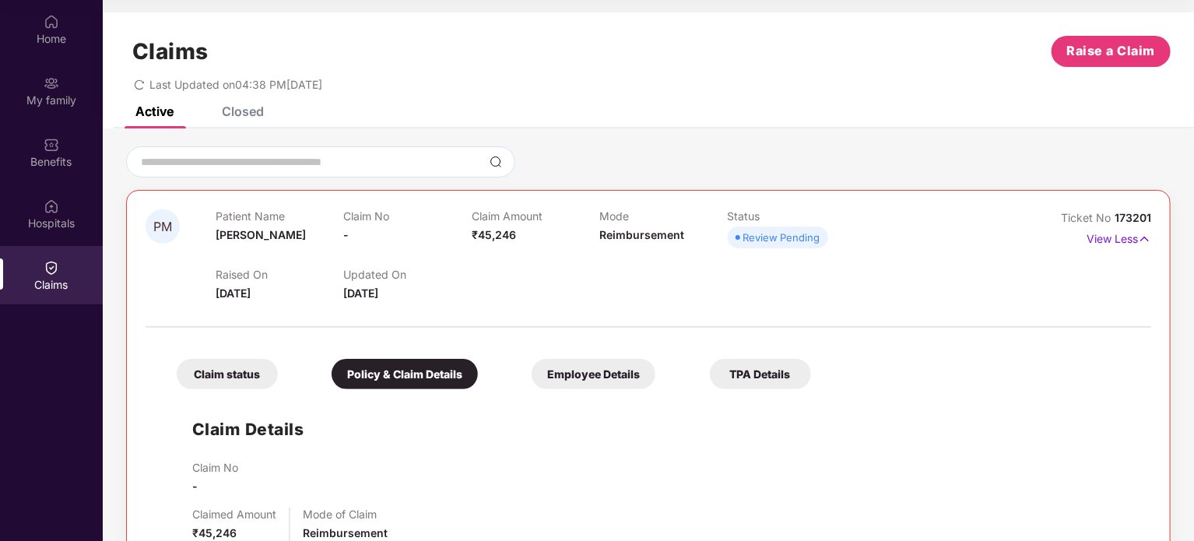
click at [242, 105] on div "Claims Raise a Claim Last Updated on 04:38 PM[DATE]" at bounding box center [648, 59] width 1091 height 94
click at [248, 113] on div "Closed" at bounding box center [243, 112] width 42 height 16
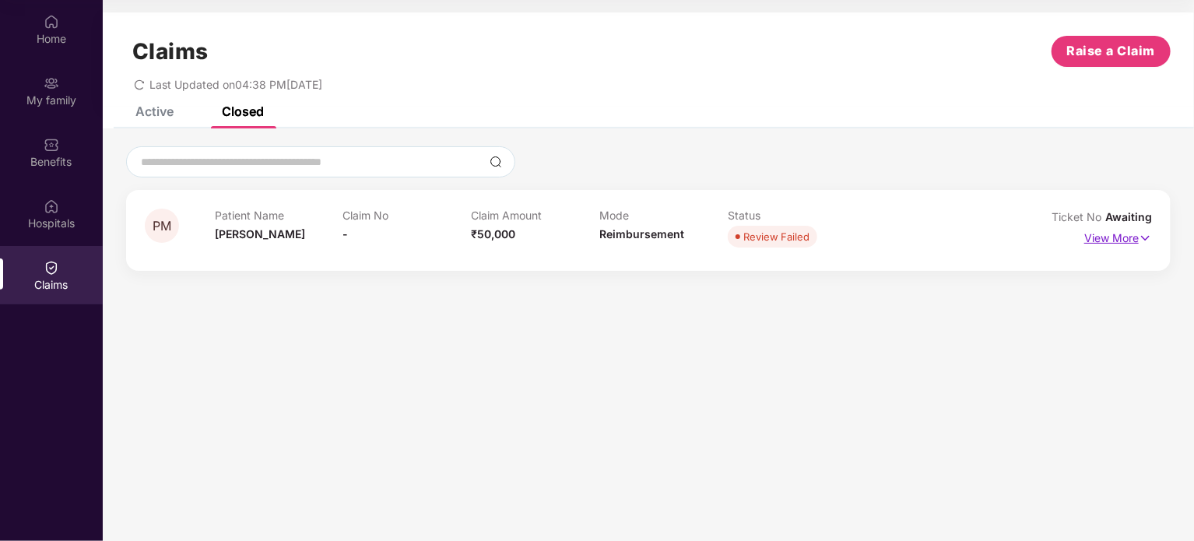
click at [1121, 236] on p "View More" at bounding box center [1118, 236] width 68 height 21
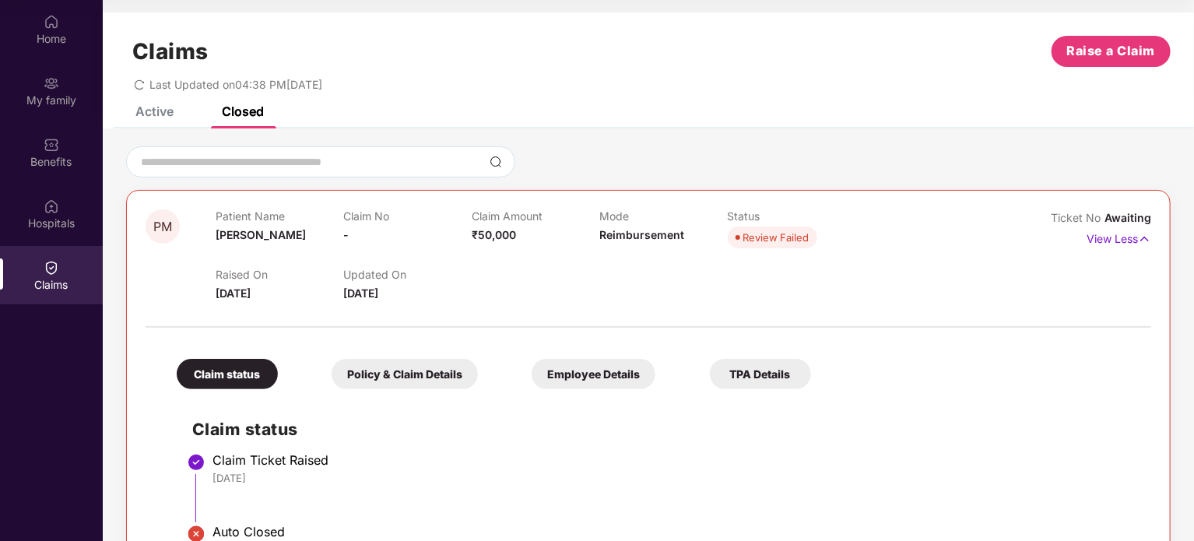
click at [178, 111] on div "Active Closed" at bounding box center [188, 111] width 152 height 34
click at [143, 110] on div "Active" at bounding box center [154, 112] width 38 height 16
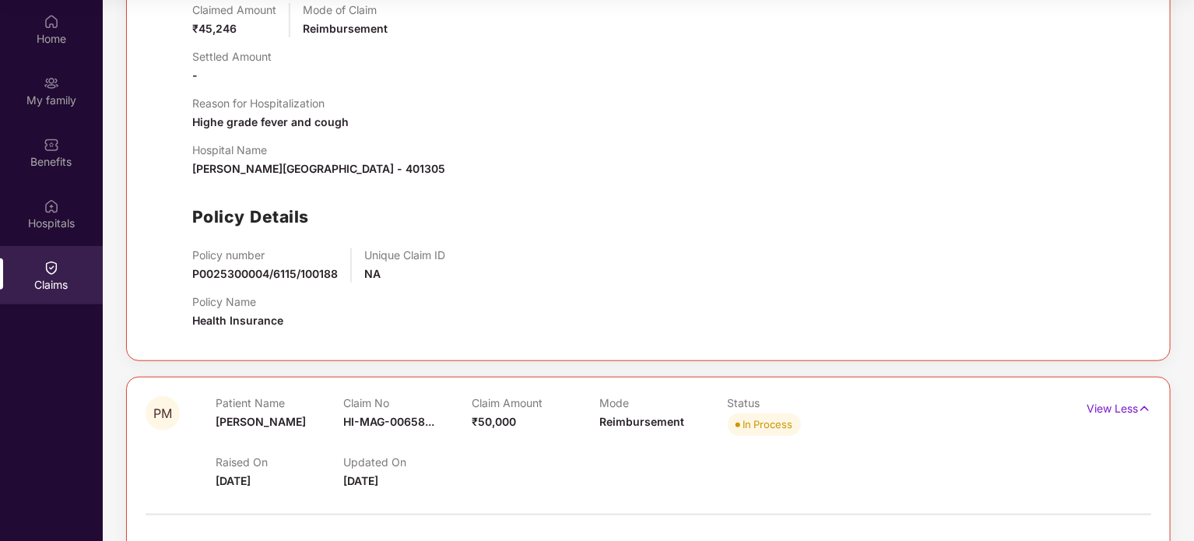
scroll to position [408, 0]
